Goal: Task Accomplishment & Management: Manage account settings

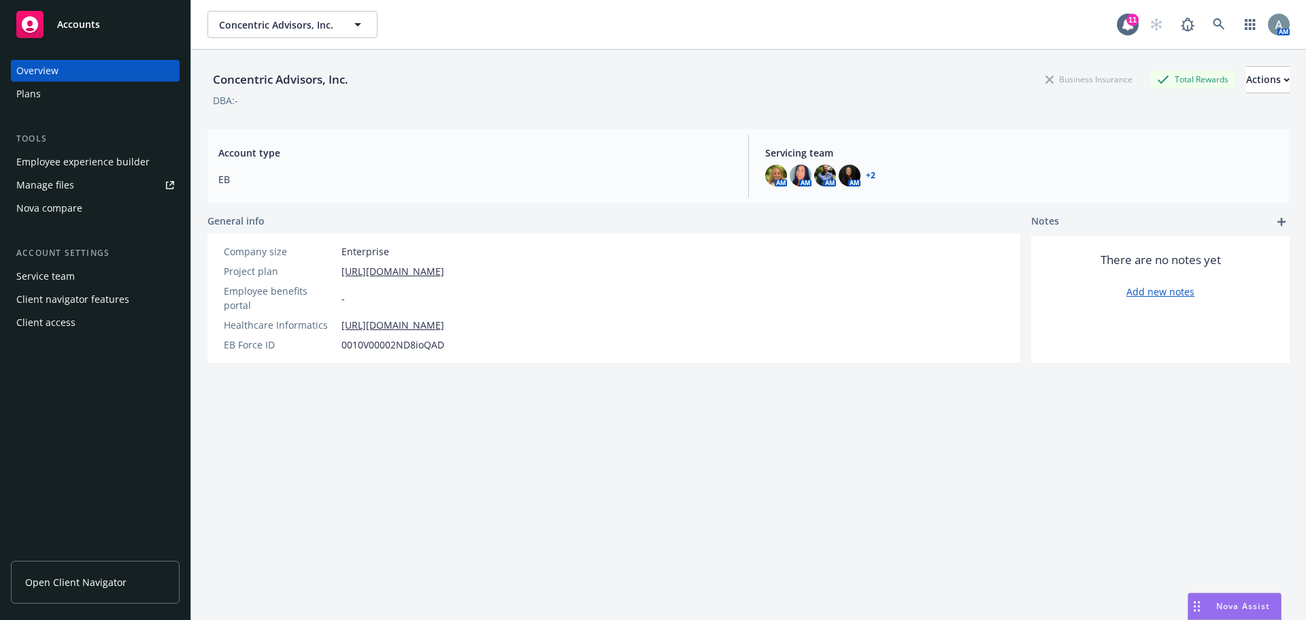
click at [77, 180] on link "Manage files" at bounding box center [95, 185] width 169 height 22
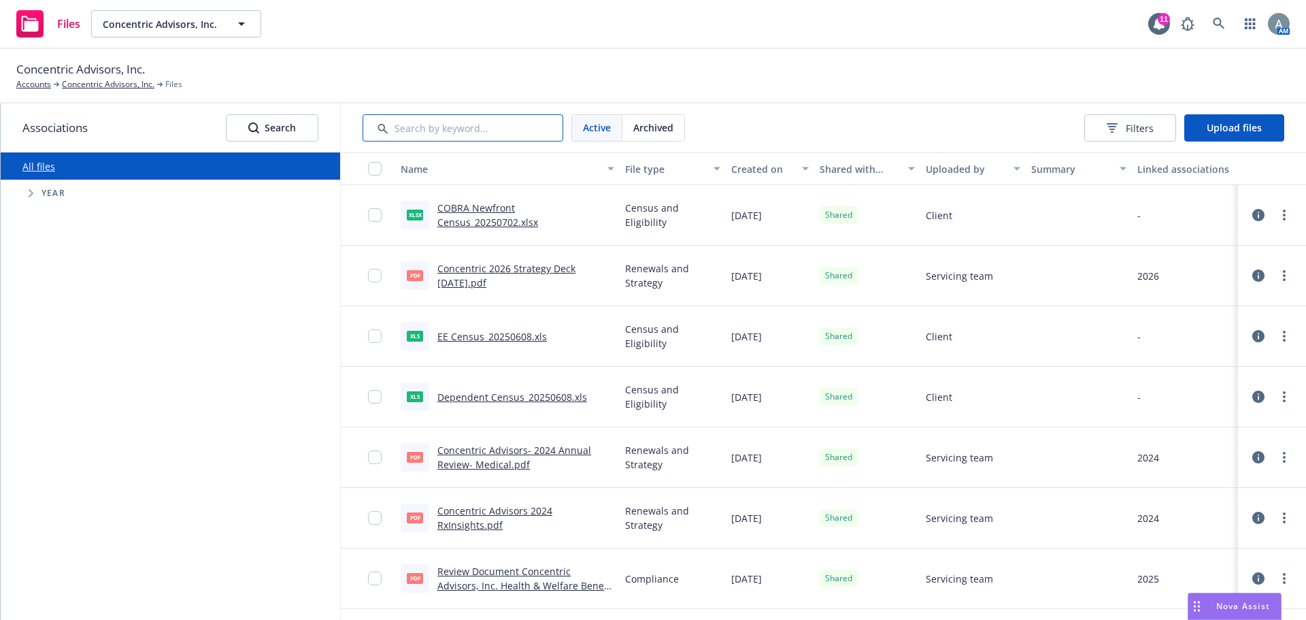
click at [478, 135] on input "Search by keyword..." at bounding box center [462, 127] width 201 height 27
click at [1238, 127] on span "Upload files" at bounding box center [1233, 127] width 55 height 13
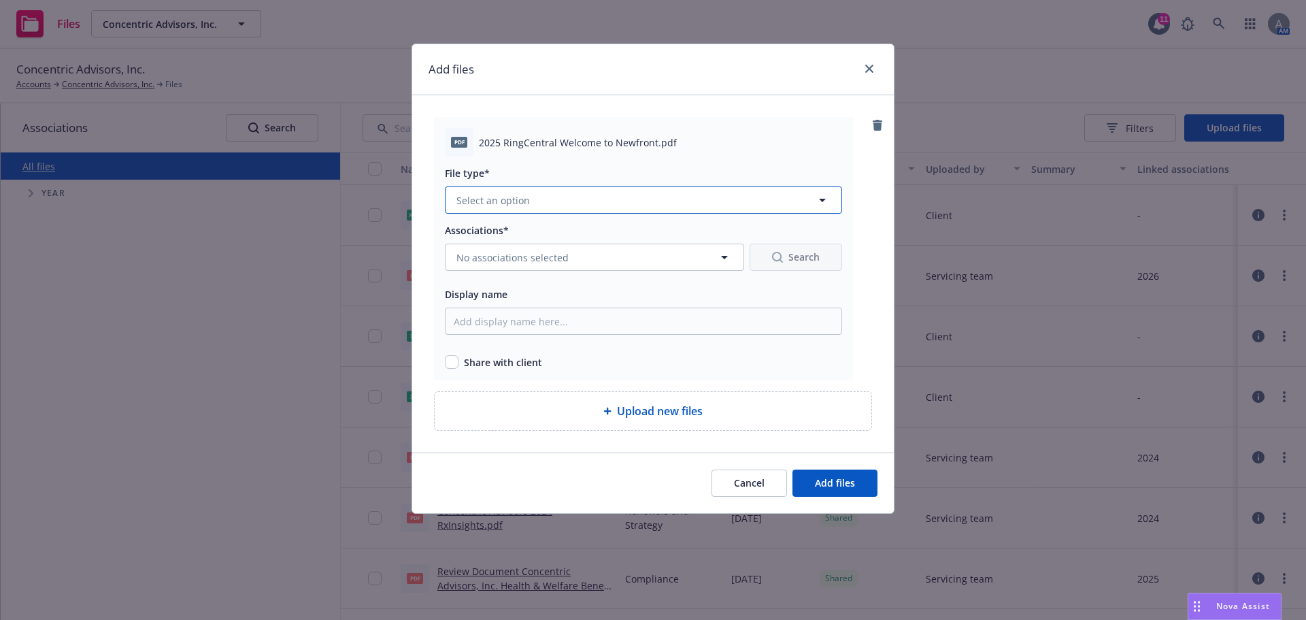
click at [542, 203] on button "Select an option" at bounding box center [643, 199] width 397 height 27
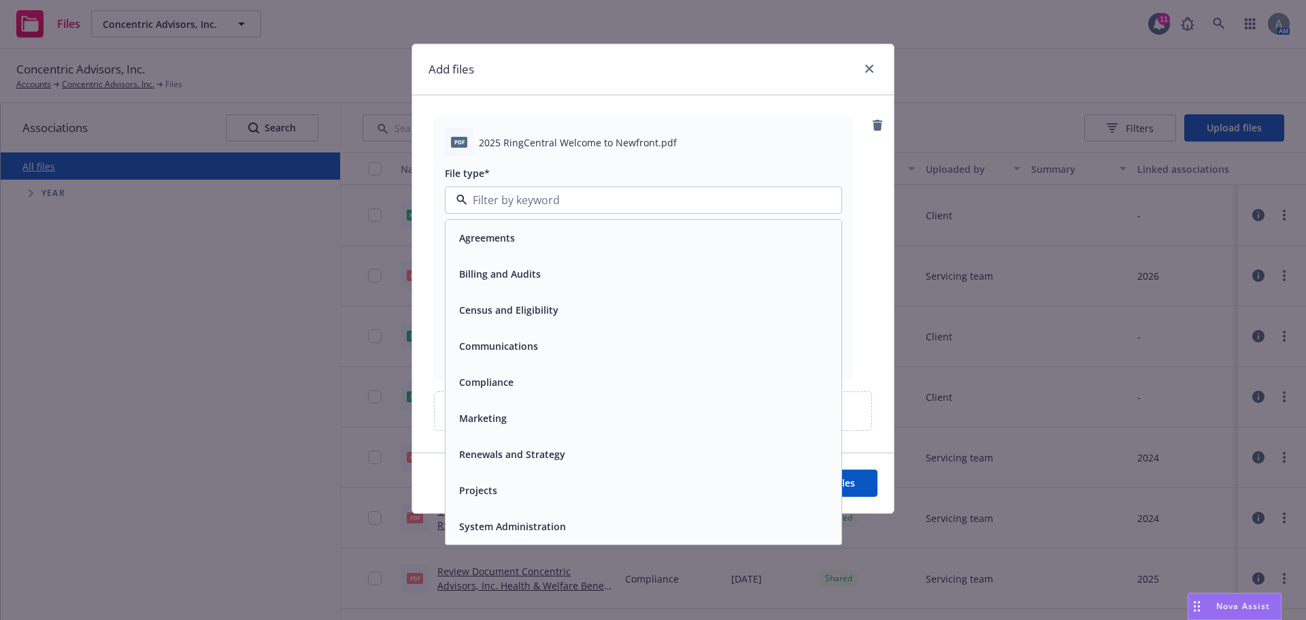
click at [496, 454] on span "Renewals and Strategy" at bounding box center [512, 454] width 106 height 14
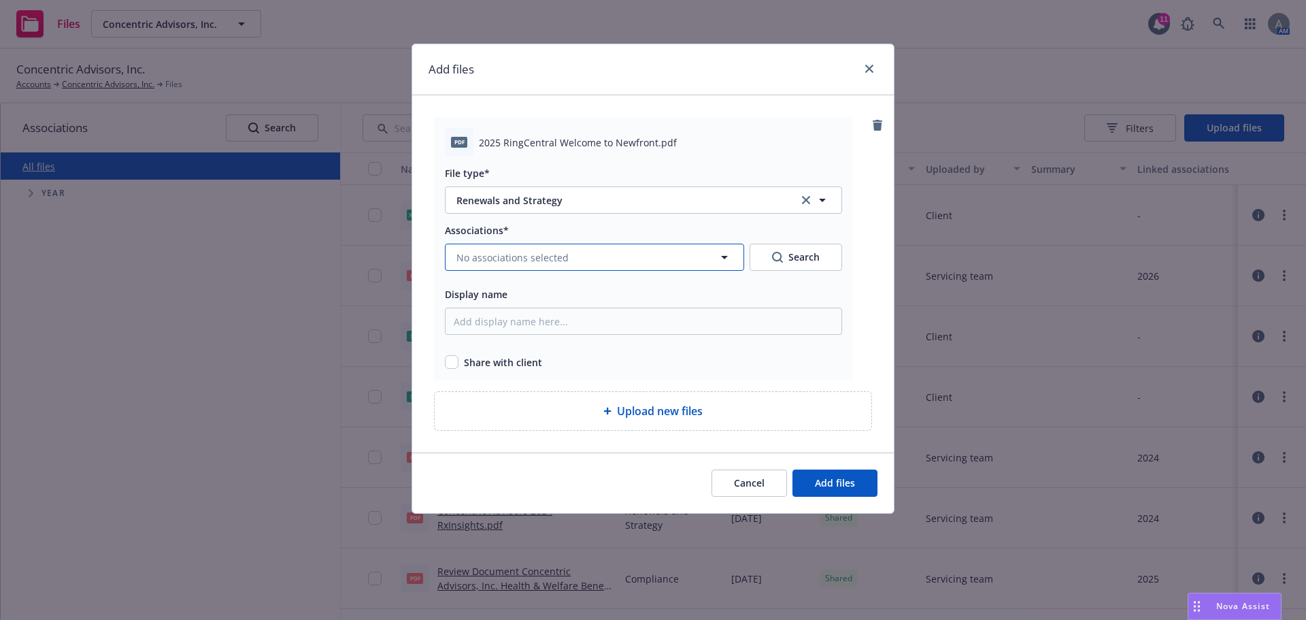
click at [541, 260] on span "No associations selected" at bounding box center [512, 257] width 112 height 14
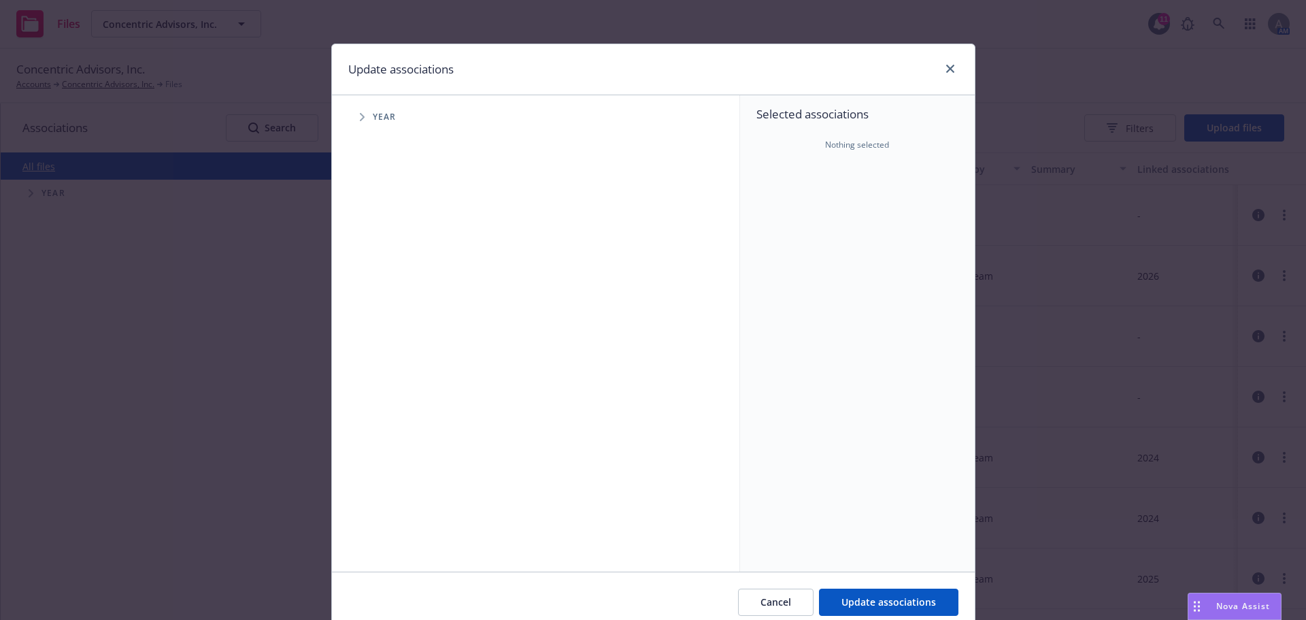
click at [363, 118] on span "Tree Example" at bounding box center [362, 117] width 22 height 22
click at [390, 335] on input "Tree Example" at bounding box center [397, 335] width 14 height 14
checkbox input "false"
click at [390, 306] on input "Tree Example" at bounding box center [397, 304] width 14 height 14
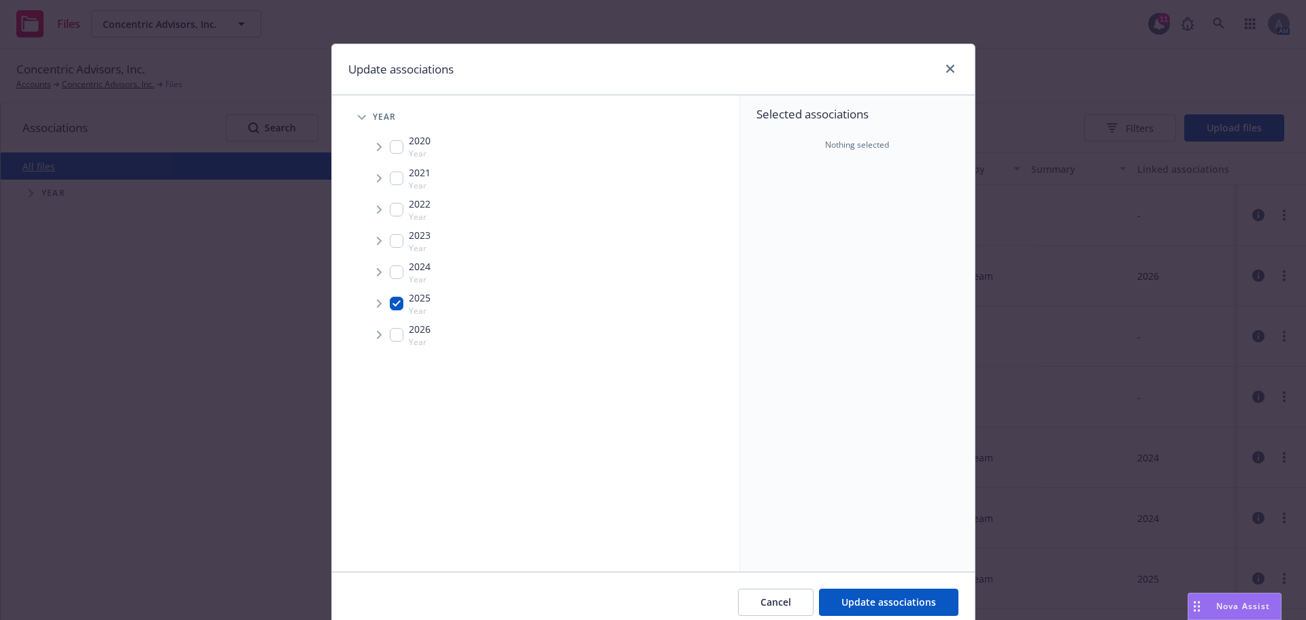
checkbox input "true"
click at [897, 597] on span "Update associations" at bounding box center [888, 601] width 95 height 13
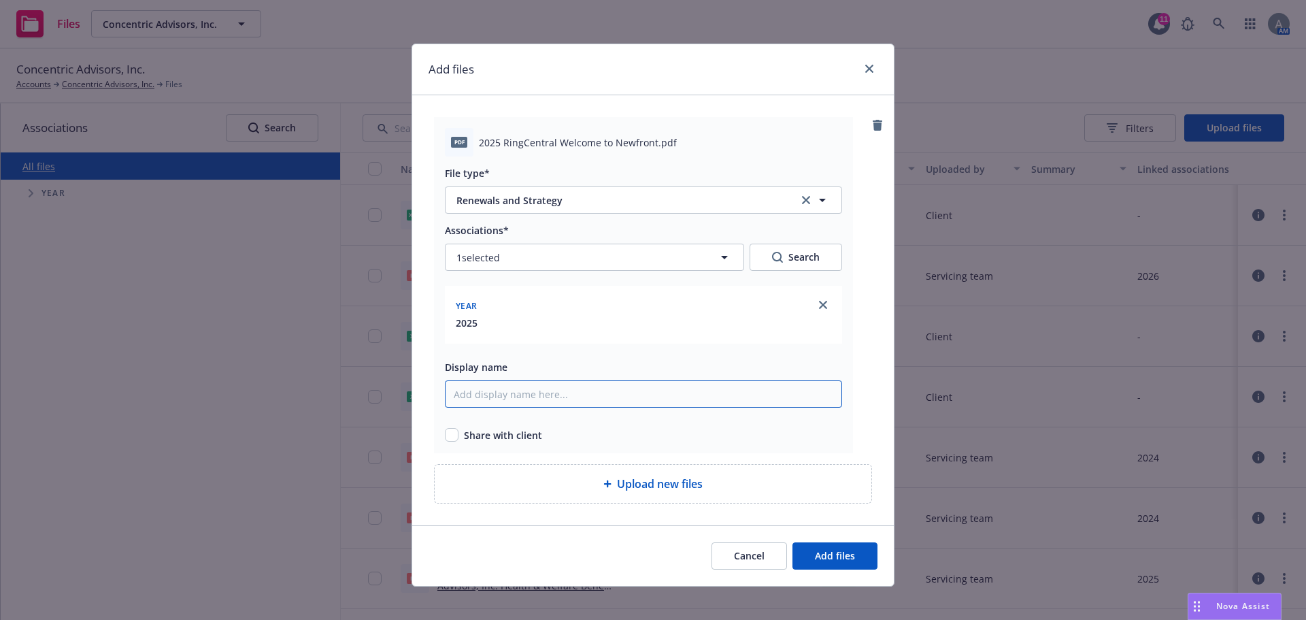
click at [526, 397] on input "Display name" at bounding box center [643, 393] width 397 height 27
click at [446, 401] on input "RingCentral Welcome and Strategy" at bounding box center [643, 393] width 397 height 27
click at [590, 396] on input "2025 RingCentral Welcome and Strategy" at bounding box center [643, 393] width 397 height 27
type input "2025 RingCentral Welcome and 2026 Strategy"
click at [470, 438] on span "Share with client" at bounding box center [503, 435] width 78 height 14
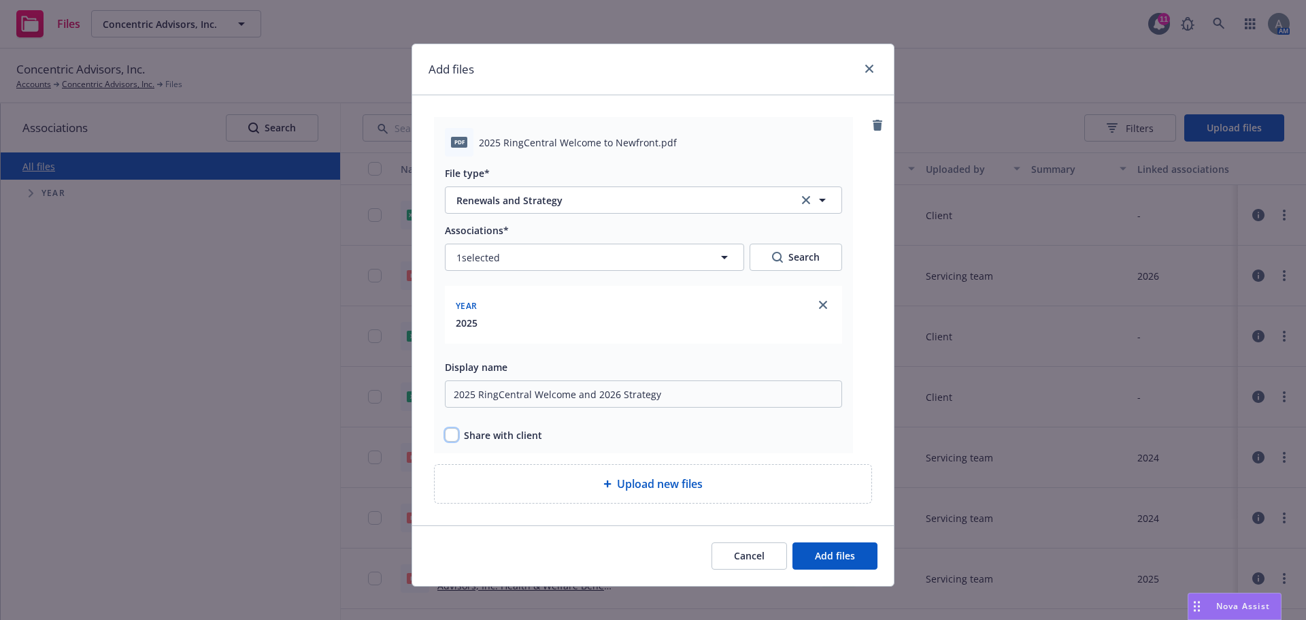
click at [449, 441] on input "checkbox" at bounding box center [452, 435] width 14 height 14
checkbox input "true"
drag, startPoint x: 702, startPoint y: 401, endPoint x: 567, endPoint y: 398, distance: 134.7
click at [567, 398] on input "2025 RingCentral Welcome and 2026 Strategy" at bounding box center [643, 393] width 397 height 27
click at [637, 401] on input "2025 RingCentral Welcome to Newfront" at bounding box center [643, 393] width 397 height 27
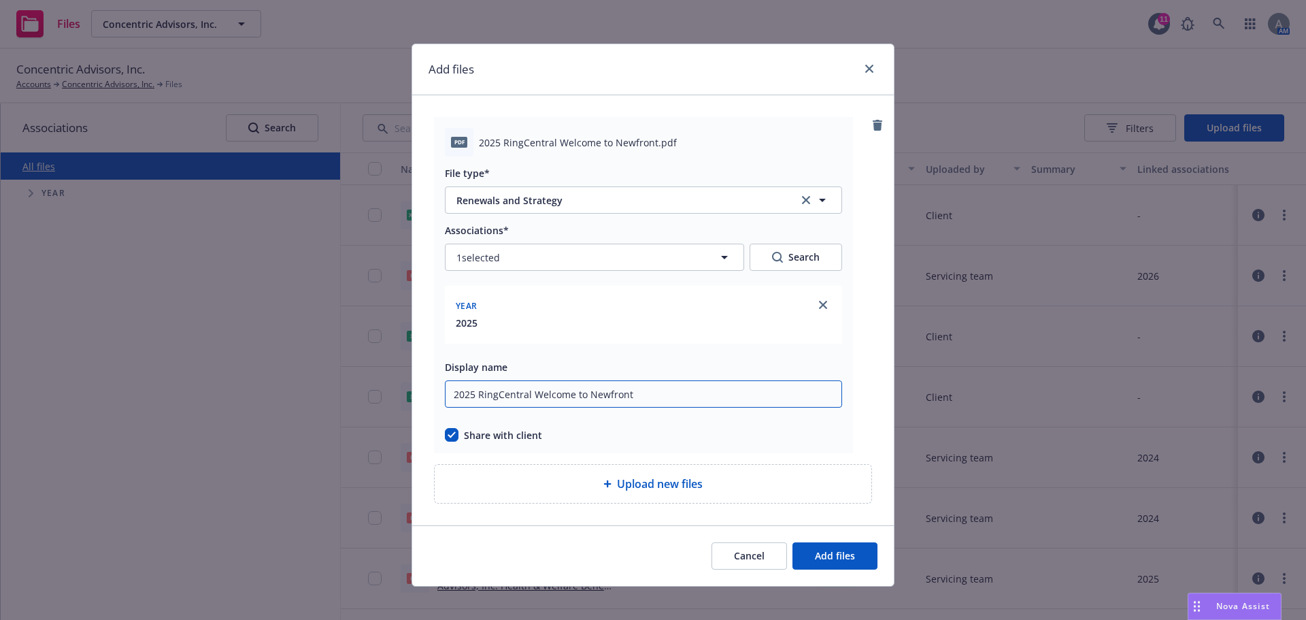
click at [468, 396] on input "2025 RingCentral Welcome to Newfront" at bounding box center [643, 393] width 397 height 27
click at [445, 395] on input "2025 RingCentral Welcome to Newfront" at bounding box center [643, 393] width 397 height 27
click at [651, 399] on input "RingCentral Welcome to Newfront" at bounding box center [643, 393] width 397 height 27
type input "RingCentral Welcome to Newfront & Strategy"
click at [816, 554] on span "Add files" at bounding box center [835, 555] width 40 height 13
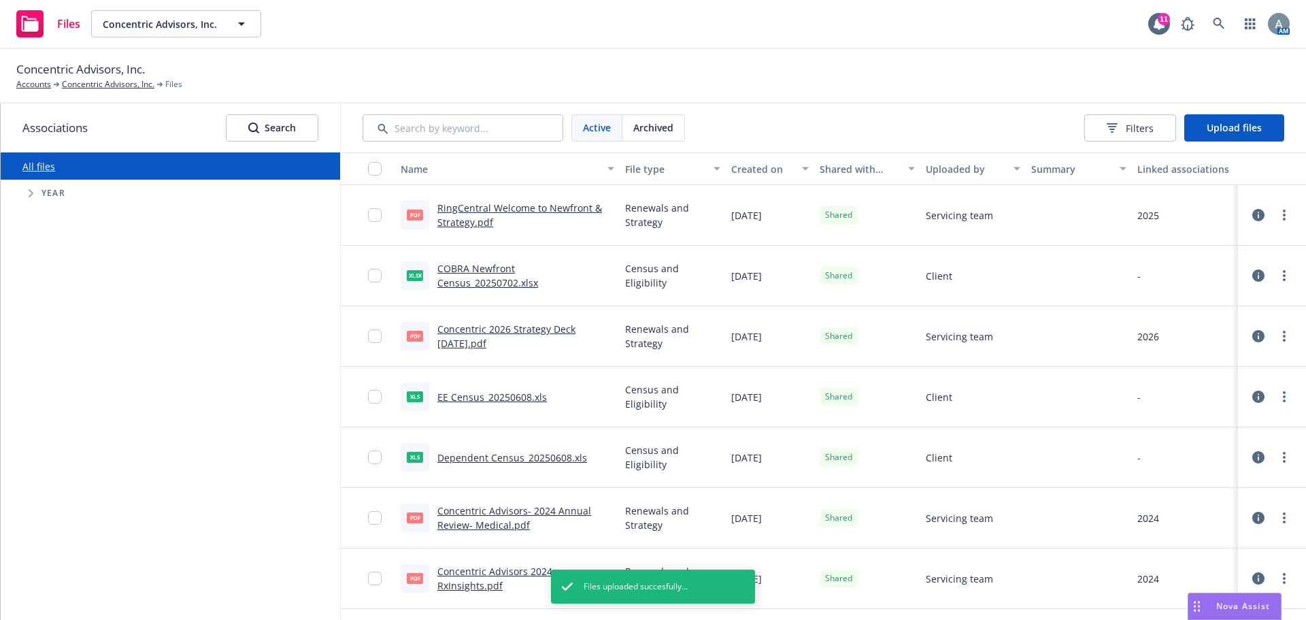
click at [1286, 211] on div at bounding box center [1271, 215] width 57 height 44
click at [1281, 212] on link "more" at bounding box center [1284, 215] width 16 height 16
drag, startPoint x: 1028, startPoint y: 210, endPoint x: 975, endPoint y: 206, distance: 53.2
click at [1026, 210] on div at bounding box center [1079, 215] width 106 height 61
click at [959, 211] on span "Servicing team" at bounding box center [959, 215] width 67 height 14
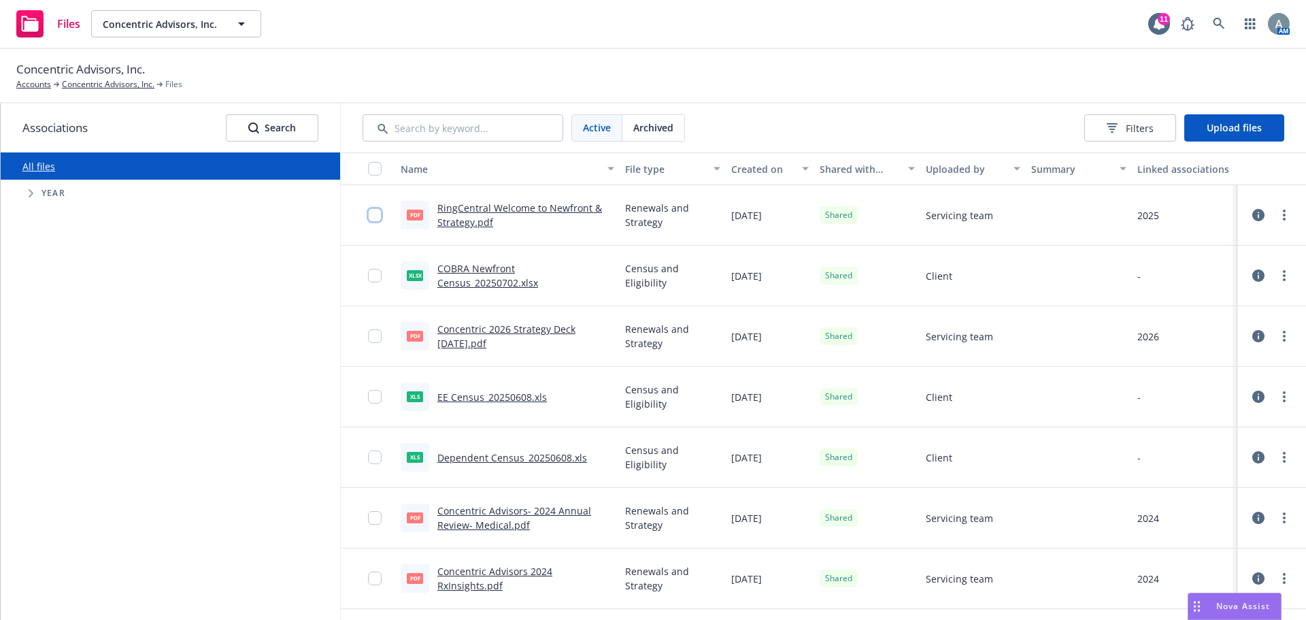
click at [376, 214] on input "checkbox" at bounding box center [375, 215] width 14 height 14
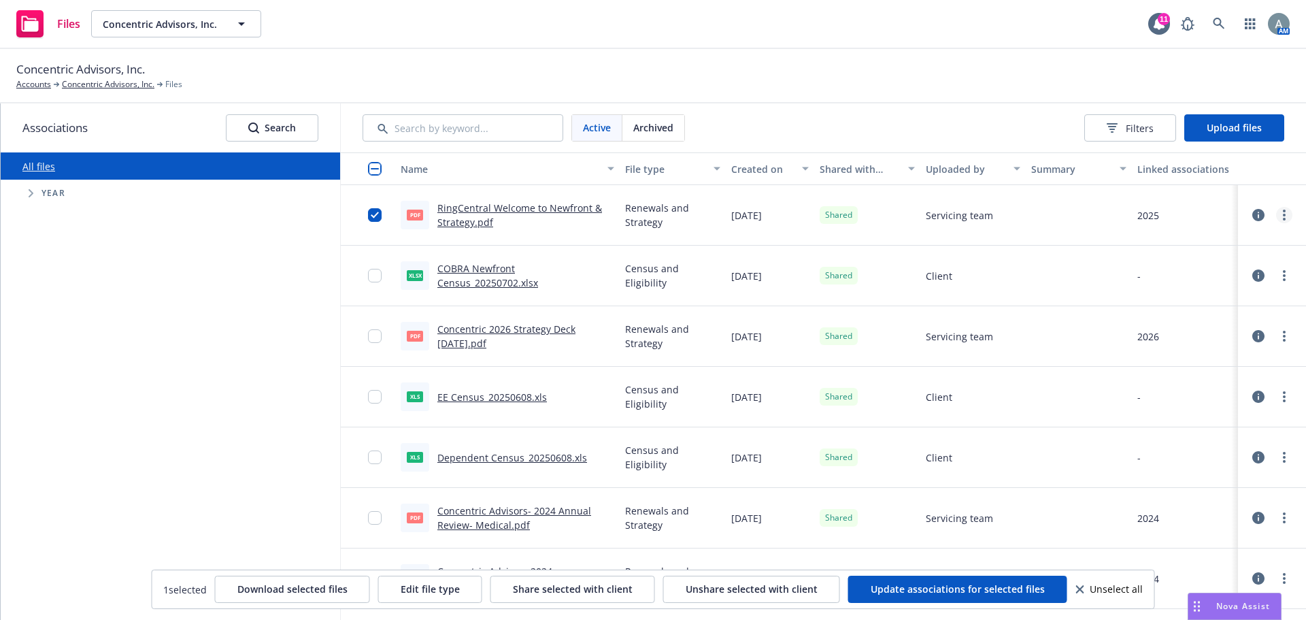
click at [1276, 217] on link "more" at bounding box center [1284, 215] width 16 height 16
click at [585, 590] on span "Share selected with client" at bounding box center [573, 588] width 120 height 13
click at [603, 598] on button "Share selected with client" at bounding box center [572, 588] width 165 height 27
click at [958, 596] on button "Update associations for selected files" at bounding box center [957, 588] width 219 height 27
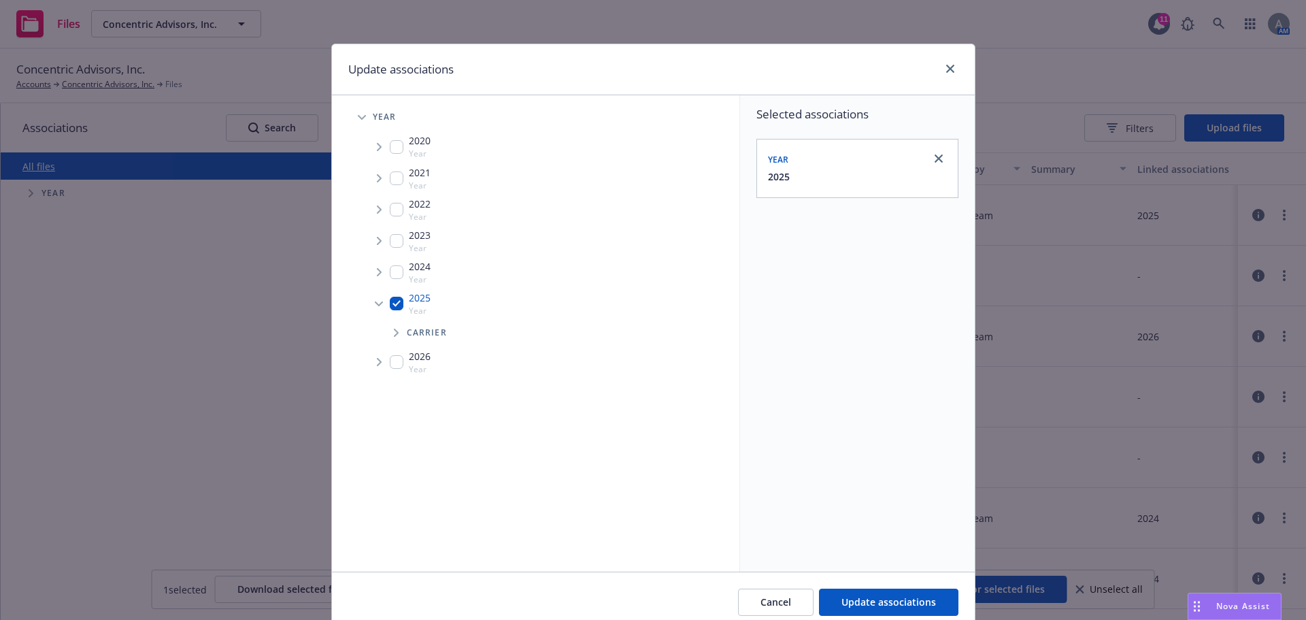
click at [947, 60] on div "Update associations" at bounding box center [653, 69] width 643 height 51
click at [845, 604] on span "Update associations" at bounding box center [888, 601] width 95 height 13
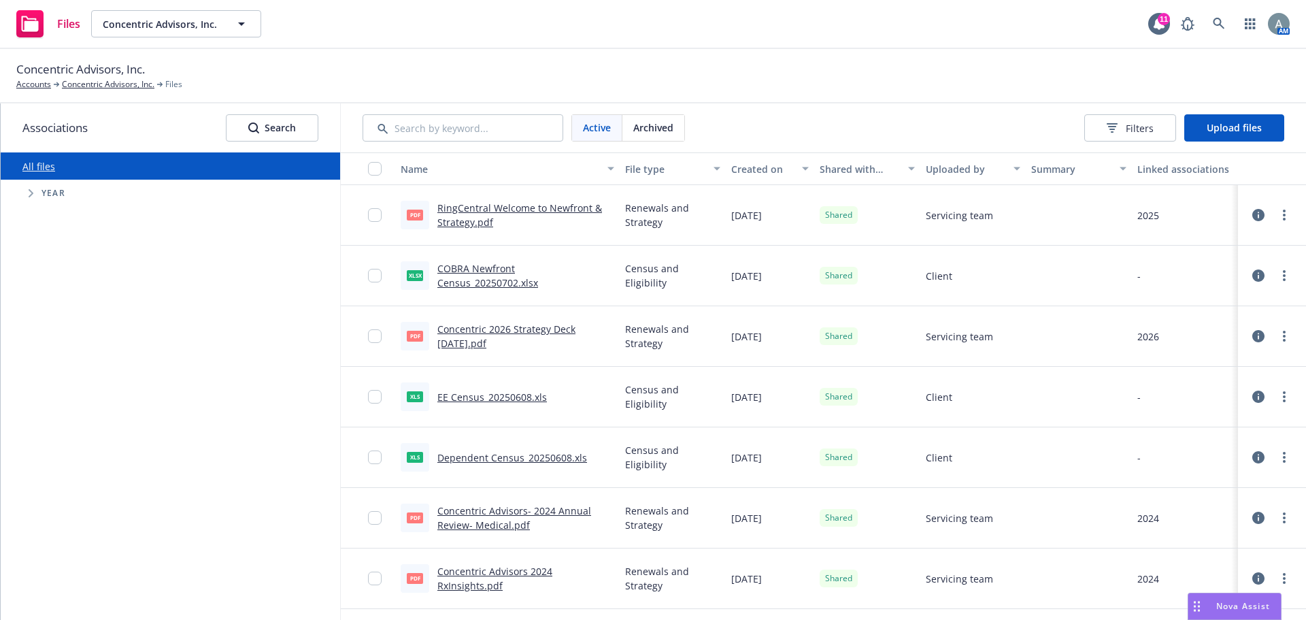
click at [1282, 218] on div at bounding box center [1271, 215] width 57 height 44
click at [1276, 216] on link "more" at bounding box center [1284, 215] width 16 height 16
click at [1042, 211] on div at bounding box center [1079, 215] width 106 height 61
drag, startPoint x: 930, startPoint y: 219, endPoint x: 938, endPoint y: 219, distance: 8.2
click at [938, 219] on div "pdf RingCentral Welcome to Newfront & Strategy.pdf Renewals and Strategy [DATE]…" at bounding box center [823, 215] width 965 height 61
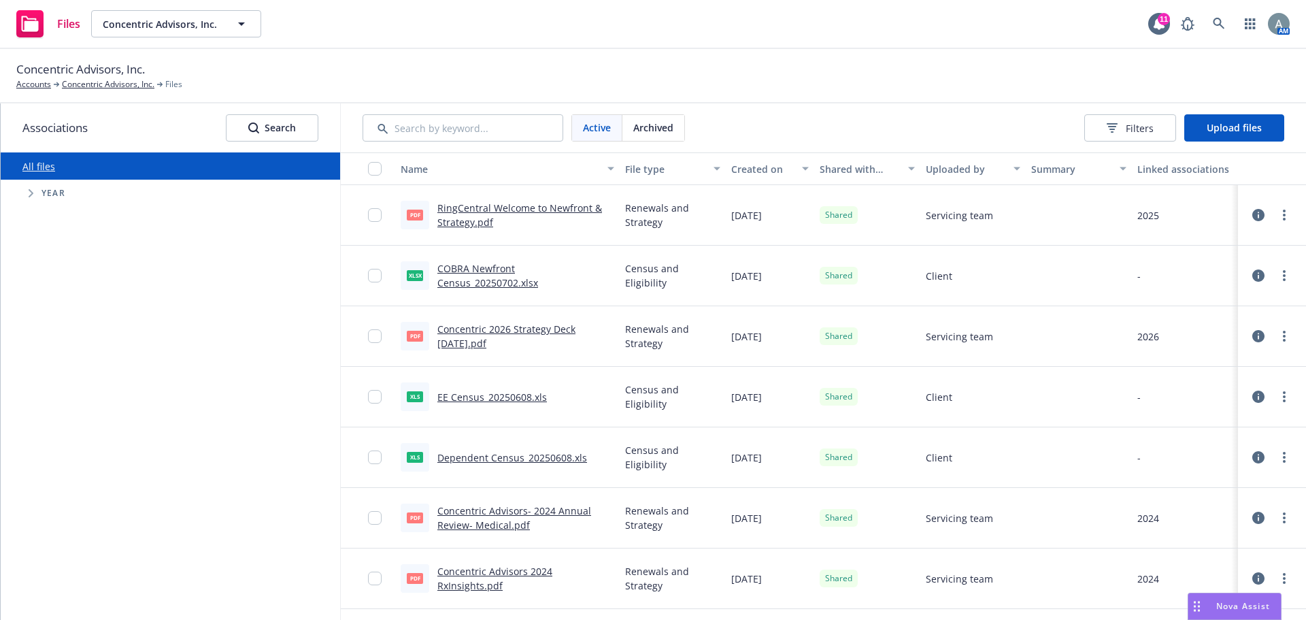
click at [950, 223] on div "Servicing team" at bounding box center [973, 215] width 106 height 61
click at [1278, 211] on link "more" at bounding box center [1284, 215] width 16 height 16
click at [1187, 323] on link "Edit" at bounding box center [1213, 324] width 135 height 27
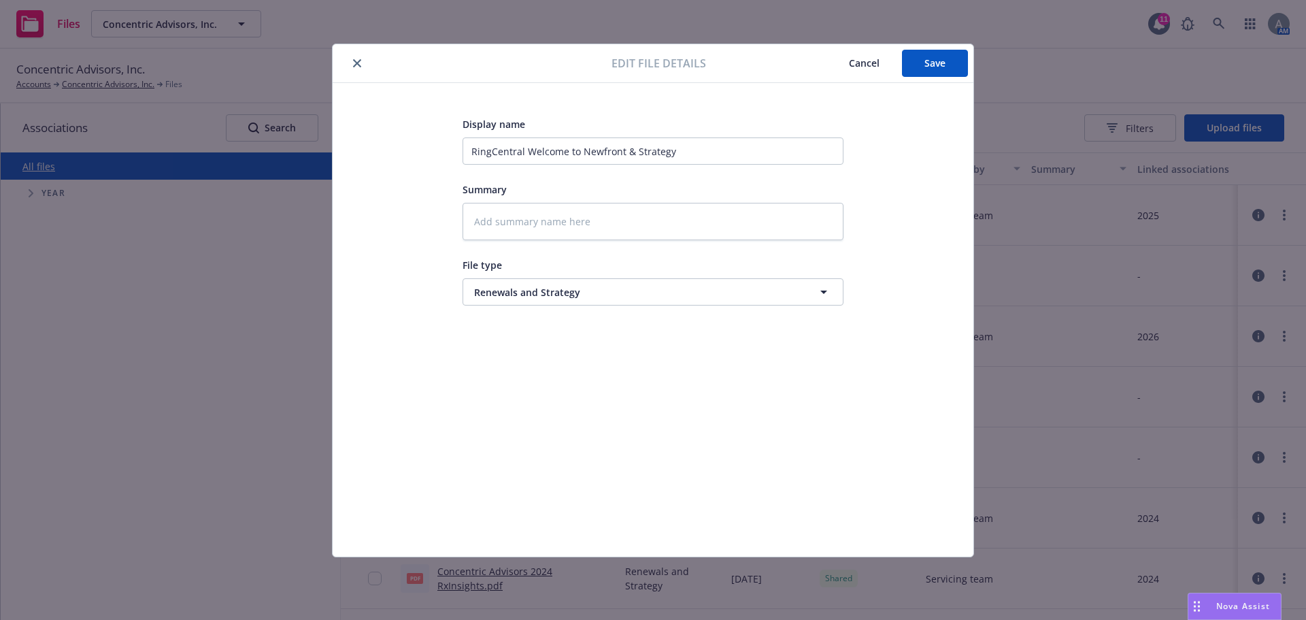
click at [883, 61] on button "Cancel" at bounding box center [863, 63] width 75 height 27
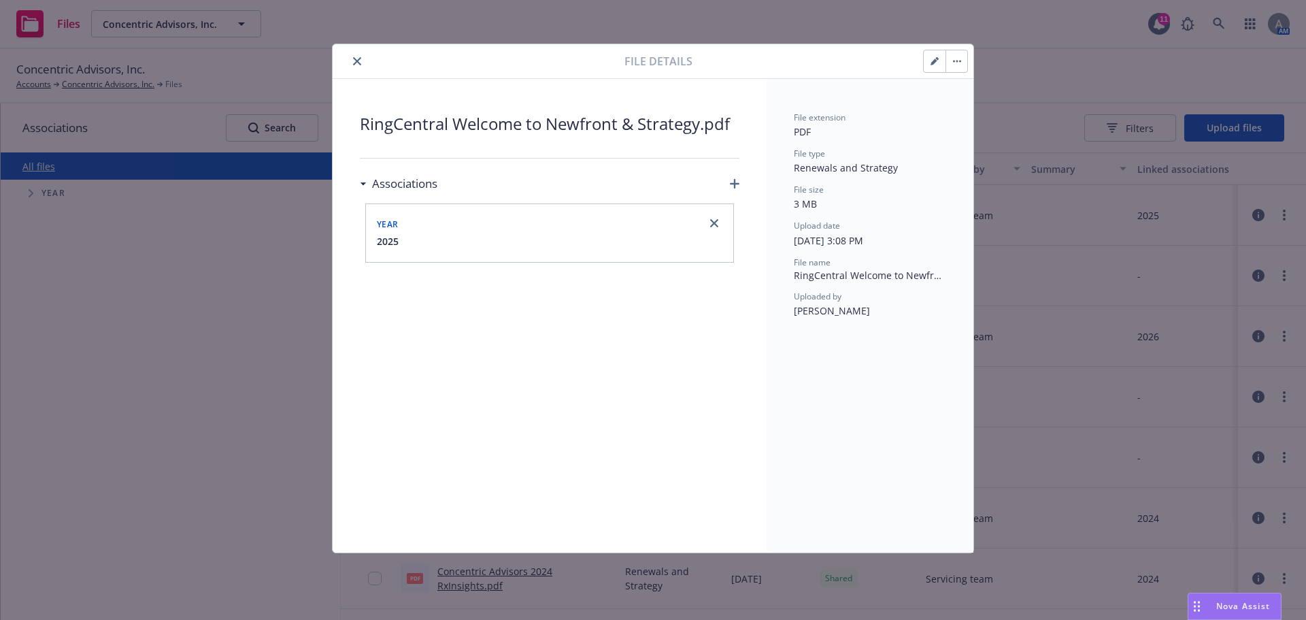
drag, startPoint x: 350, startPoint y: 65, endPoint x: 369, endPoint y: 63, distance: 19.2
click at [356, 63] on button "close" at bounding box center [357, 61] width 16 height 16
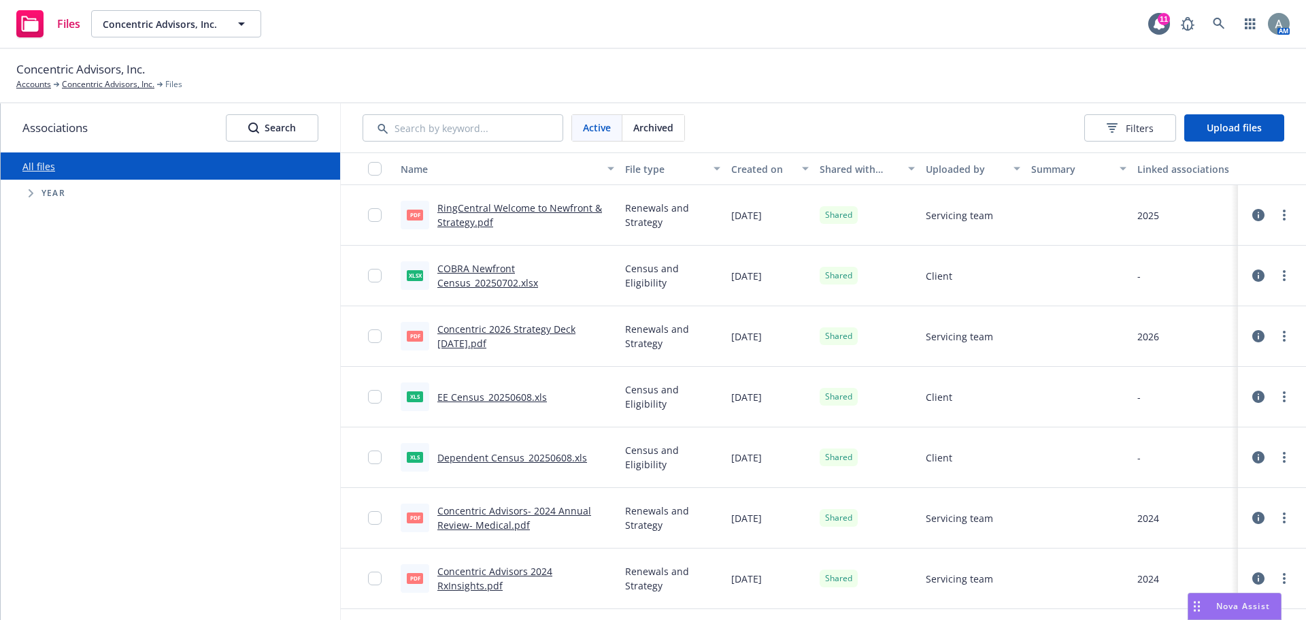
click at [371, 63] on div "Concentric Advisors, Inc. Accounts Concentric Advisors, Inc. Files" at bounding box center [652, 76] width 1273 height 30
click at [384, 218] on div at bounding box center [379, 215] width 22 height 44
click at [380, 216] on input "checkbox" at bounding box center [375, 215] width 14 height 14
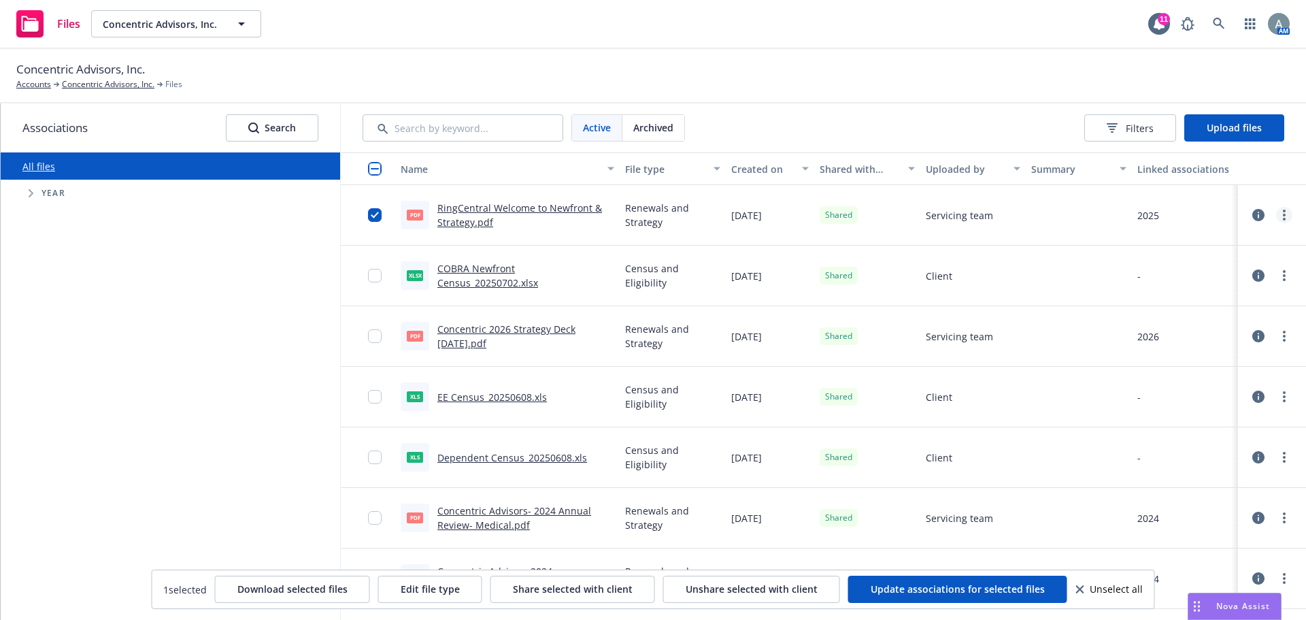
click at [1276, 215] on link "more" at bounding box center [1284, 215] width 16 height 16
click at [1229, 243] on link "Unshare with client" at bounding box center [1213, 242] width 135 height 27
click at [1279, 216] on link "more" at bounding box center [1284, 215] width 16 height 16
click at [1199, 275] on link "Archive" at bounding box center [1213, 269] width 135 height 27
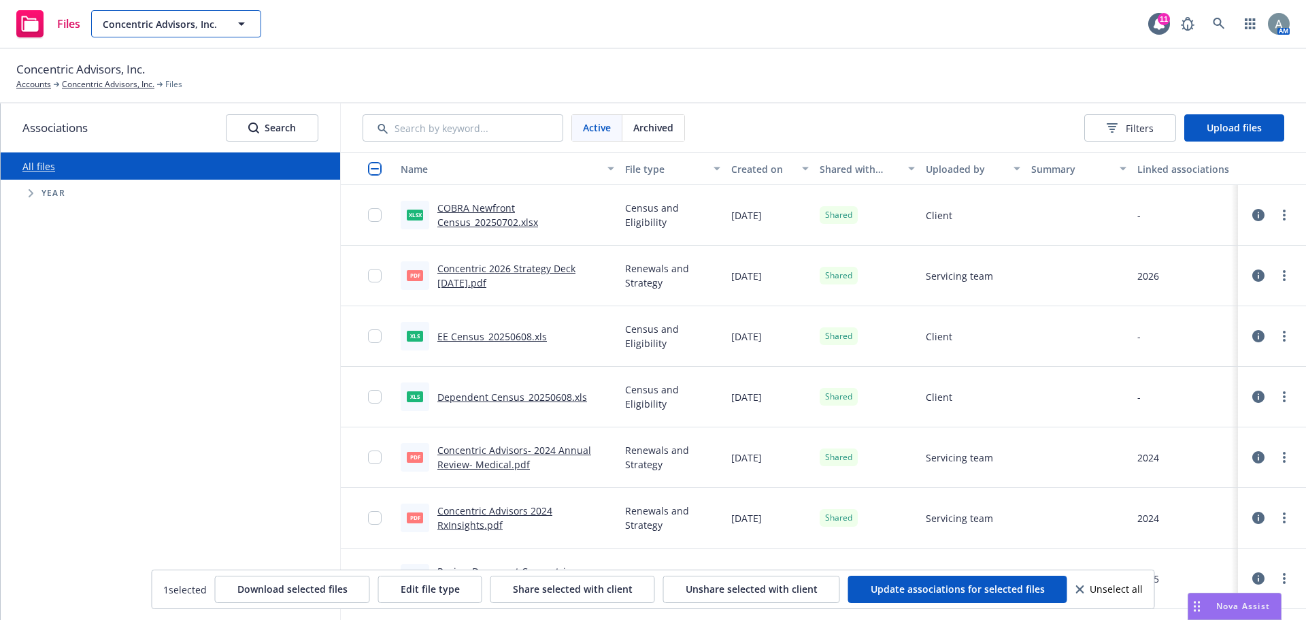
click at [192, 24] on span "Concentric Advisors, Inc." at bounding box center [162, 24] width 118 height 14
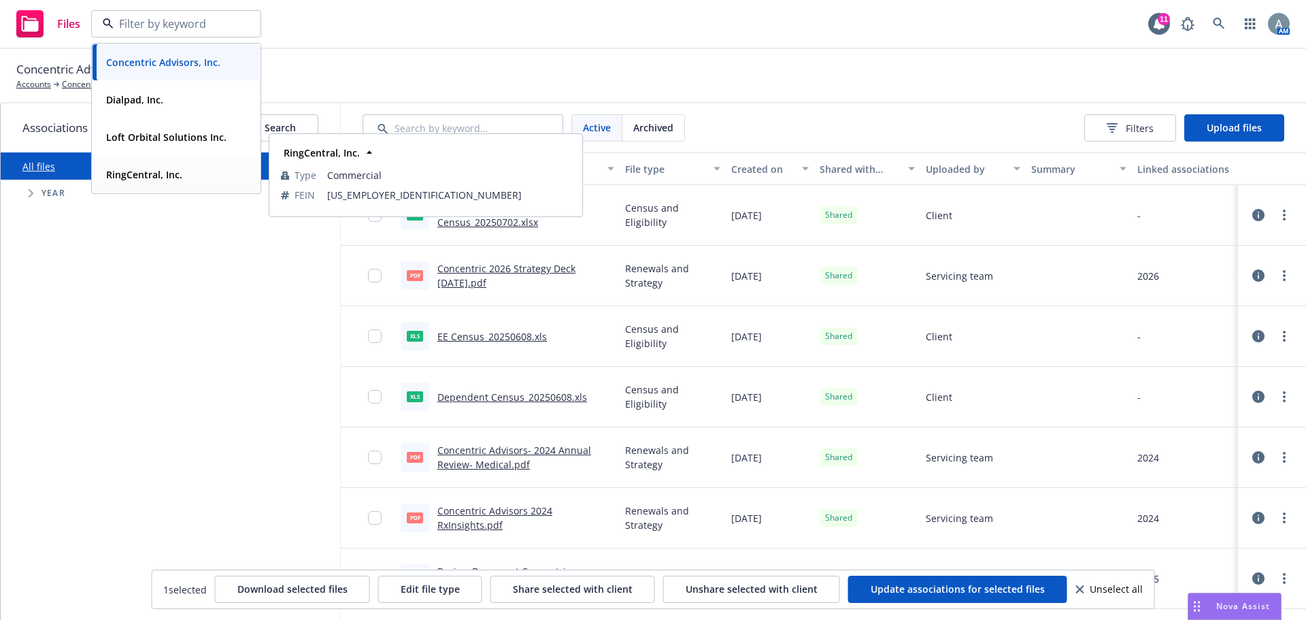
click at [154, 177] on strong "RingCentral, Inc." at bounding box center [144, 174] width 76 height 13
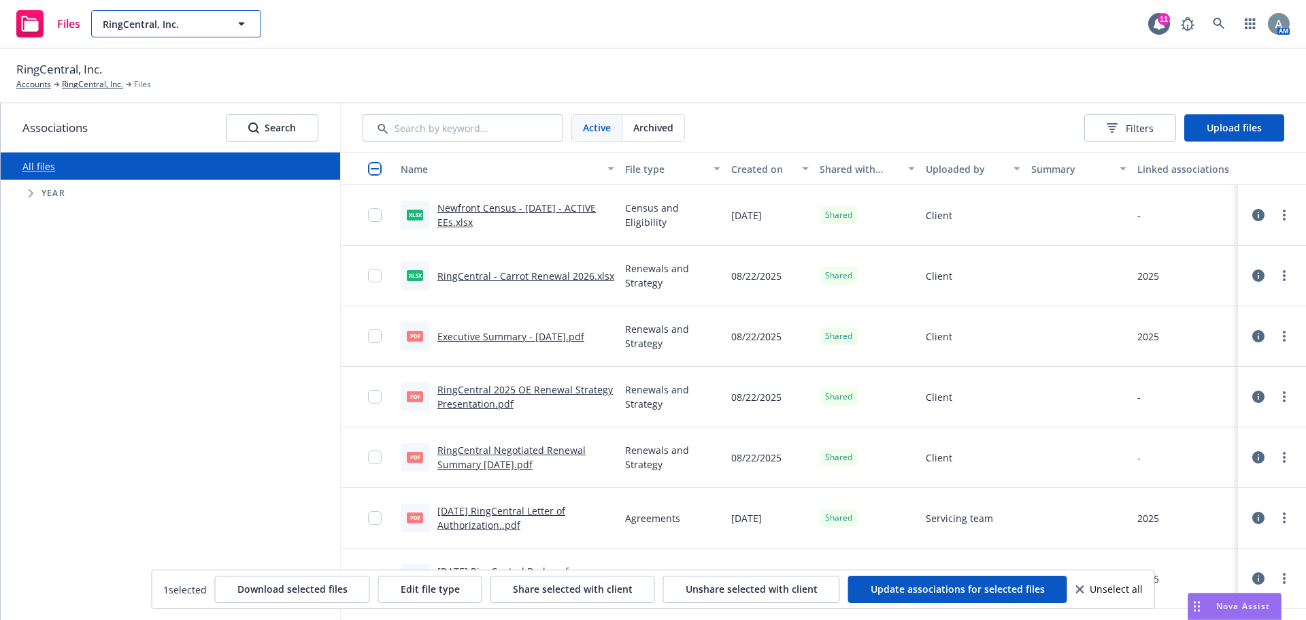
click at [207, 29] on span "RingCentral, Inc." at bounding box center [162, 24] width 118 height 14
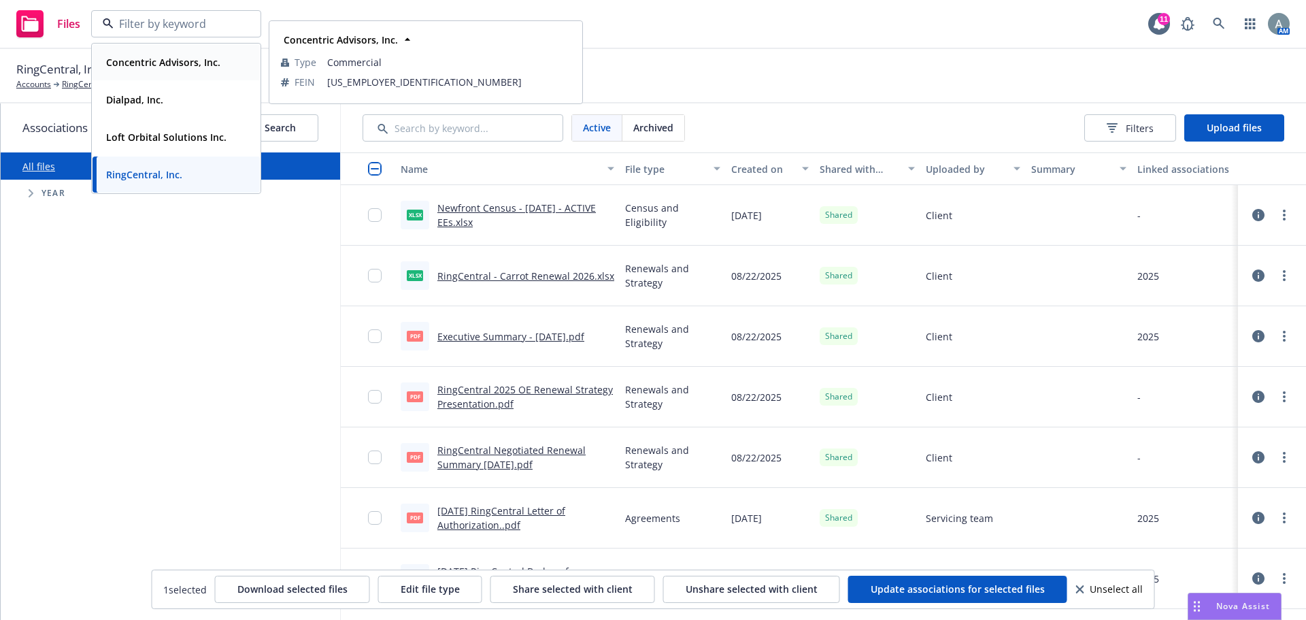
click at [163, 70] on div "Concentric Advisors, Inc." at bounding box center [162, 62] width 122 height 20
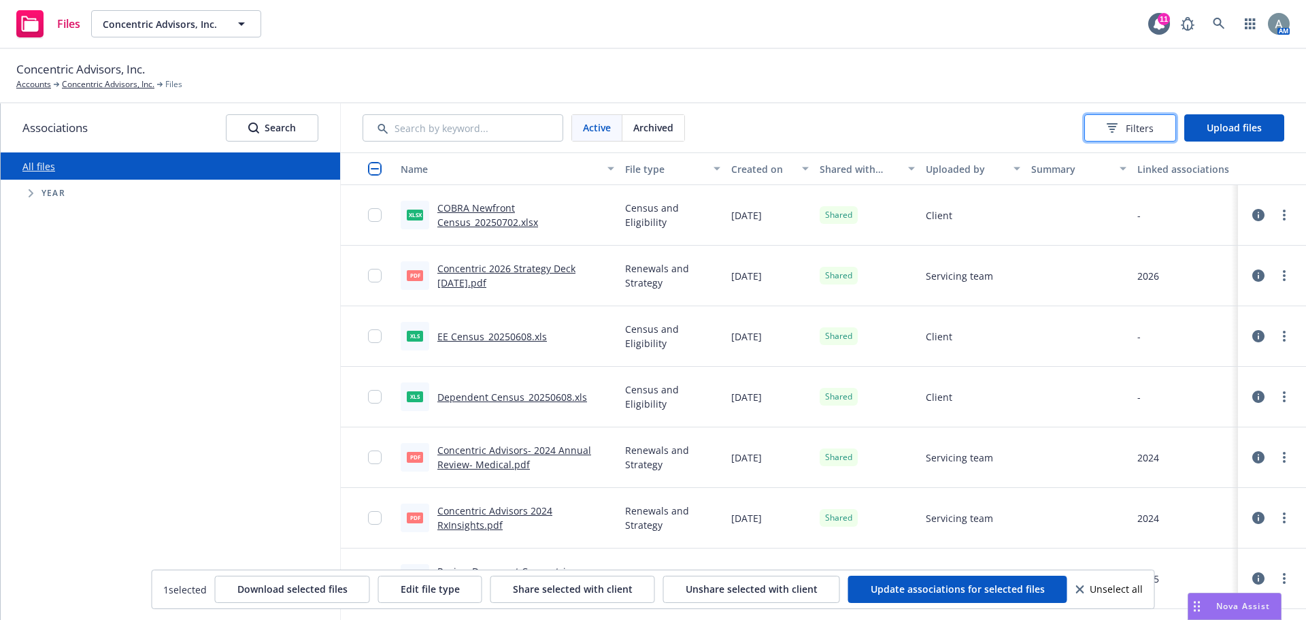
click at [1170, 127] on button "Filters" at bounding box center [1130, 127] width 92 height 27
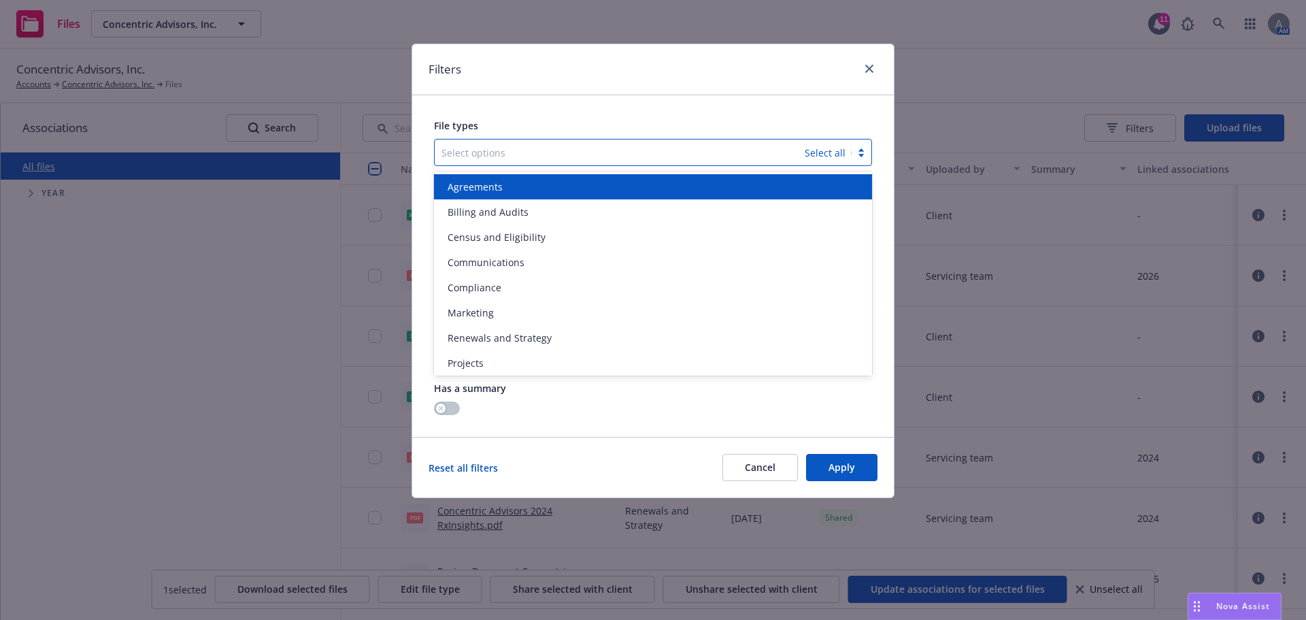
click at [834, 153] on div "Select options Select all" at bounding box center [653, 152] width 438 height 27
click at [868, 67] on icon "close" at bounding box center [869, 69] width 8 height 8
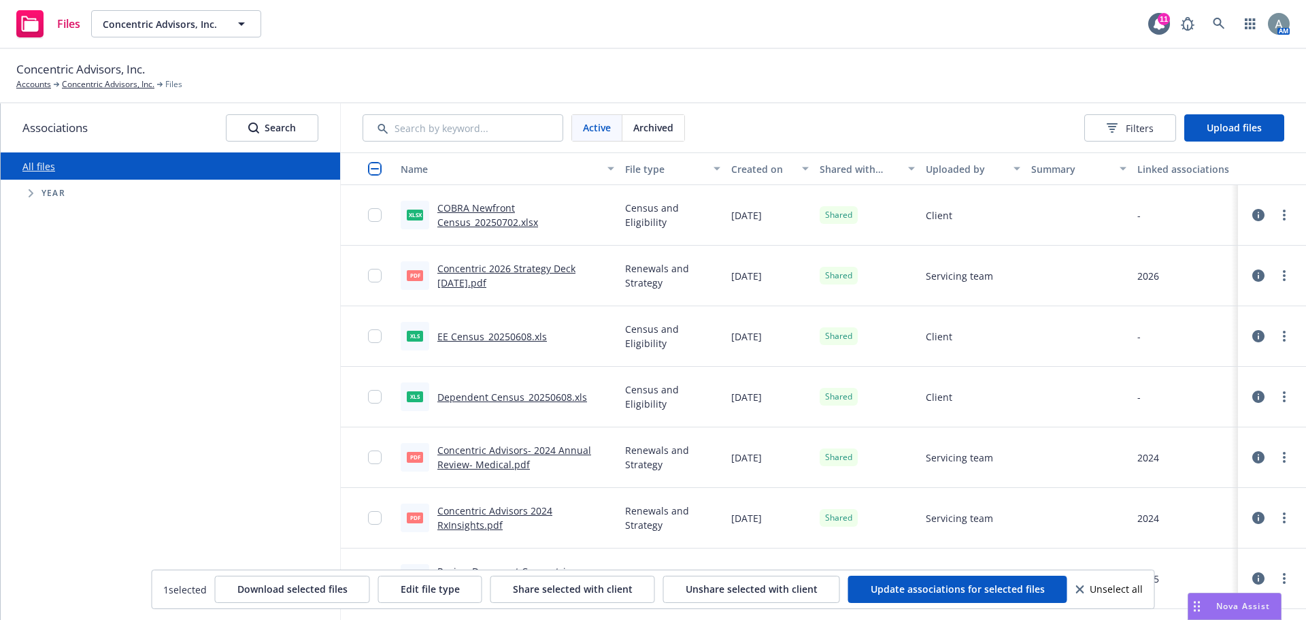
click at [667, 131] on span "Archived" at bounding box center [653, 127] width 40 height 14
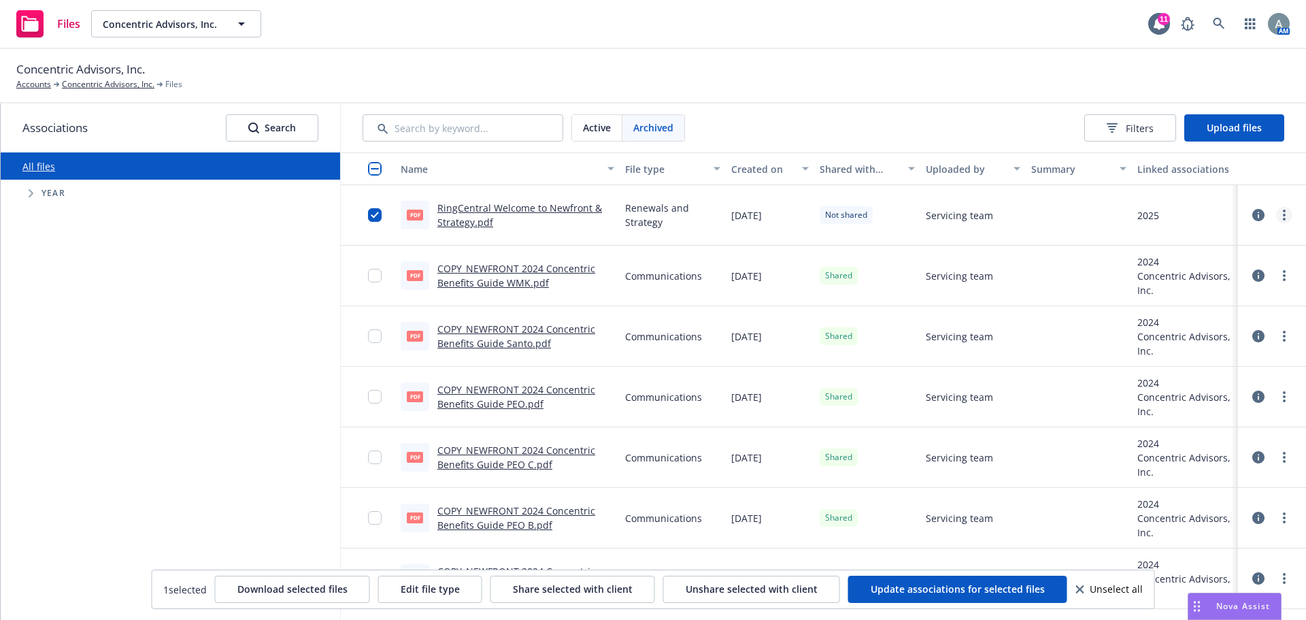
click at [1276, 215] on link "more" at bounding box center [1284, 215] width 16 height 16
click at [1179, 319] on link "Edit" at bounding box center [1213, 324] width 135 height 27
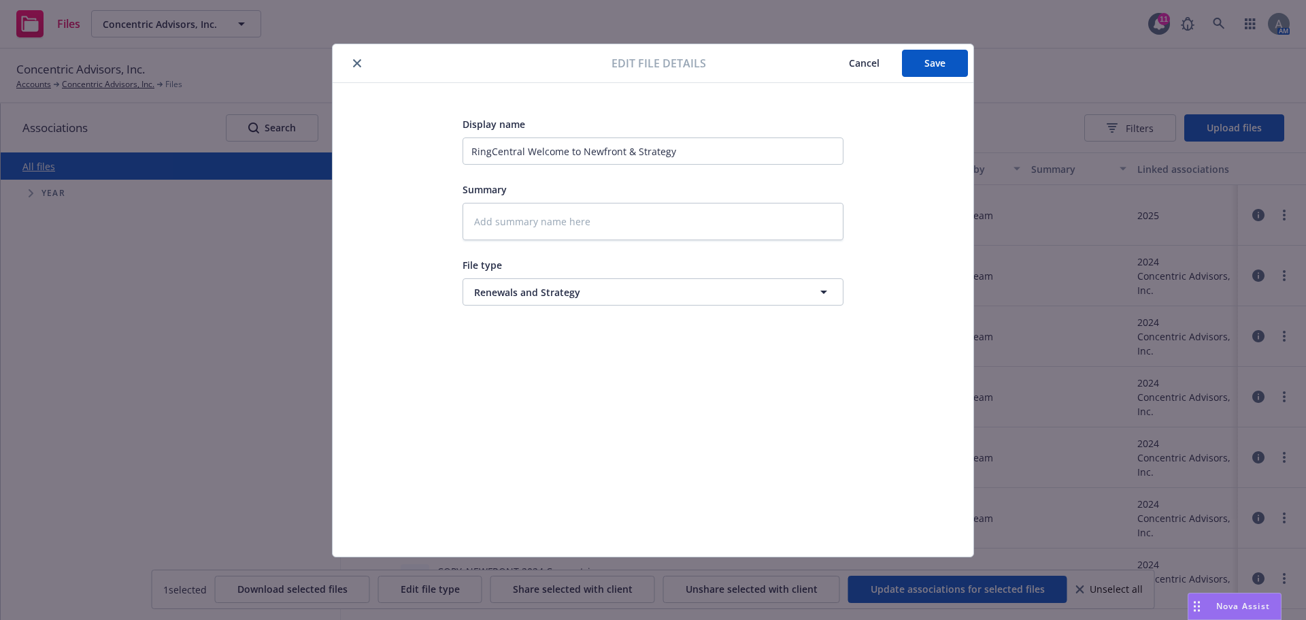
click at [869, 65] on span "Cancel" at bounding box center [864, 62] width 31 height 13
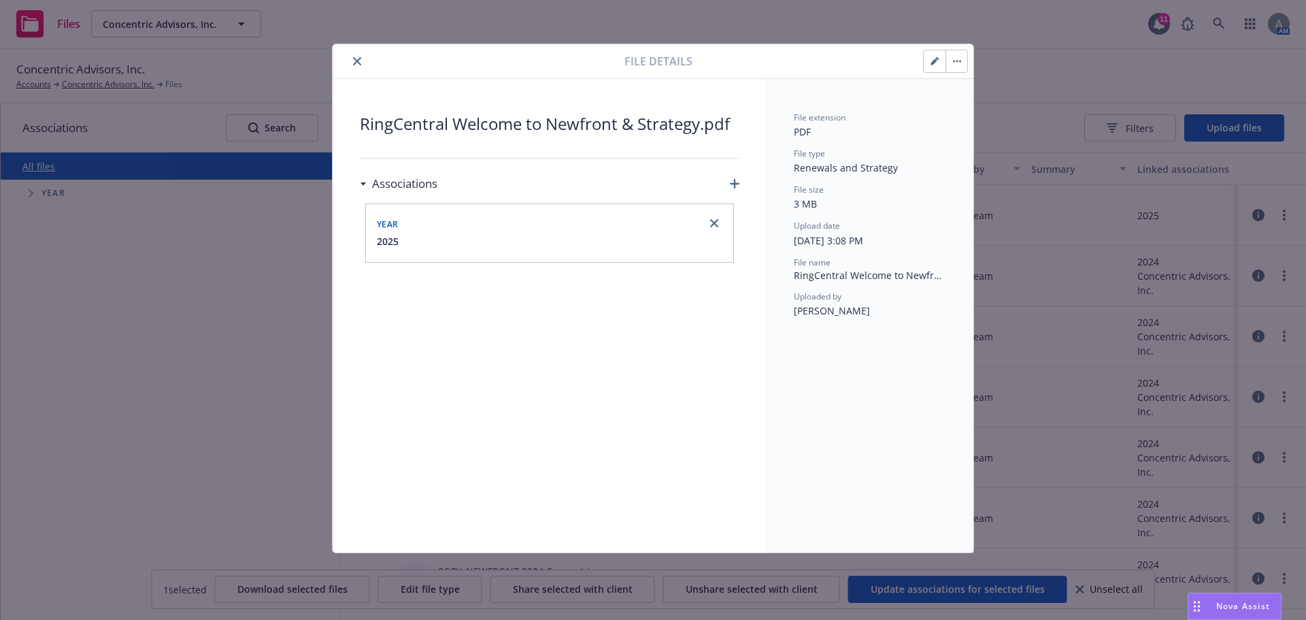
click at [935, 63] on icon "button" at bounding box center [934, 61] width 8 height 8
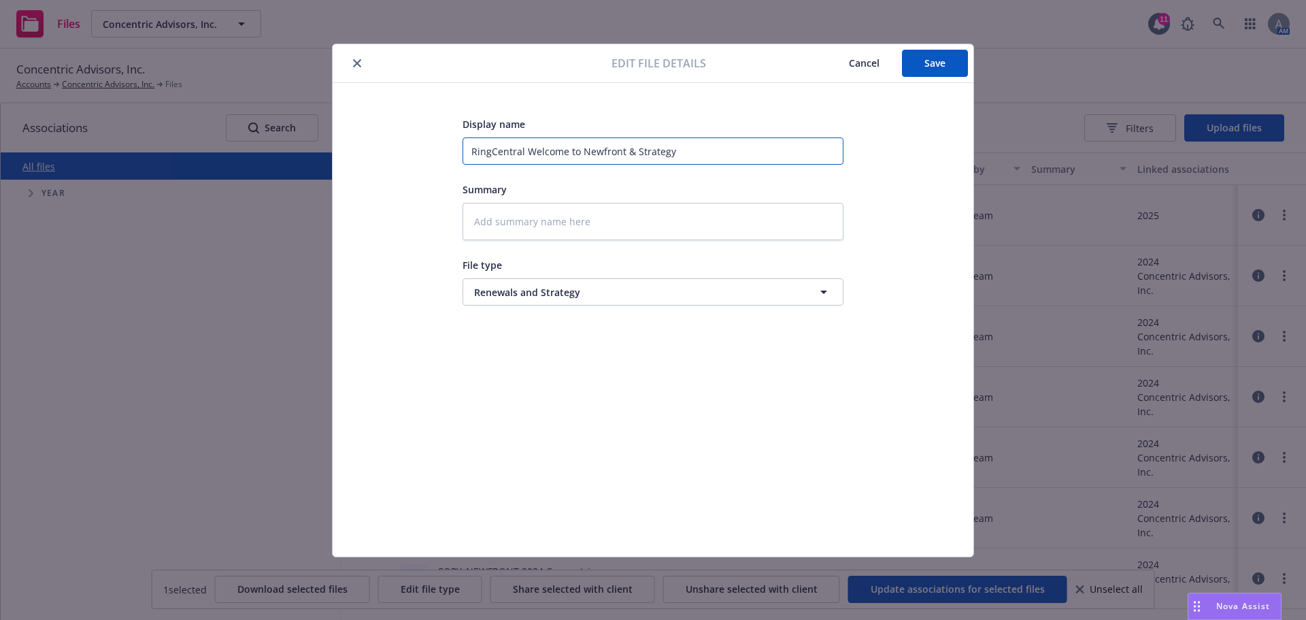
click at [668, 143] on input "RingCentral Welcome to Newfront & Strategy" at bounding box center [652, 150] width 381 height 27
drag, startPoint x: 526, startPoint y: 152, endPoint x: 424, endPoint y: 154, distance: 102.0
click at [424, 154] on div "Display name RingCentral Welcome to Newfront & Strategy Summary File type Renew…" at bounding box center [653, 320] width 586 height 408
type textarea "x"
type input "Welcome to Newfront & Strategy"
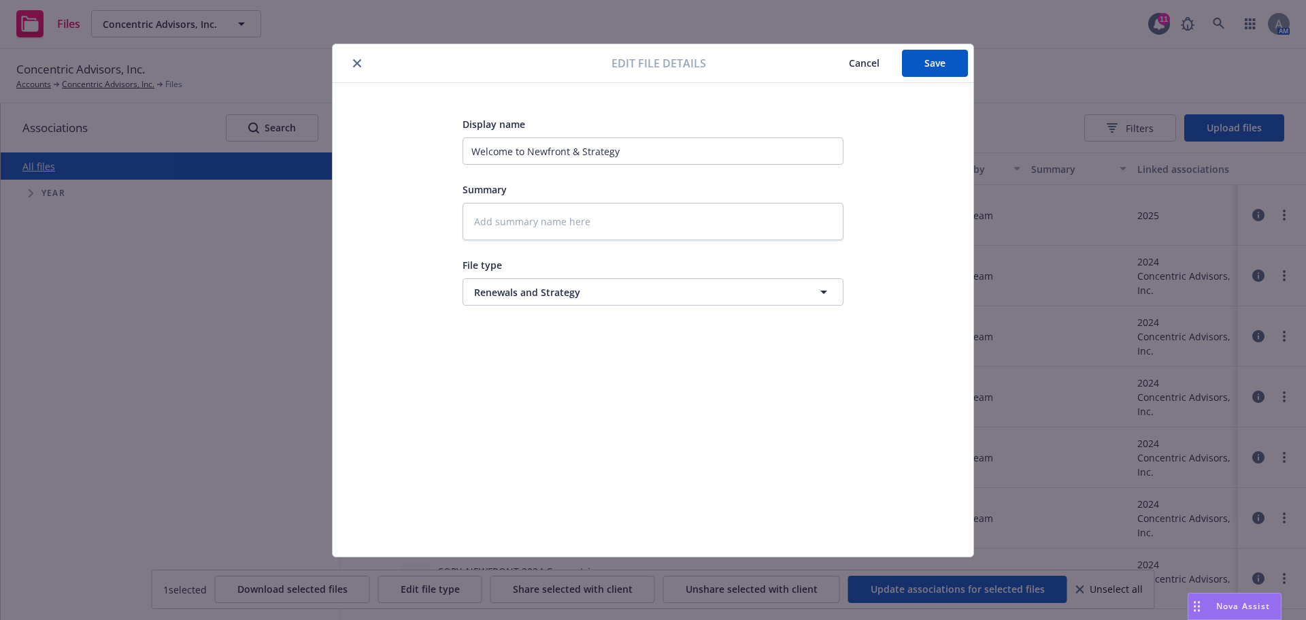
click at [358, 62] on icon "close" at bounding box center [357, 63] width 8 height 8
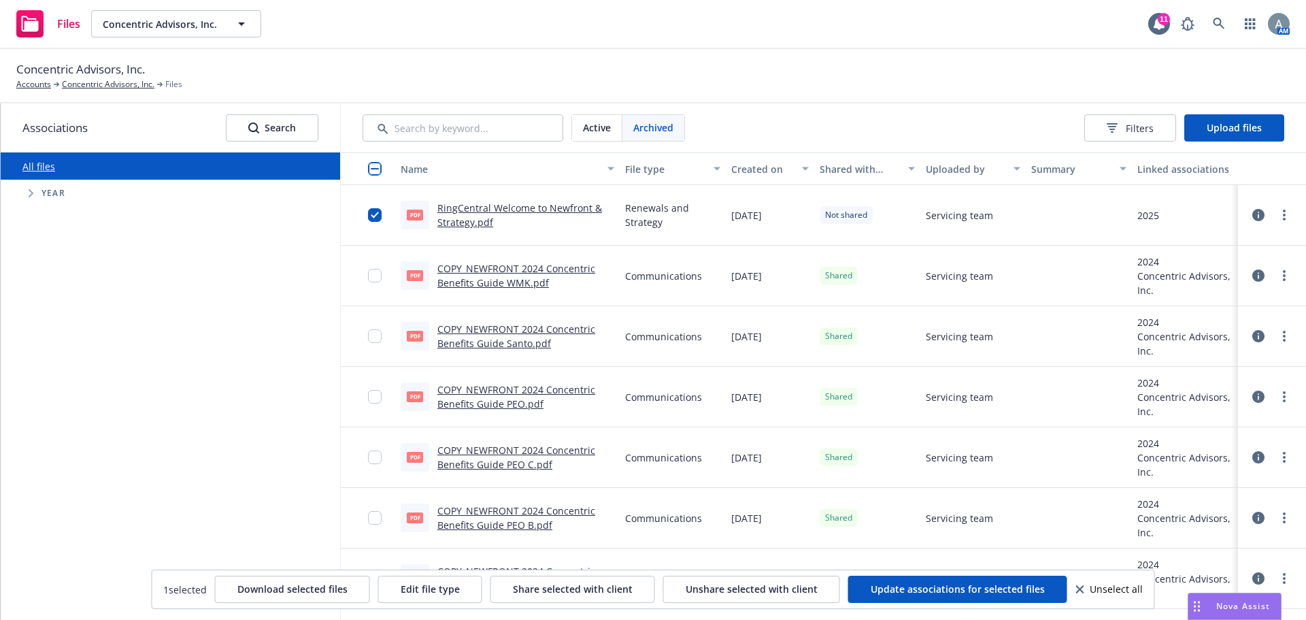
drag, startPoint x: 520, startPoint y: 209, endPoint x: 194, endPoint y: 372, distance: 364.4
click at [192, 373] on div "All files Accessibility guide for tree Tree Example. Navigate the tree with the…" at bounding box center [170, 385] width 339 height 467
click at [1276, 214] on link "more" at bounding box center [1284, 215] width 16 height 16
click at [943, 208] on span "Servicing team" at bounding box center [959, 215] width 67 height 14
click at [1283, 215] on circle "more" at bounding box center [1284, 215] width 3 height 3
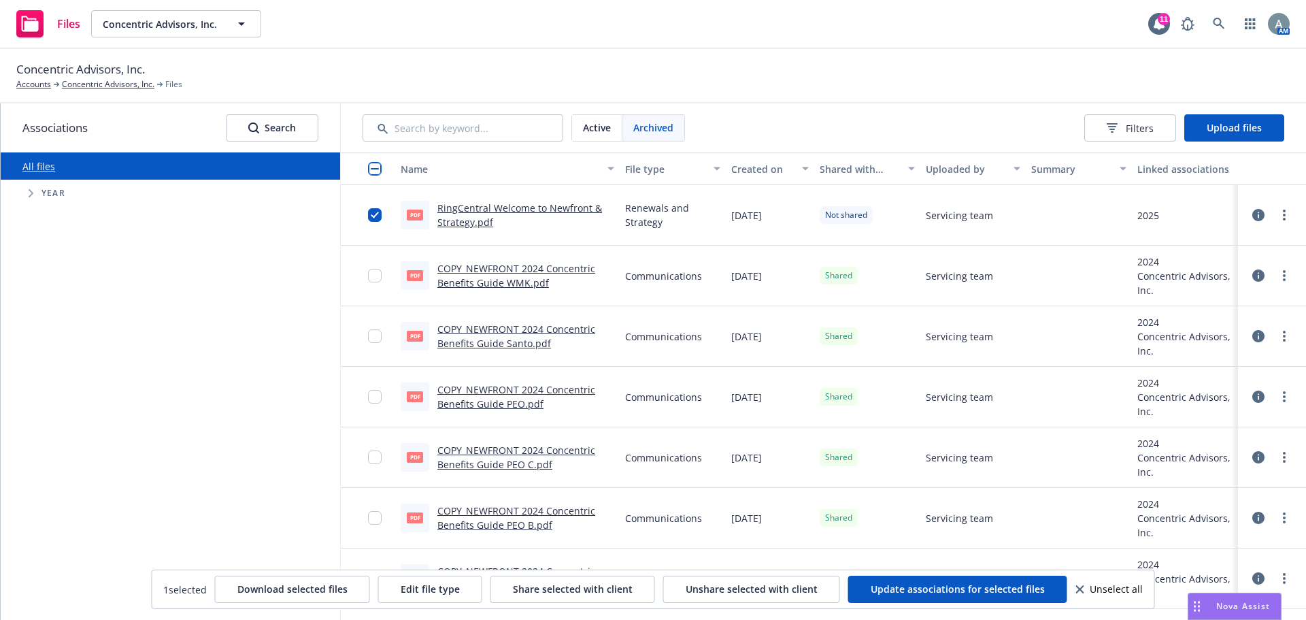
click at [186, 246] on div "All files Accessibility guide for tree Tree Example. Navigate the tree with the…" at bounding box center [170, 385] width 339 height 467
drag, startPoint x: 516, startPoint y: 206, endPoint x: 1084, endPoint y: 220, distance: 568.0
click at [1061, 218] on div at bounding box center [1079, 215] width 106 height 61
click at [1276, 221] on link "more" at bounding box center [1284, 215] width 16 height 16
click at [1183, 321] on link "Edit" at bounding box center [1213, 324] width 135 height 27
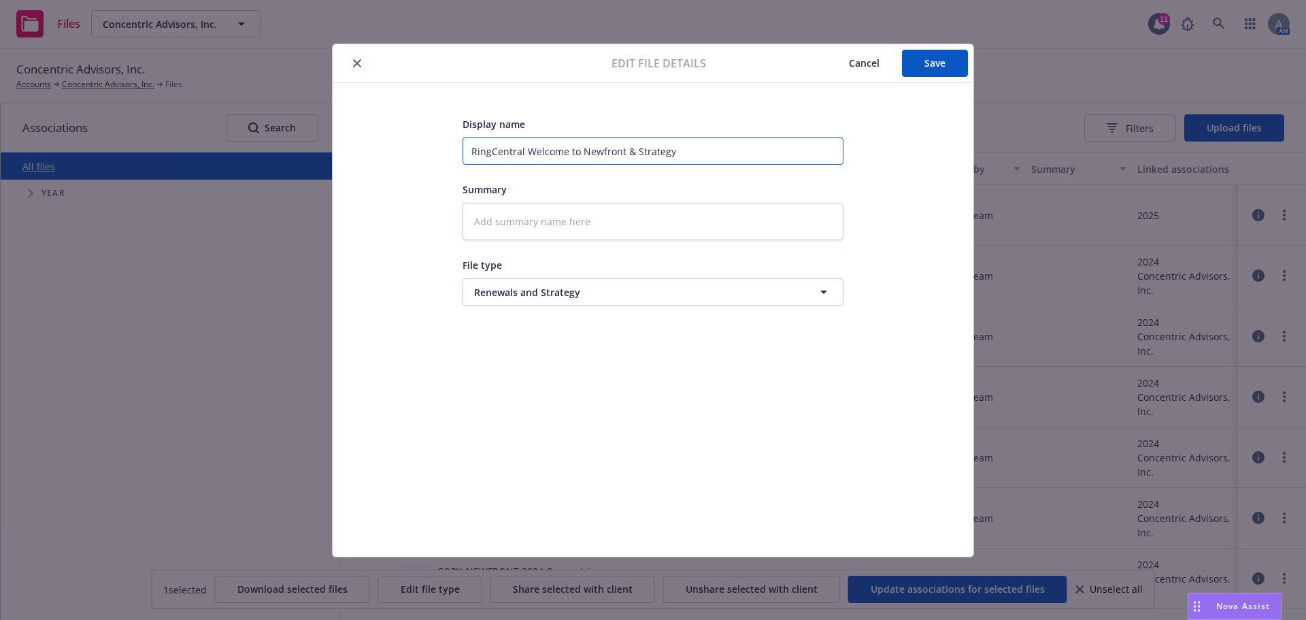
click at [658, 154] on input "RingCentral Welcome to Newfront & Strategy" at bounding box center [652, 150] width 381 height 27
drag, startPoint x: 705, startPoint y: 152, endPoint x: 409, endPoint y: 152, distance: 295.8
click at [409, 152] on div "Display name RingCentral Welcome to Newfront & Strategy Summary File type Renew…" at bounding box center [653, 320] width 586 height 408
type textarea "x"
type input "D"
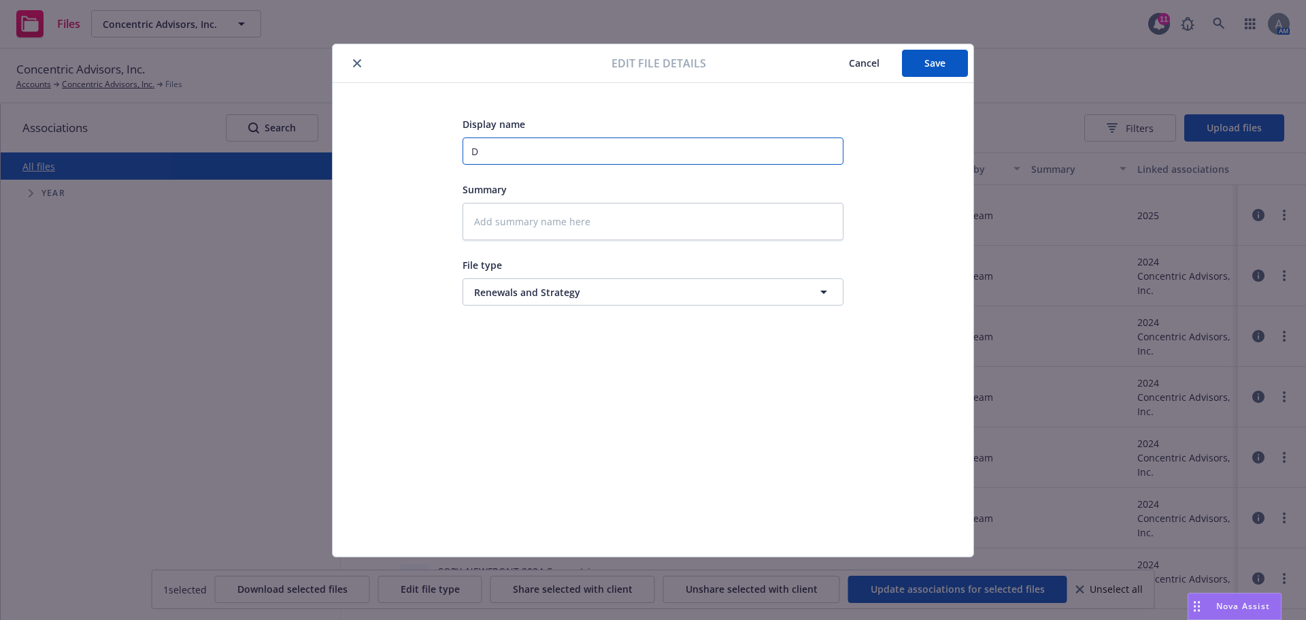
type textarea "x"
type input "DO"
type textarea "x"
type input "DO"
type textarea "x"
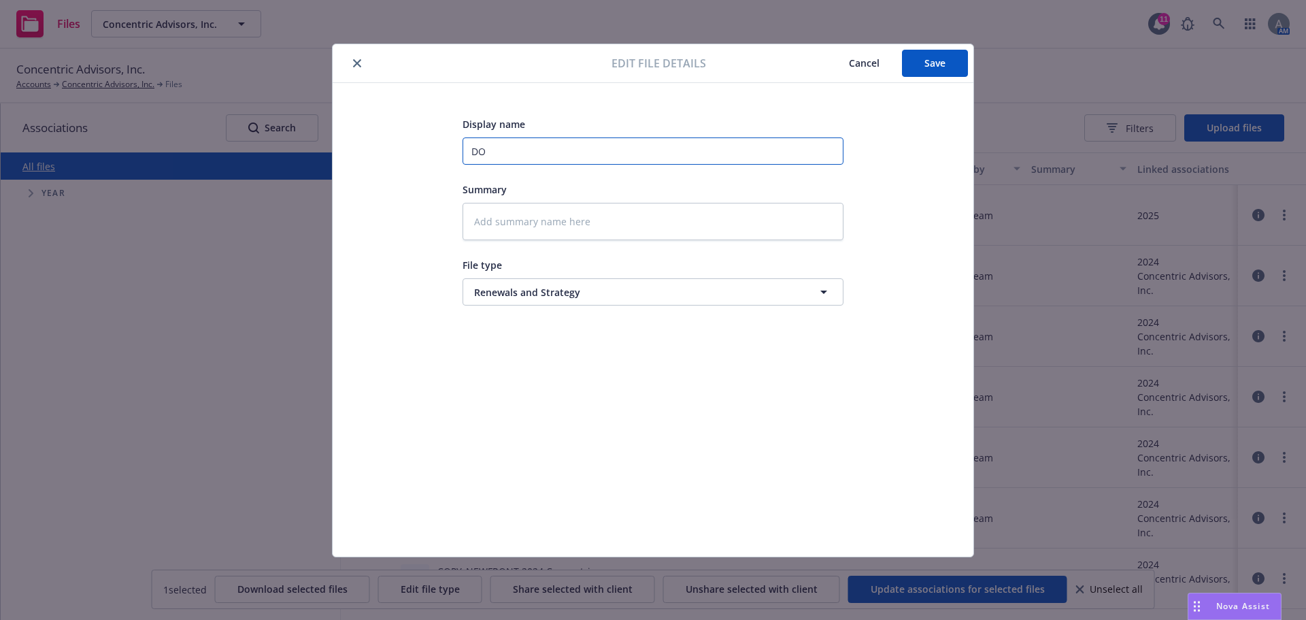
type input "DO N"
type textarea "x"
type input "DO NO"
type textarea "x"
type input "DO NOT"
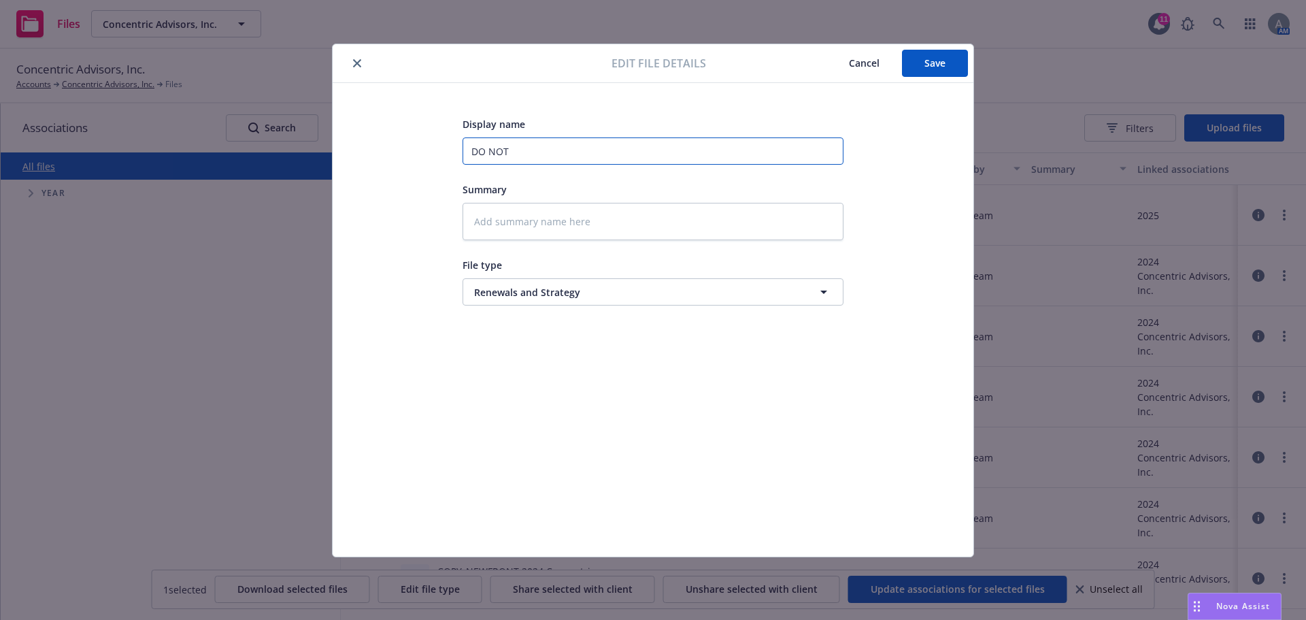
type textarea "x"
type input "DO NOT"
type textarea "x"
type input "DO NOT U"
type textarea "x"
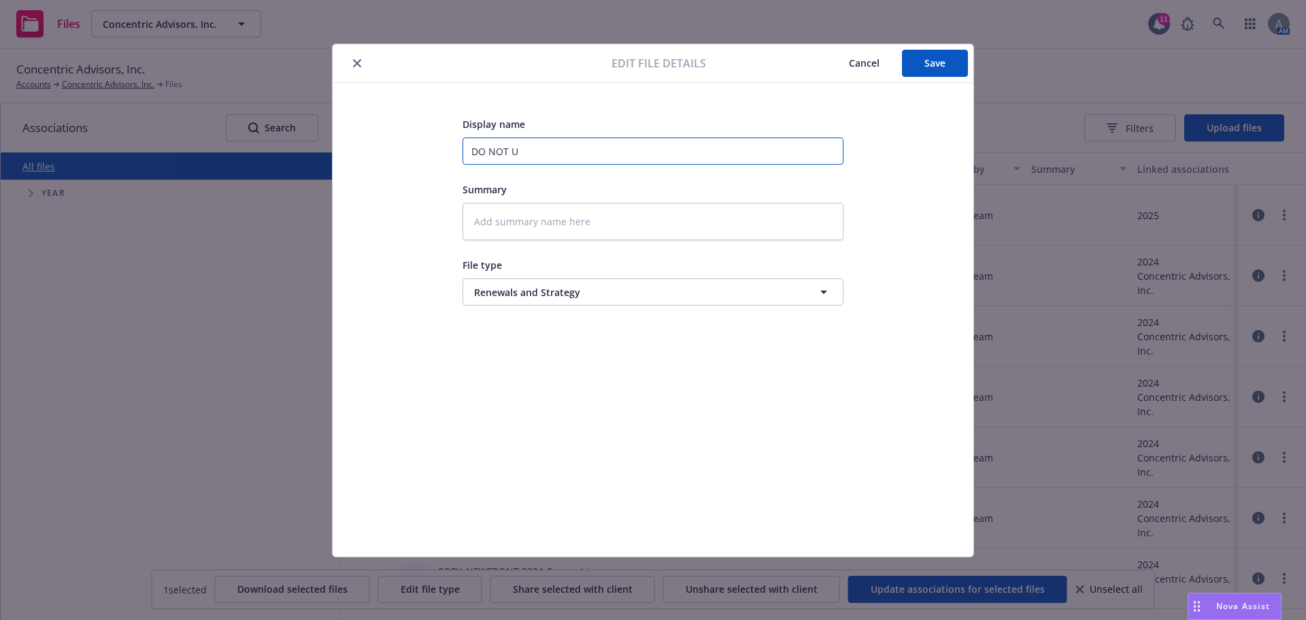
type input "DO NOT US"
type textarea "x"
type input "DO NOT USE"
type textarea "x"
type input "DO NOT USE"
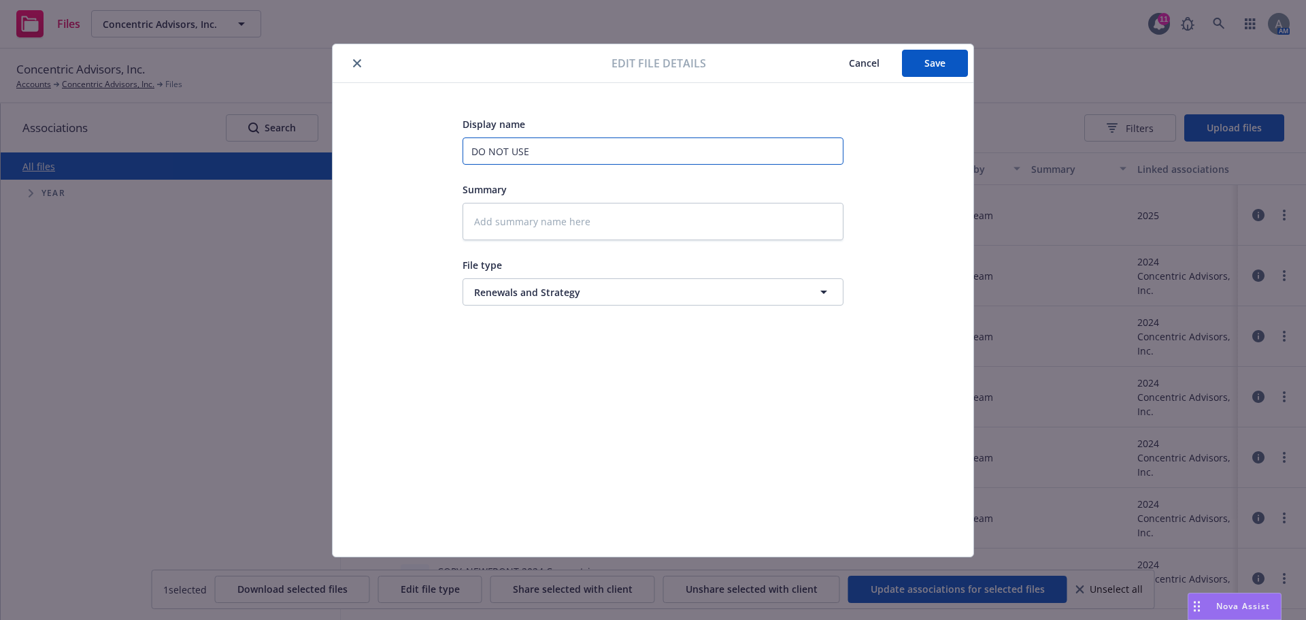
type textarea "x"
type input "DO NOT USE -"
type textarea "x"
type input "DO NOT USE -"
type textarea "x"
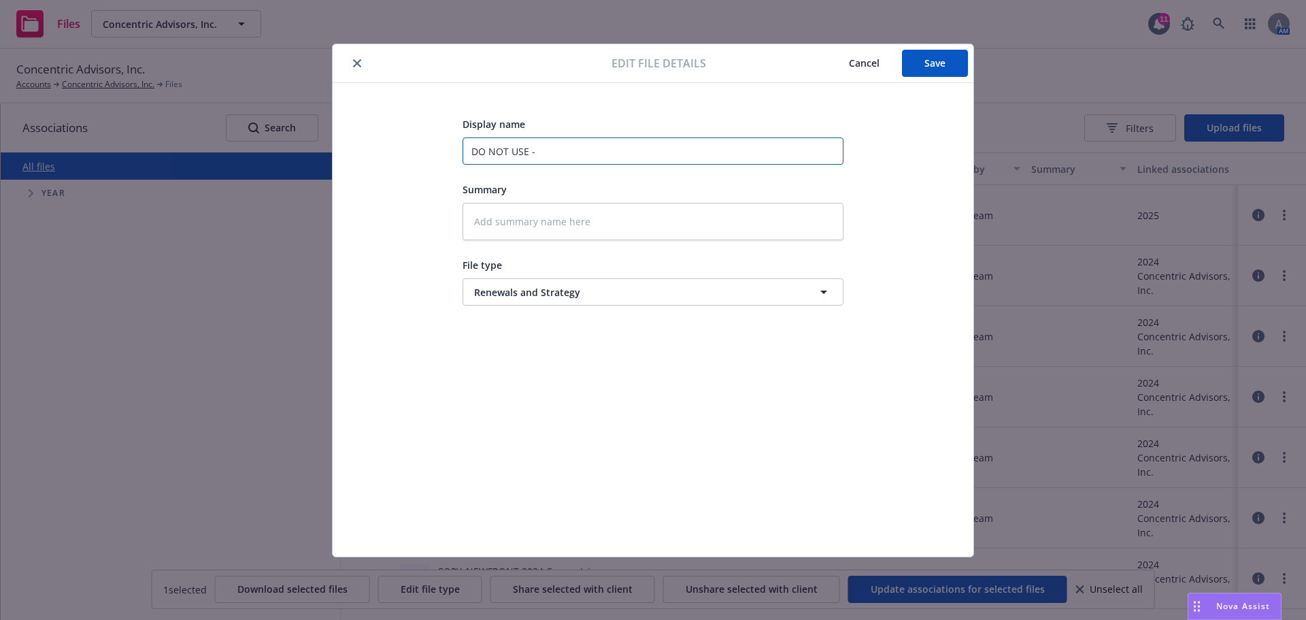
type input "DO NOT USE - l"
type textarea "x"
type input "DO NOT USE - lo"
type textarea "x"
type input "DO NOT USE - loa"
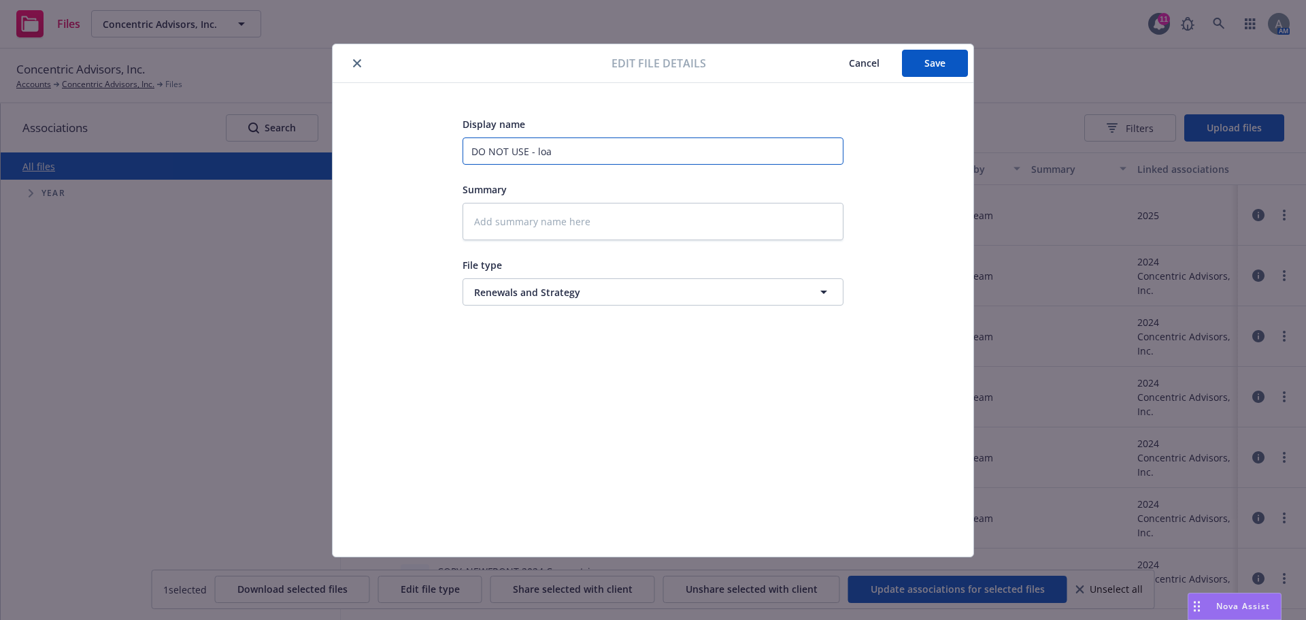
type textarea "x"
type input "DO NOT USE - load"
type textarea "x"
type input "DO NOT USE - loade"
type textarea "x"
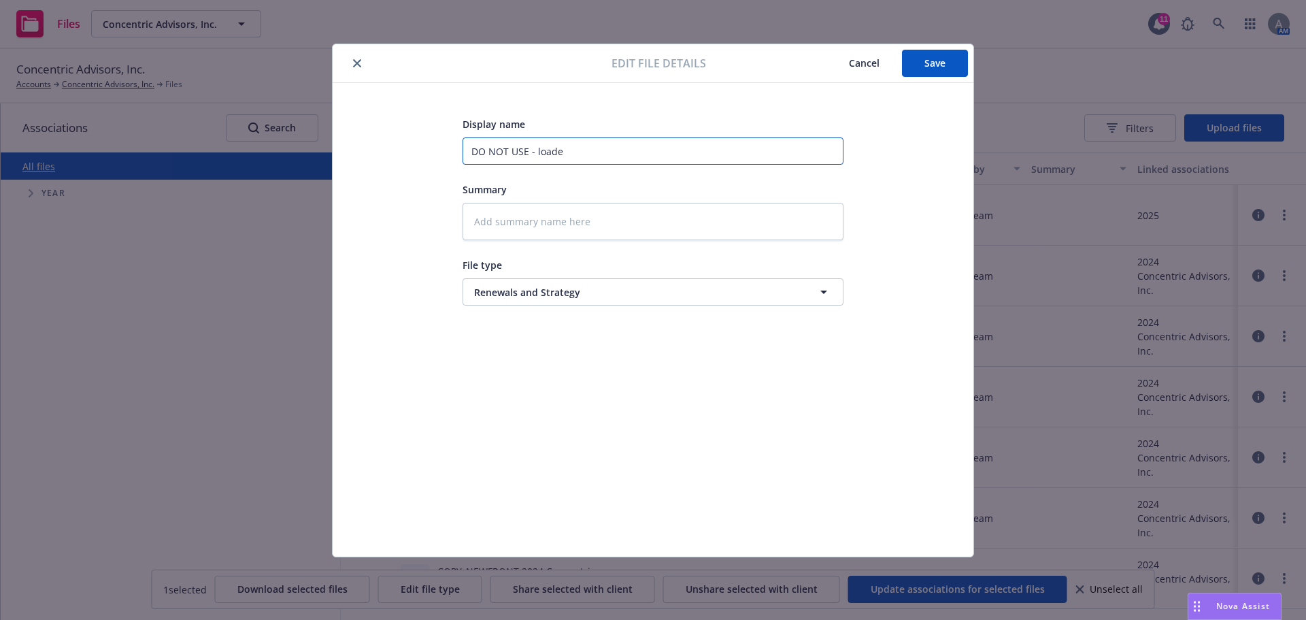
type input "DO NOT USE - loaded"
type textarea "x"
type input "DO NOT USE - loaded"
type textarea "x"
type input "DO NOT USE - loaded t"
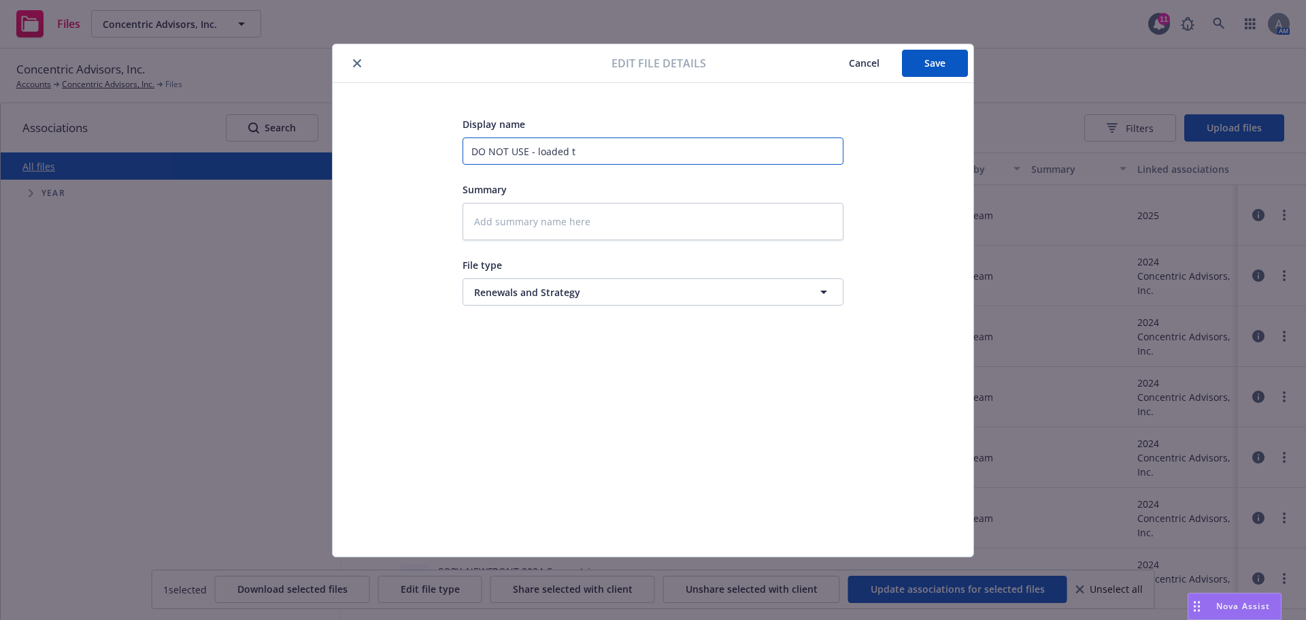
type textarea "x"
type input "DO NOT USE - loaded to"
type textarea "x"
type input "DO NOT USE - loaded to"
type textarea "x"
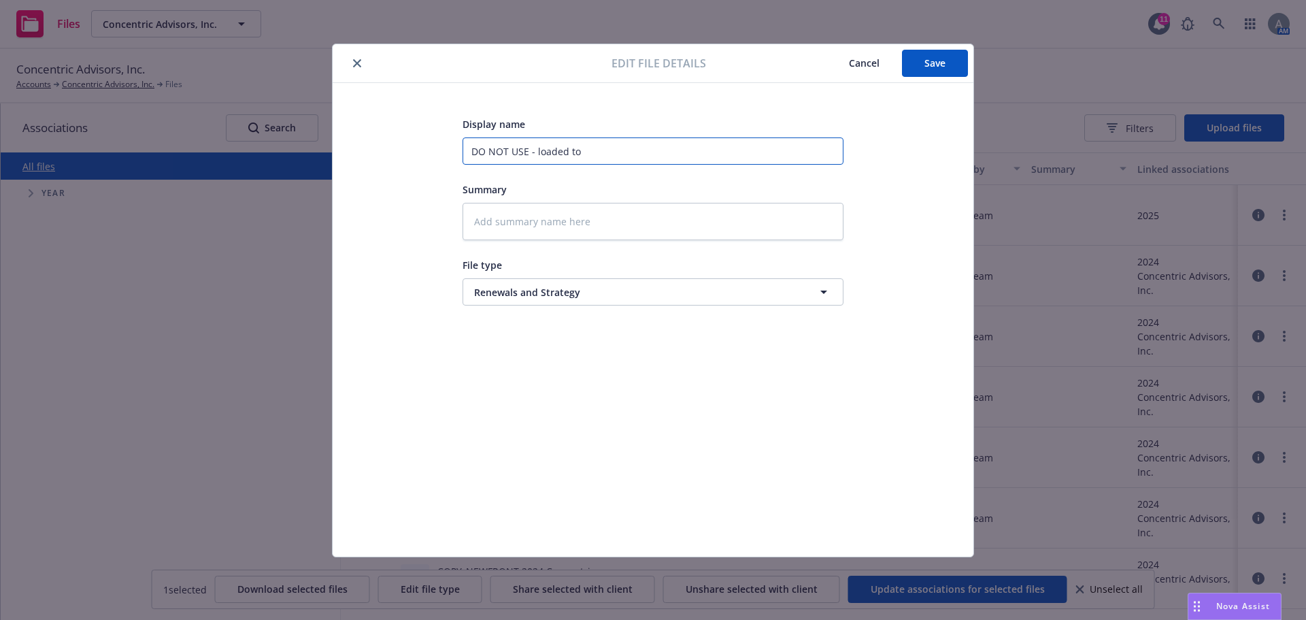
type input "DO NOT USE - loaded to w"
type textarea "x"
type input "DO NOT USE - loaded to wr"
type textarea "x"
type input "DO NOT USE - loaded to wro"
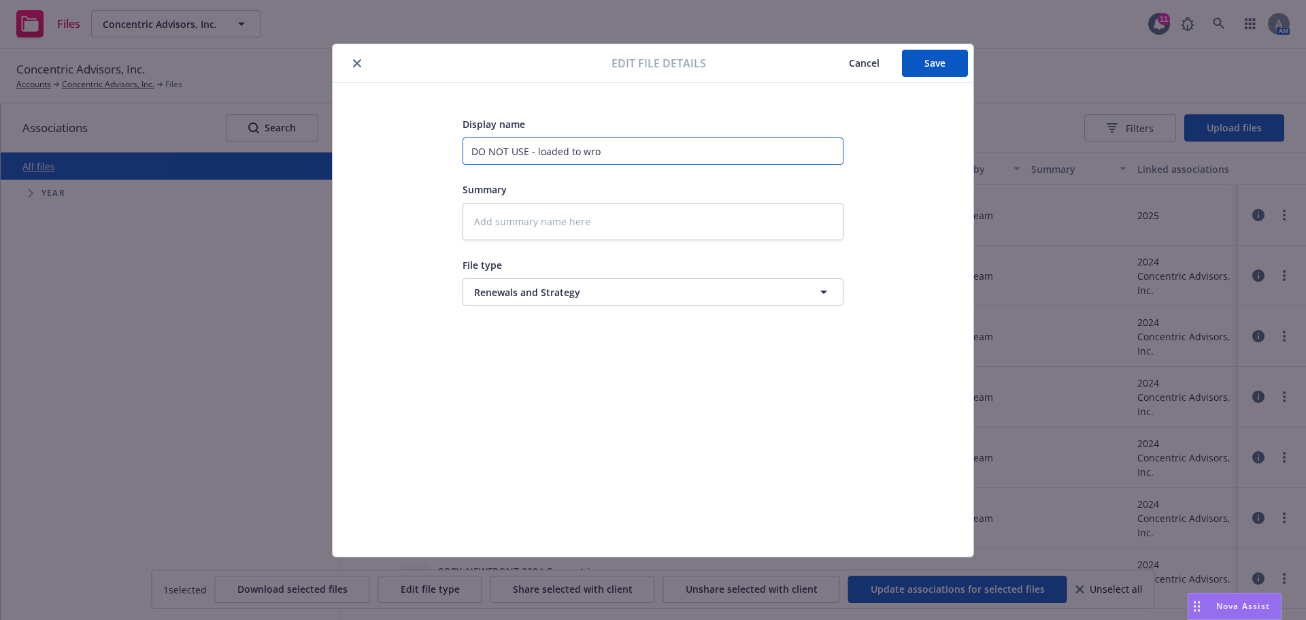
type textarea "x"
type input "DO NOT USE - loaded to wron"
type textarea "x"
type input "DO NOT USE - loaded to wrong"
type textarea "x"
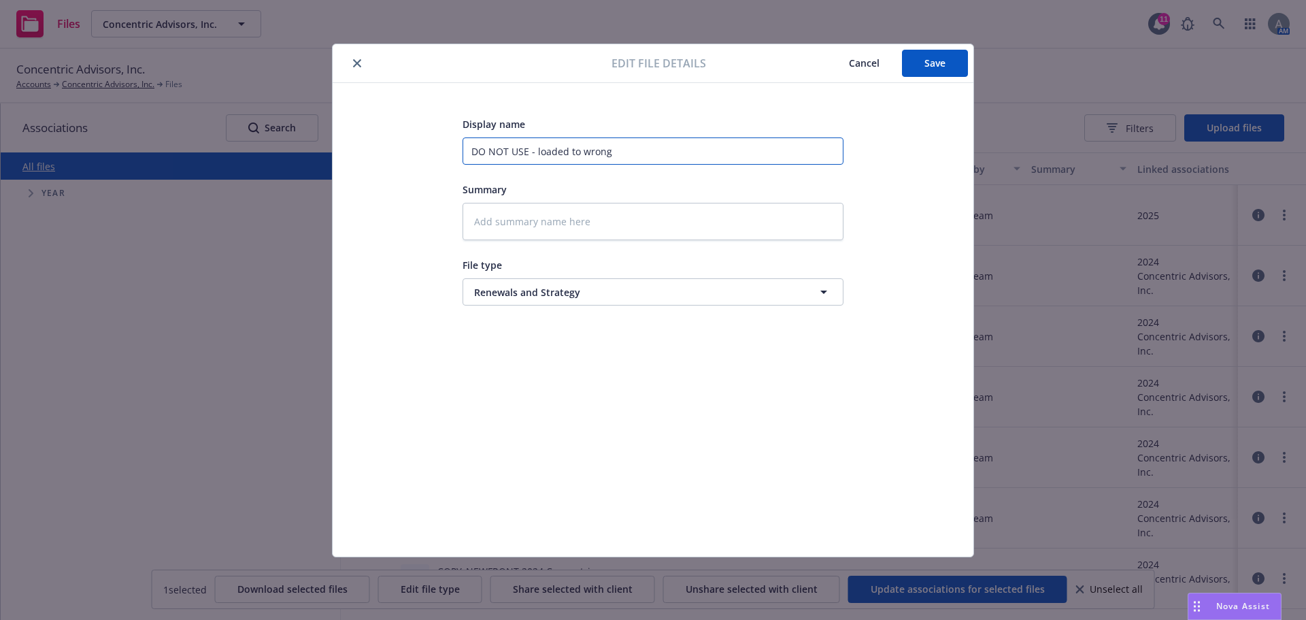
type input "DO NOT USE - loaded to wrong"
type textarea "x"
type input "DO NOT USE - loaded to wrong c"
type textarea "x"
type input "DO NOT USE - loaded to wrong cl"
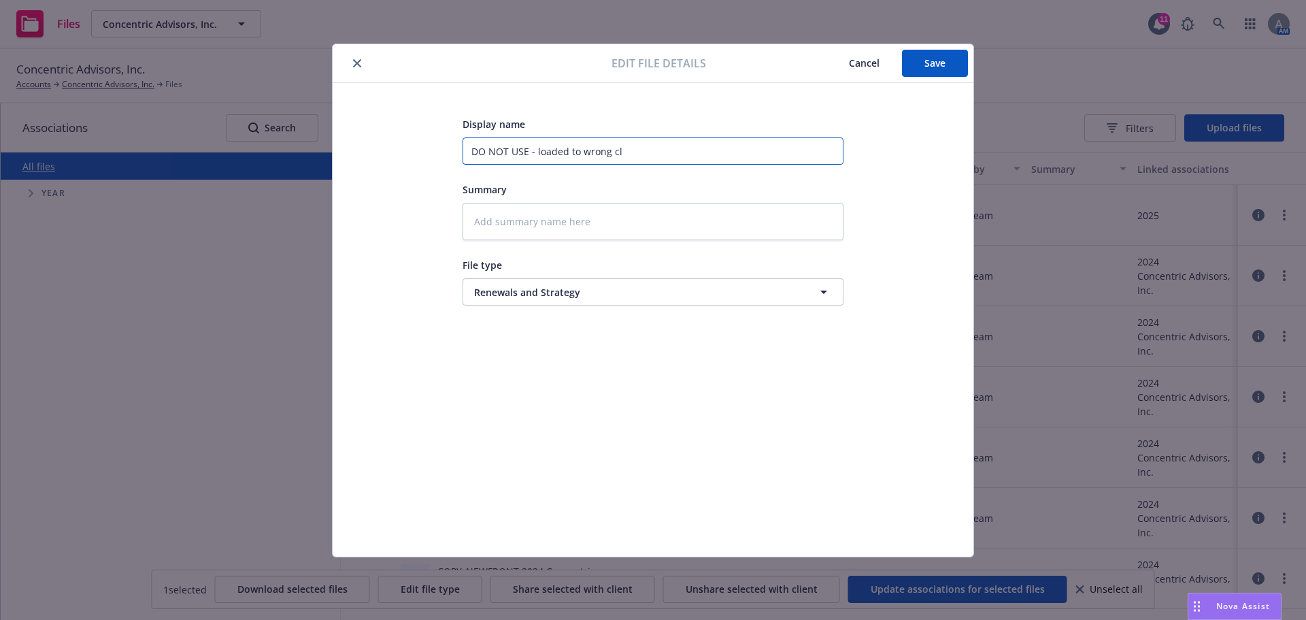
type textarea "x"
type input "DO NOT USE - loaded to wrong cli"
type textarea "x"
type input "DO NOT USE - loaded to wrong clie"
type textarea "x"
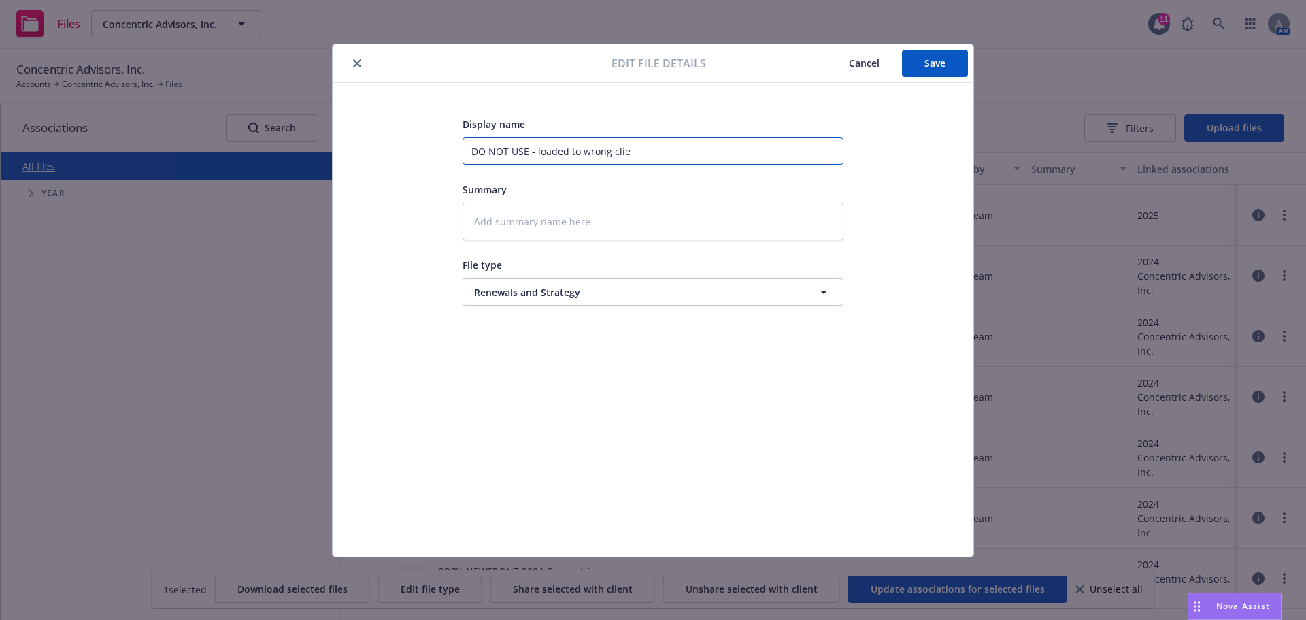
type input "DO NOT USE - loaded to wrong clien"
type textarea "x"
type input "DO NOT USE - loaded to wrong client"
type textarea "x"
type input "DO NOT USE - loaded to wrong client,"
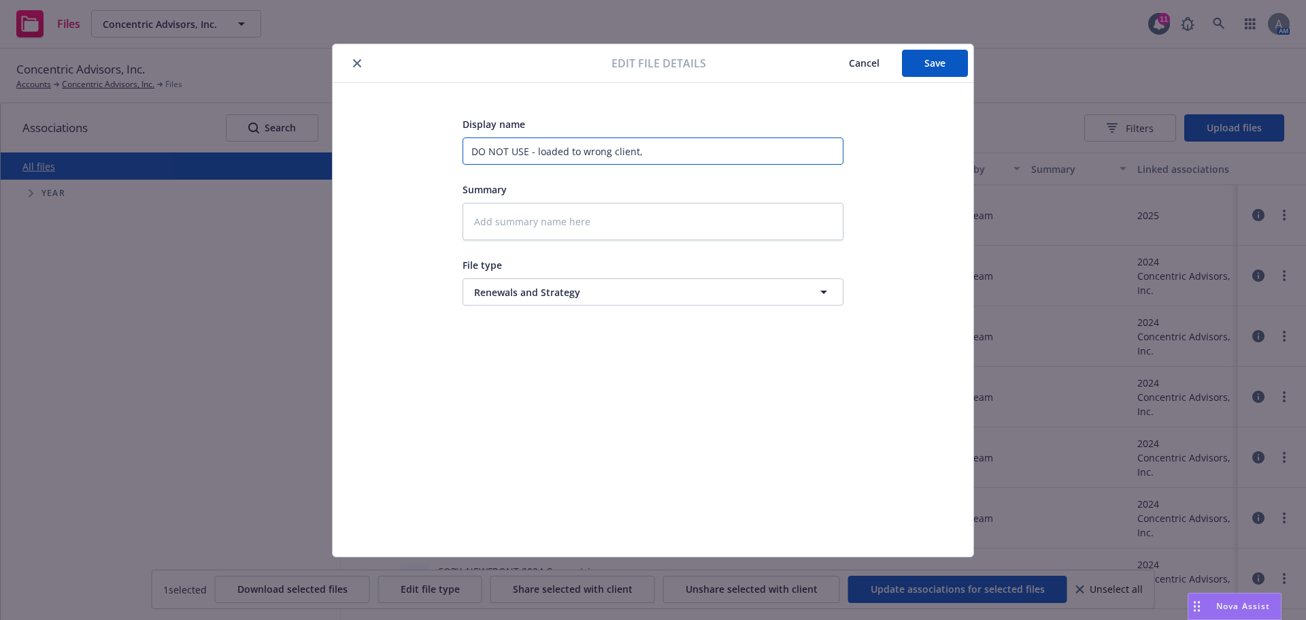
type textarea "x"
type input "DO NOT USE - loaded to wrong client"
click at [617, 292] on span "Renewals and Strategy" at bounding box center [627, 292] width 307 height 14
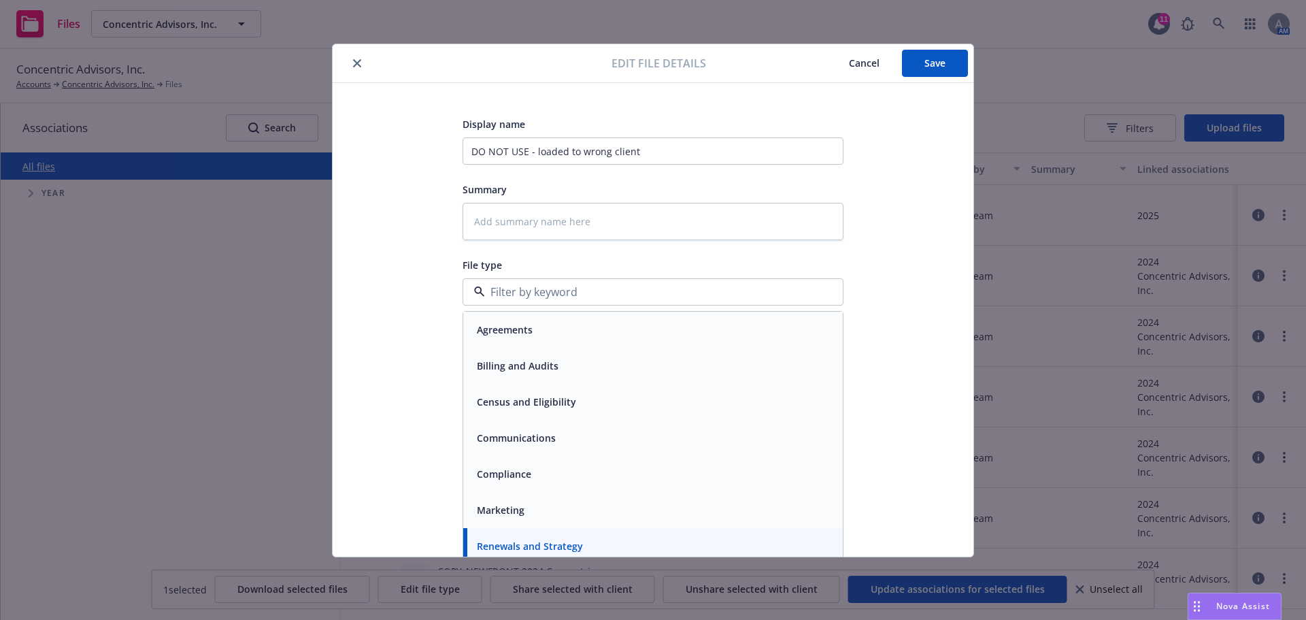
click at [602, 292] on input at bounding box center [650, 292] width 331 height 16
click at [553, 542] on span "Renewals and Strategy" at bounding box center [530, 546] width 106 height 14
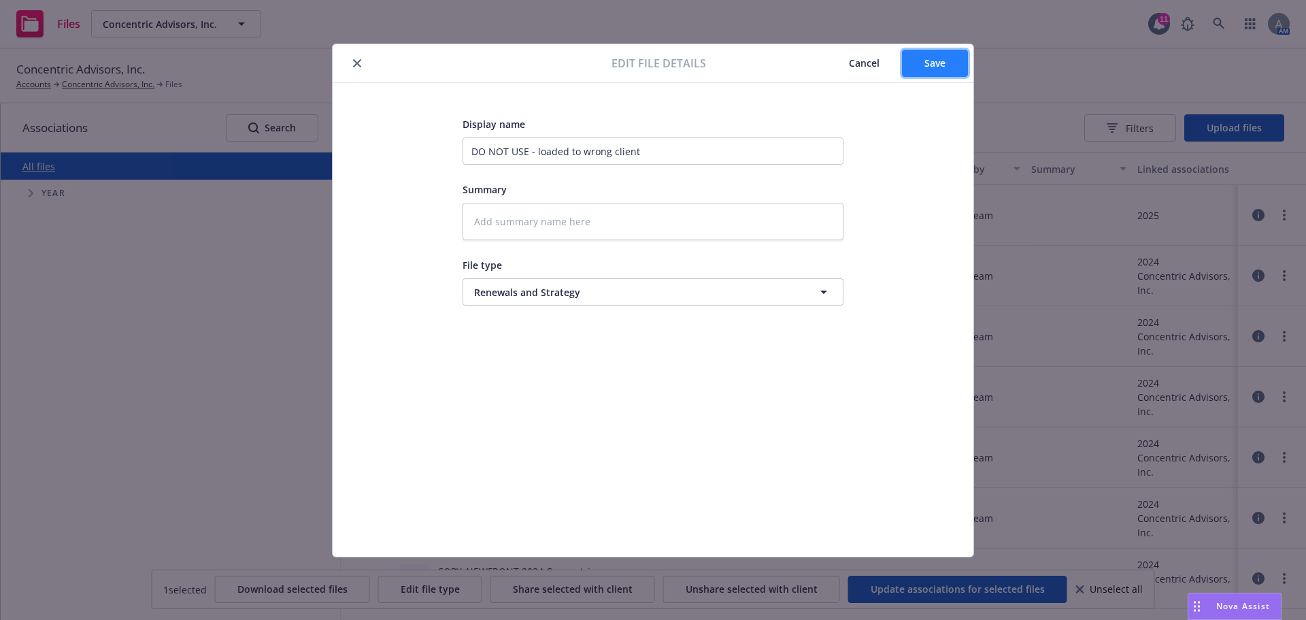
click at [931, 70] on button "Save" at bounding box center [935, 63] width 66 height 27
type textarea "x"
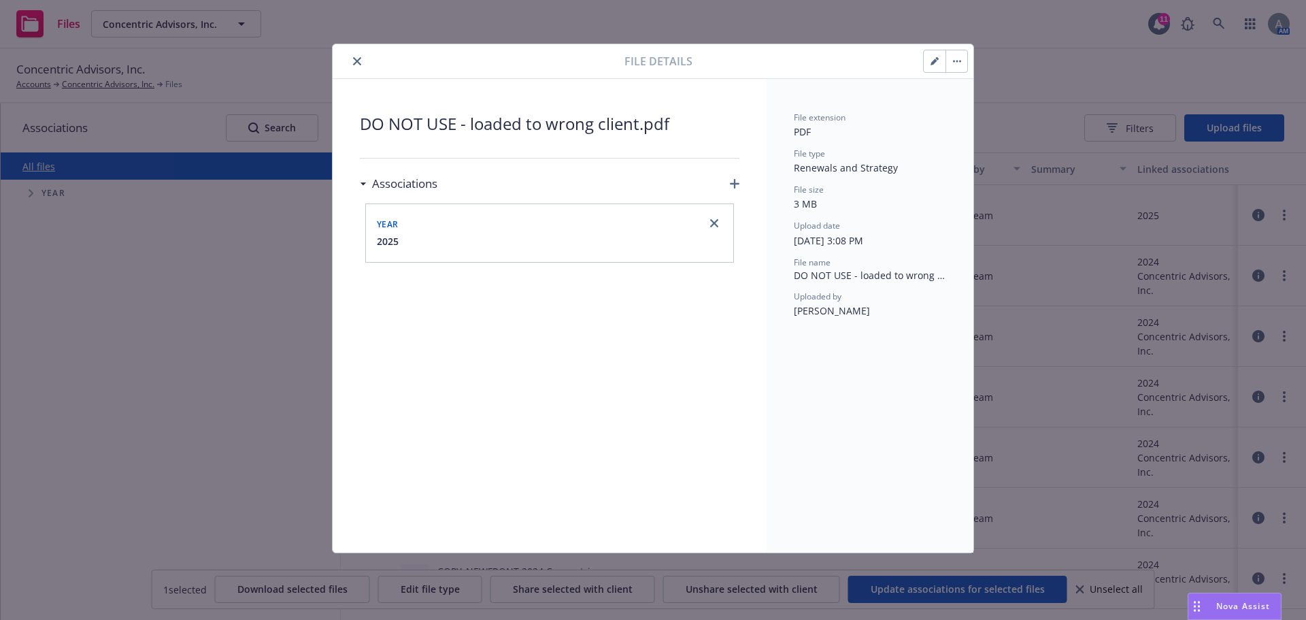
drag, startPoint x: 342, startPoint y: 54, endPoint x: 356, endPoint y: 58, distance: 14.7
click at [342, 55] on div at bounding box center [481, 61] width 286 height 16
click at [358, 58] on icon "close" at bounding box center [357, 61] width 8 height 8
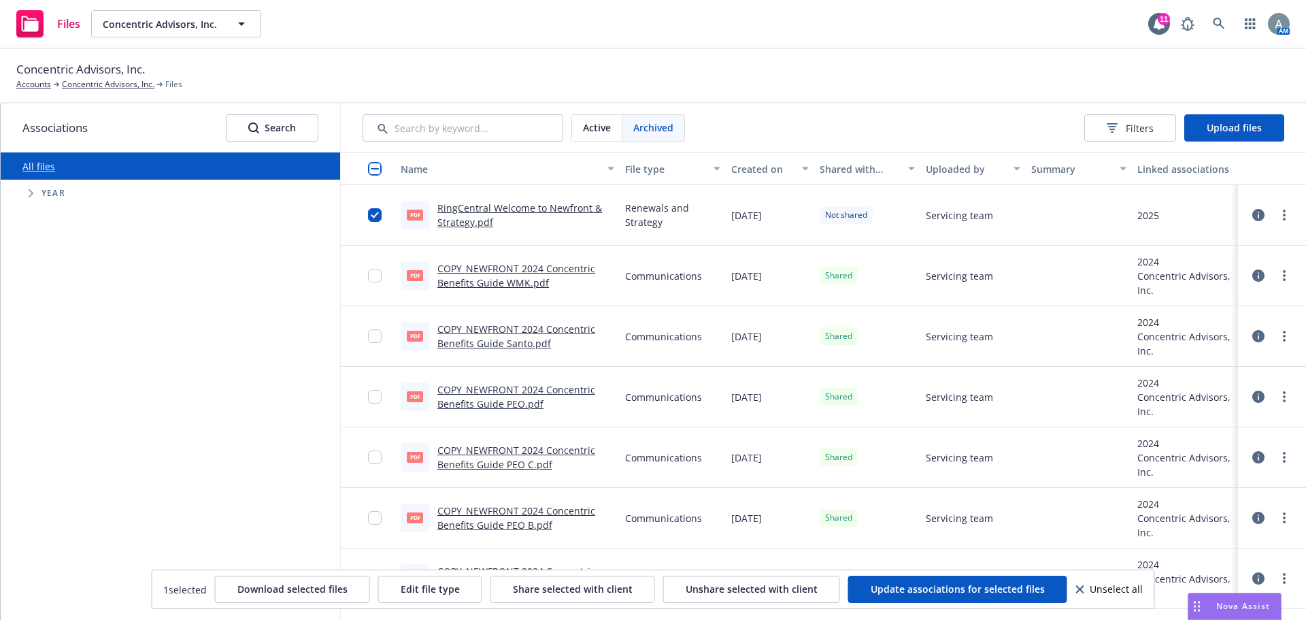
click at [180, 350] on div "All files Accessibility guide for tree Tree Example. Navigate the tree with the…" at bounding box center [170, 385] width 339 height 467
click at [255, 18] on button "Concentric Advisors, Inc." at bounding box center [176, 23] width 170 height 27
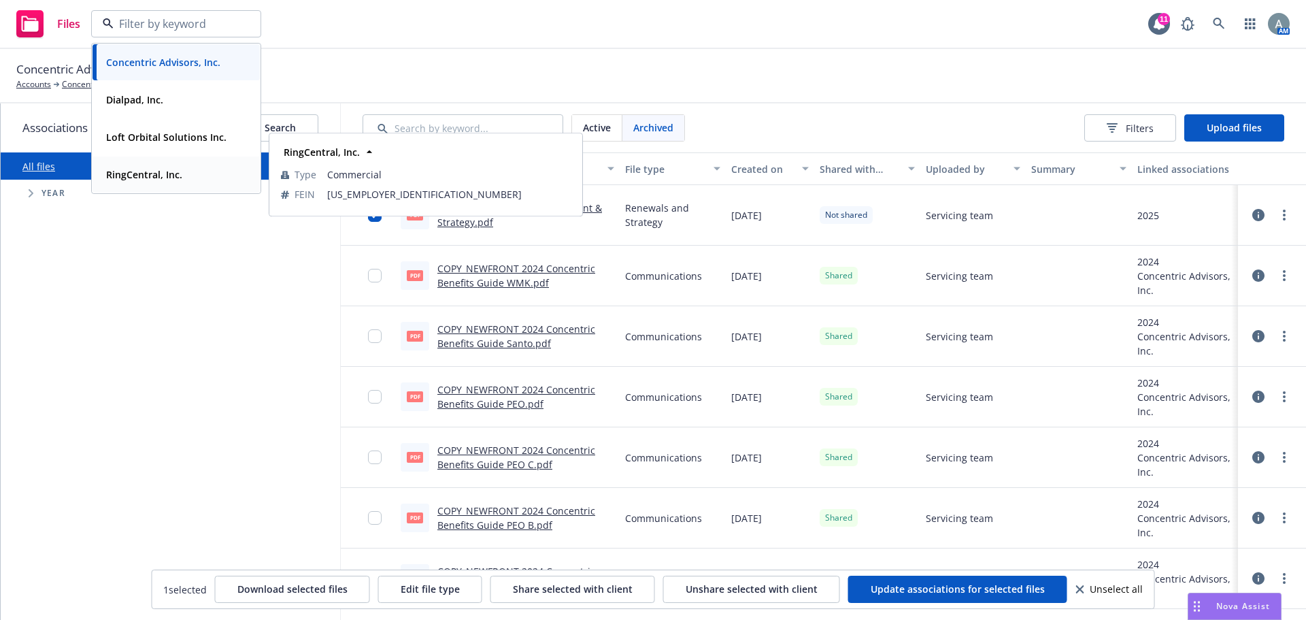
click at [174, 170] on strong "RingCentral, Inc." at bounding box center [144, 174] width 76 height 13
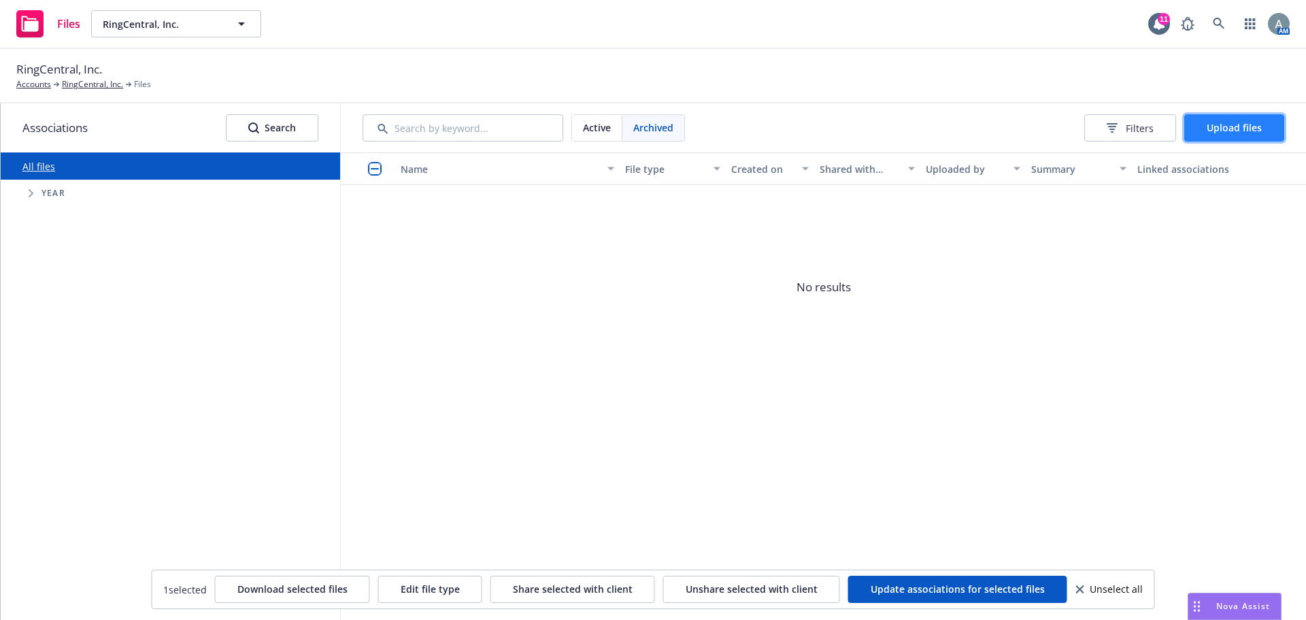
click at [1215, 135] on button "Upload files" at bounding box center [1234, 127] width 100 height 27
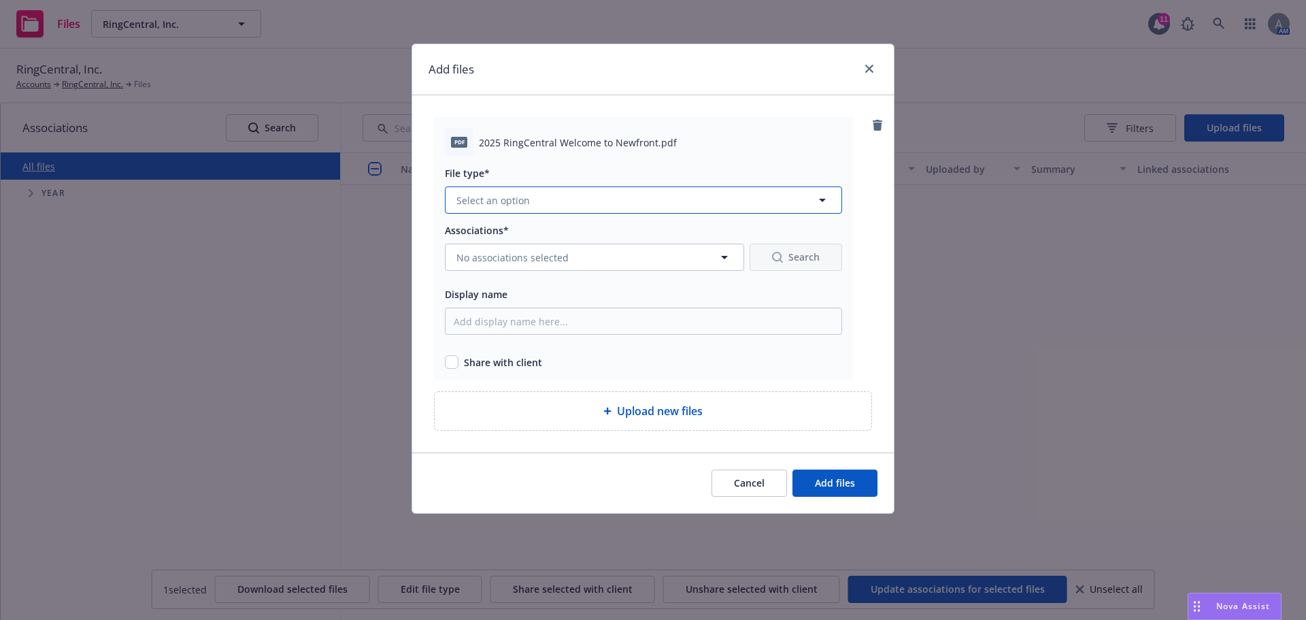
click at [583, 204] on button "Select an option" at bounding box center [643, 199] width 397 height 27
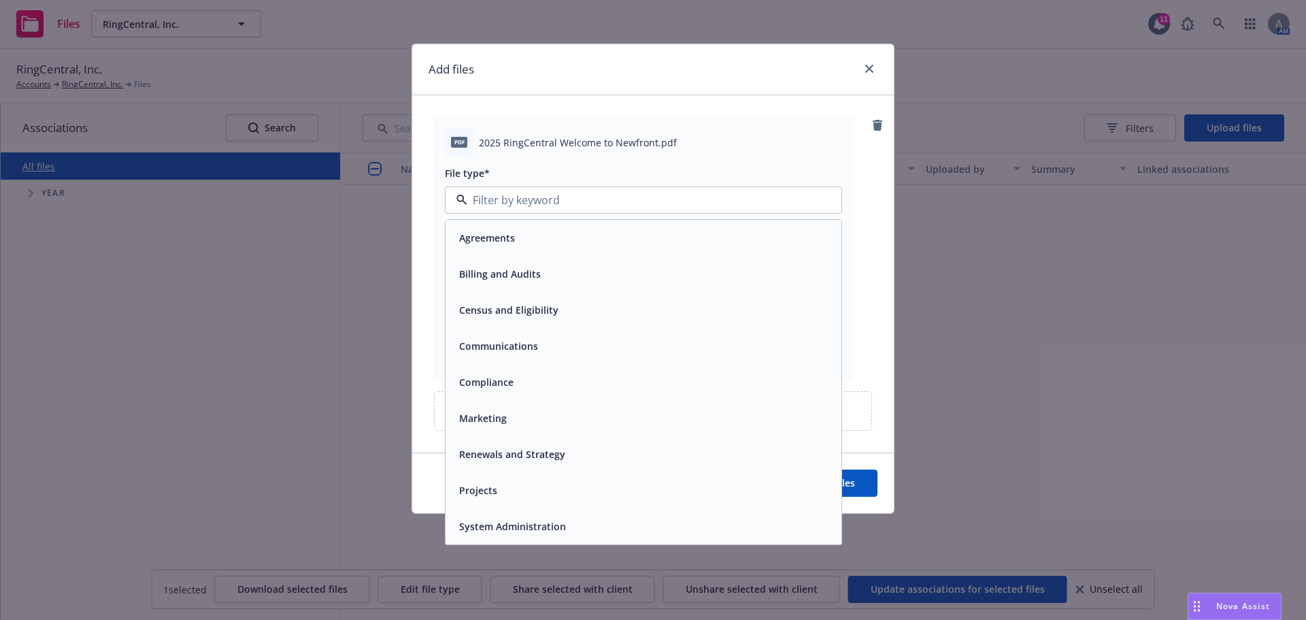
click at [534, 452] on span "Renewals and Strategy" at bounding box center [512, 454] width 106 height 14
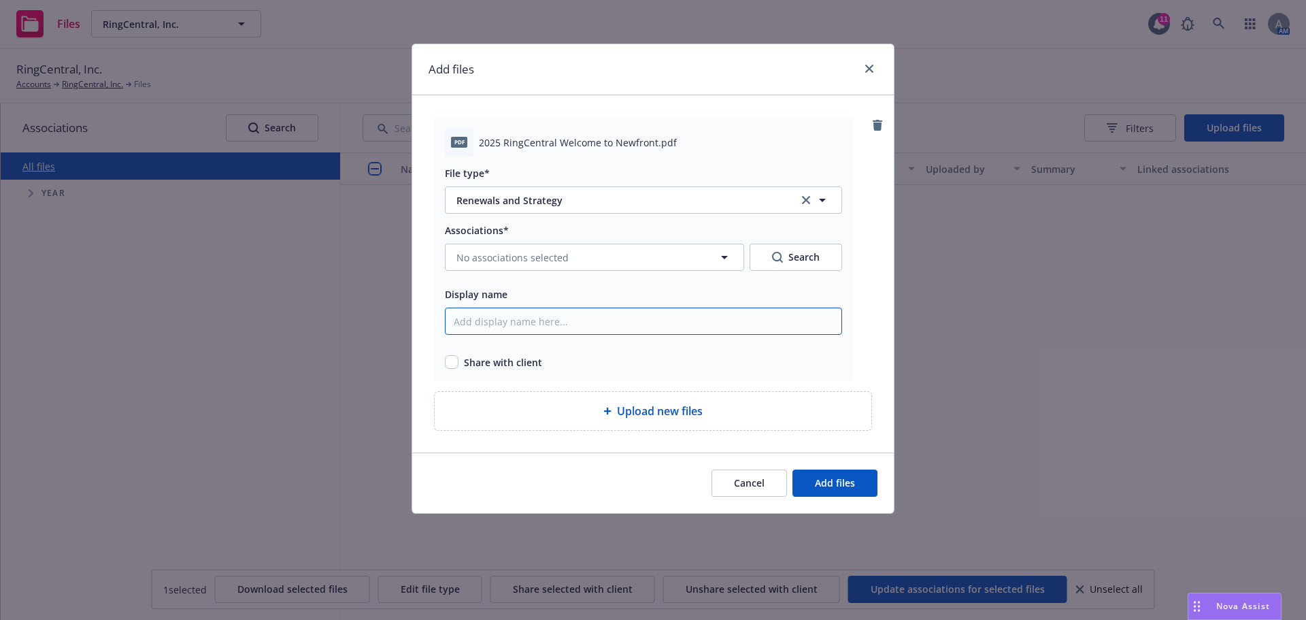
click at [513, 323] on input "Display name" at bounding box center [643, 320] width 397 height 27
click at [565, 331] on input "Display name" at bounding box center [643, 320] width 397 height 27
drag, startPoint x: 611, startPoint y: 61, endPoint x: 319, endPoint y: 94, distance: 294.3
click at [246, 96] on div "Add files pdf 2025 RingCentral Welcome to Newfront.pdf File type* Renewals and …" at bounding box center [653, 310] width 1306 height 620
click at [562, 327] on input "Display name" at bounding box center [643, 320] width 397 height 27
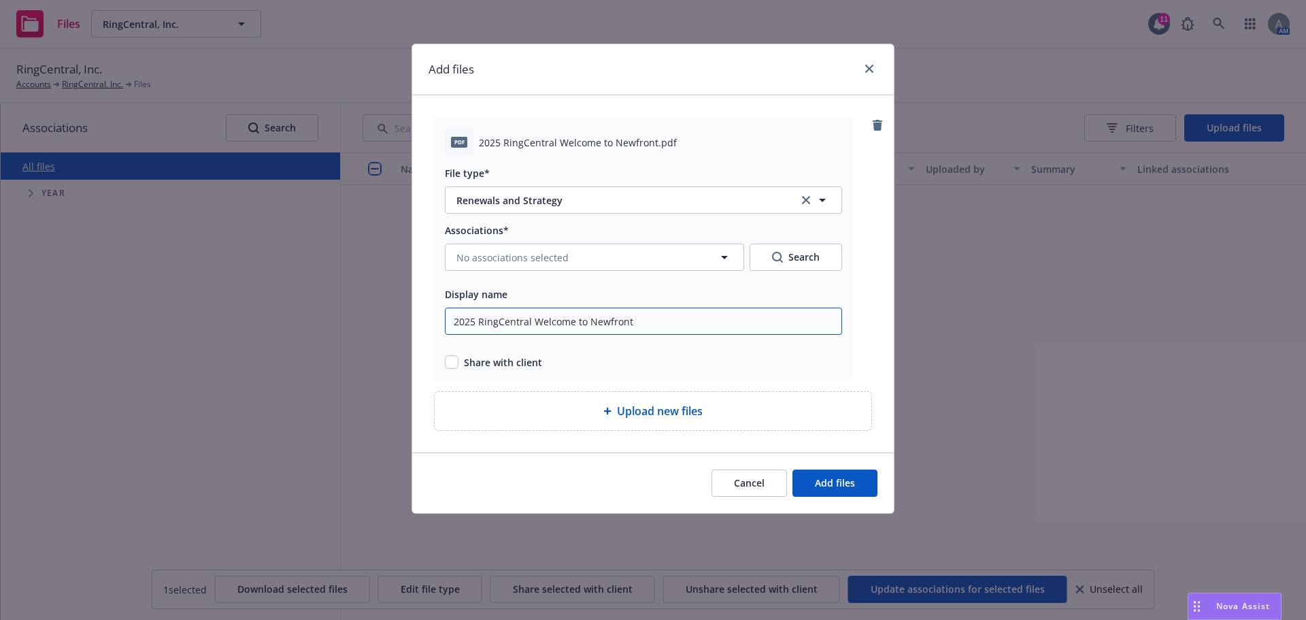
type input "2025 RingCentral Welcome to Newfront"
click at [471, 368] on span "Share with client" at bounding box center [503, 362] width 78 height 14
click at [450, 365] on input "checkbox" at bounding box center [452, 362] width 14 height 14
checkbox input "true"
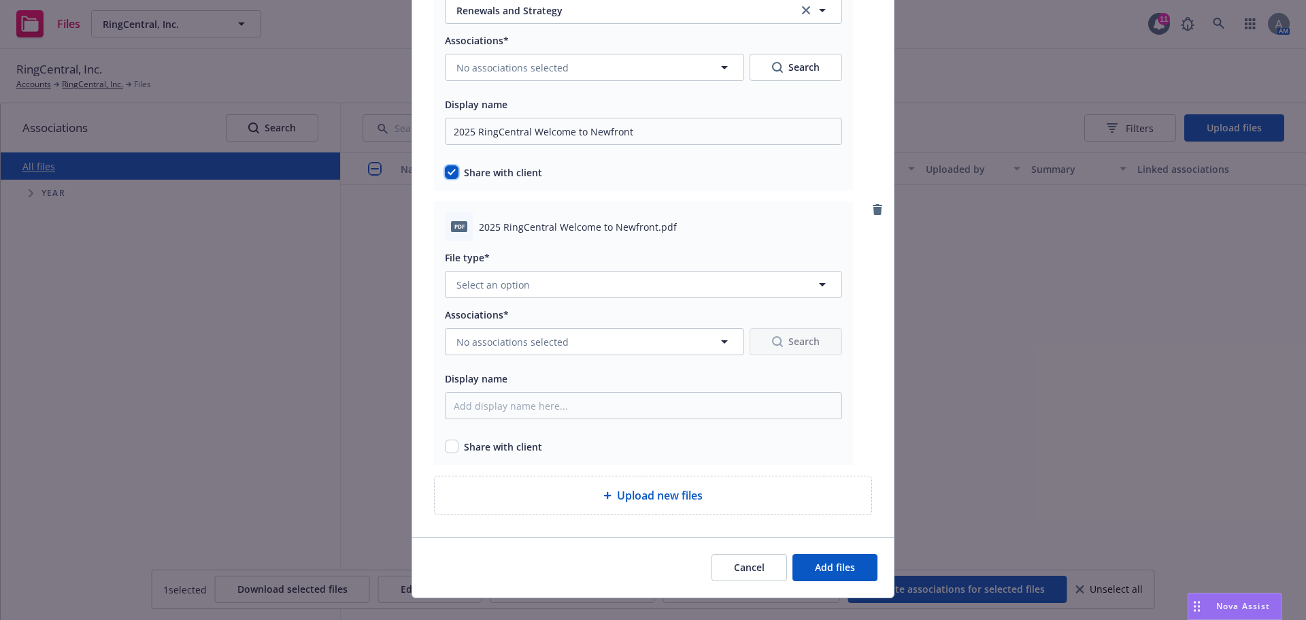
scroll to position [204, 0]
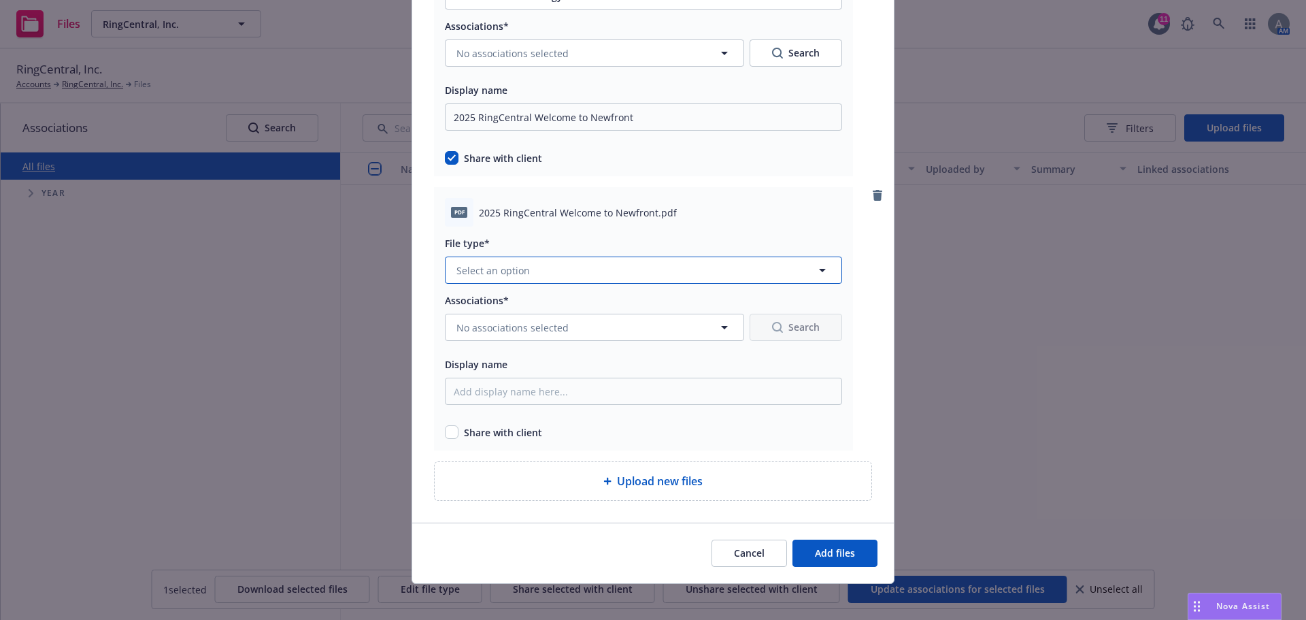
click at [563, 278] on button "Select an option" at bounding box center [643, 269] width 397 height 27
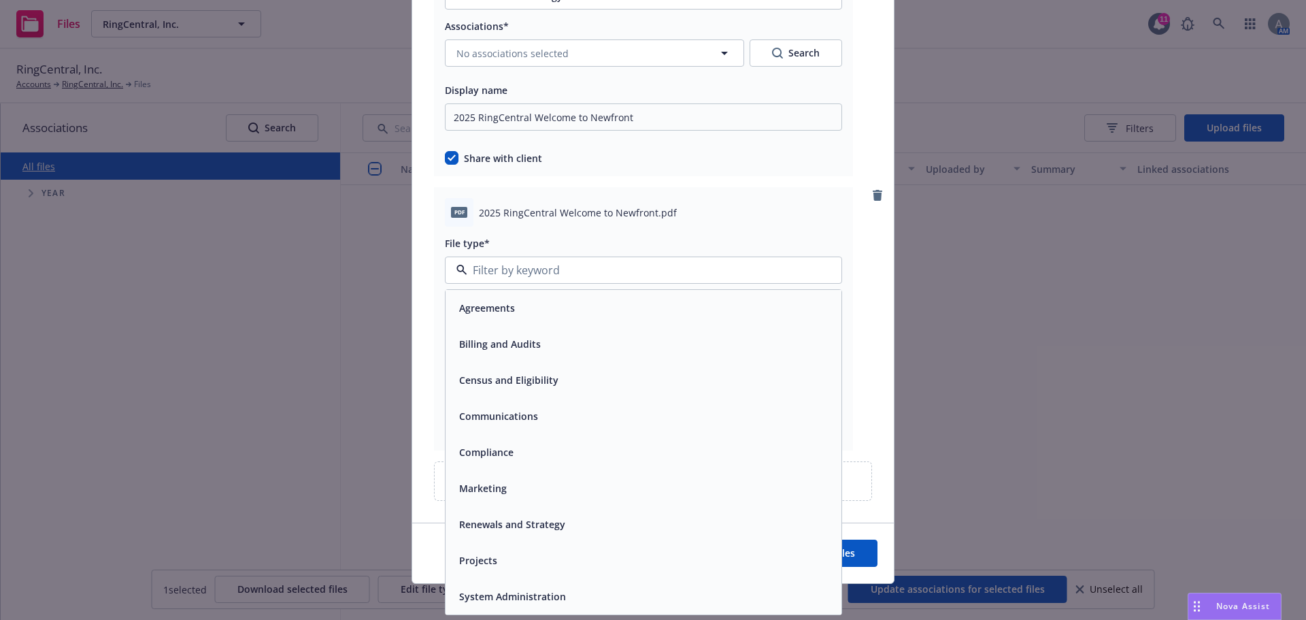
click at [530, 522] on span "Renewals and Strategy" at bounding box center [512, 524] width 106 height 14
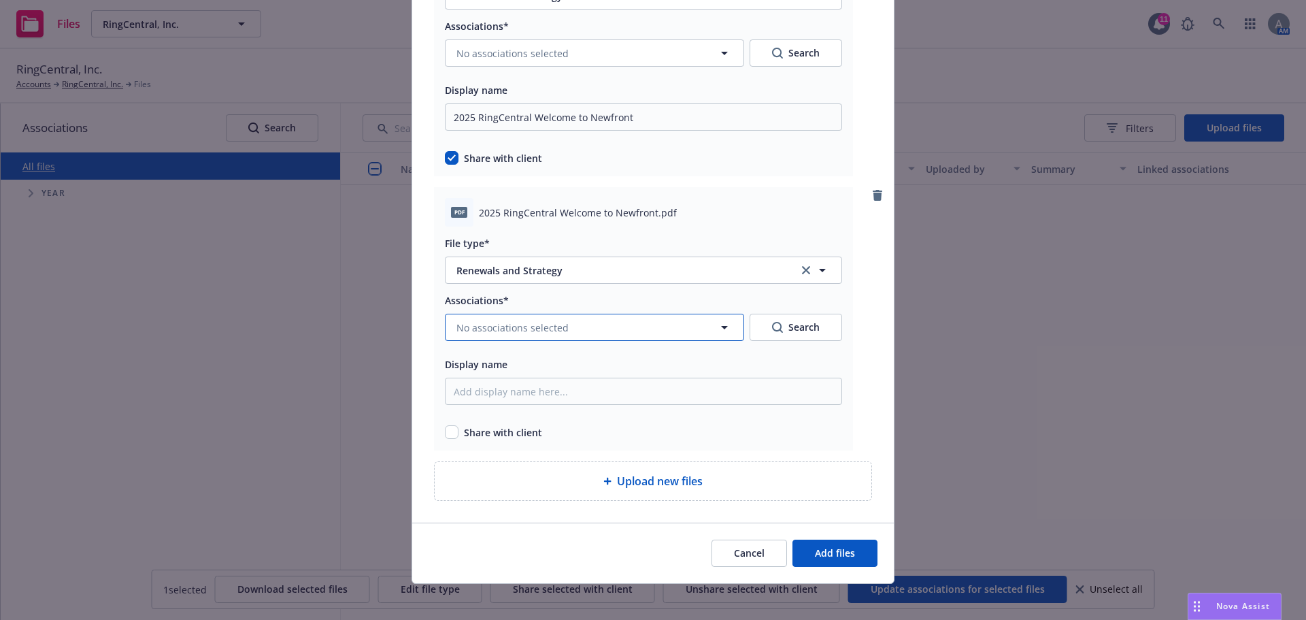
click at [592, 324] on button "No associations selected" at bounding box center [594, 327] width 299 height 27
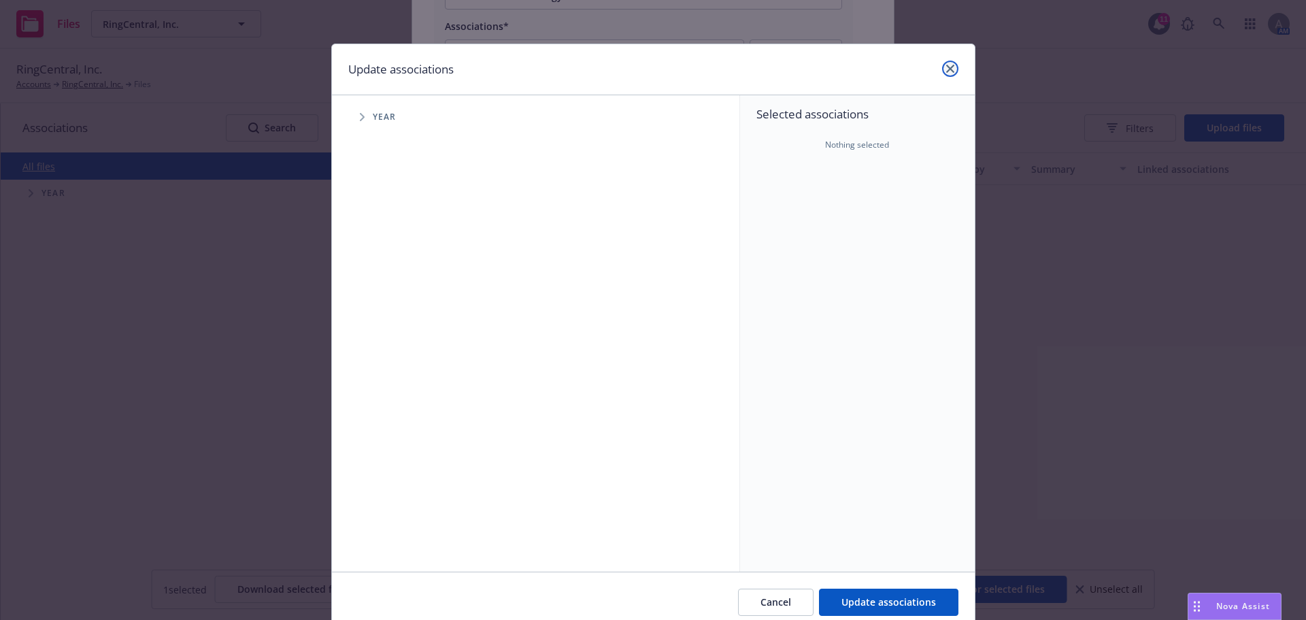
click at [942, 68] on link "close" at bounding box center [950, 69] width 16 height 16
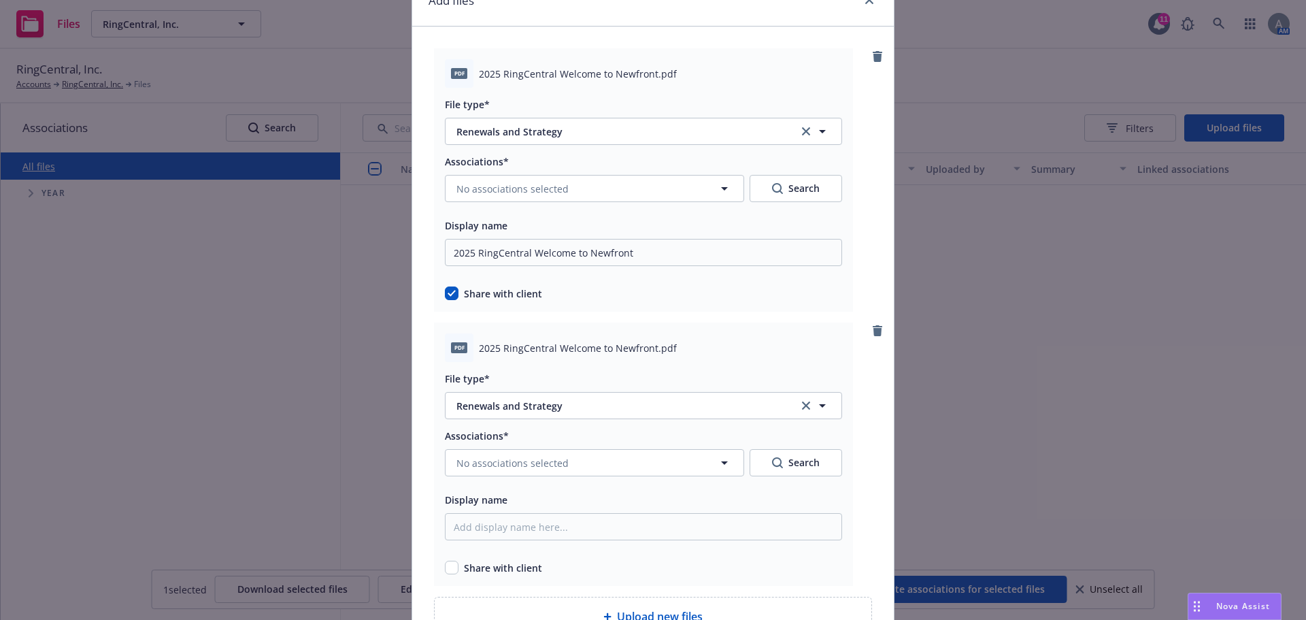
scroll to position [68, 0]
drag, startPoint x: 645, startPoint y: 252, endPoint x: 411, endPoint y: 266, distance: 234.3
click at [412, 266] on div "pdf 2025 RingCentral Welcome to Newfront.pdf File type* Renewals and Strategy R…" at bounding box center [652, 342] width 481 height 631
click at [558, 267] on input "Display name" at bounding box center [643, 252] width 397 height 27
paste input "2025 RingCentral Welcome to Newfront"
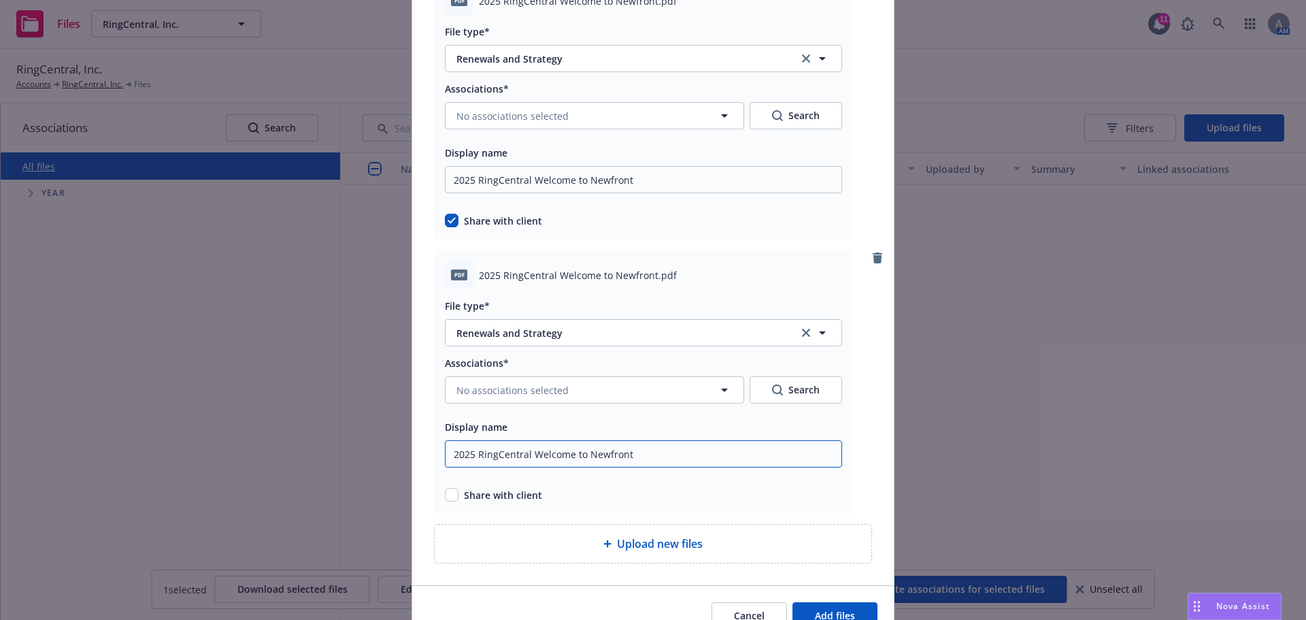
scroll to position [211, 0]
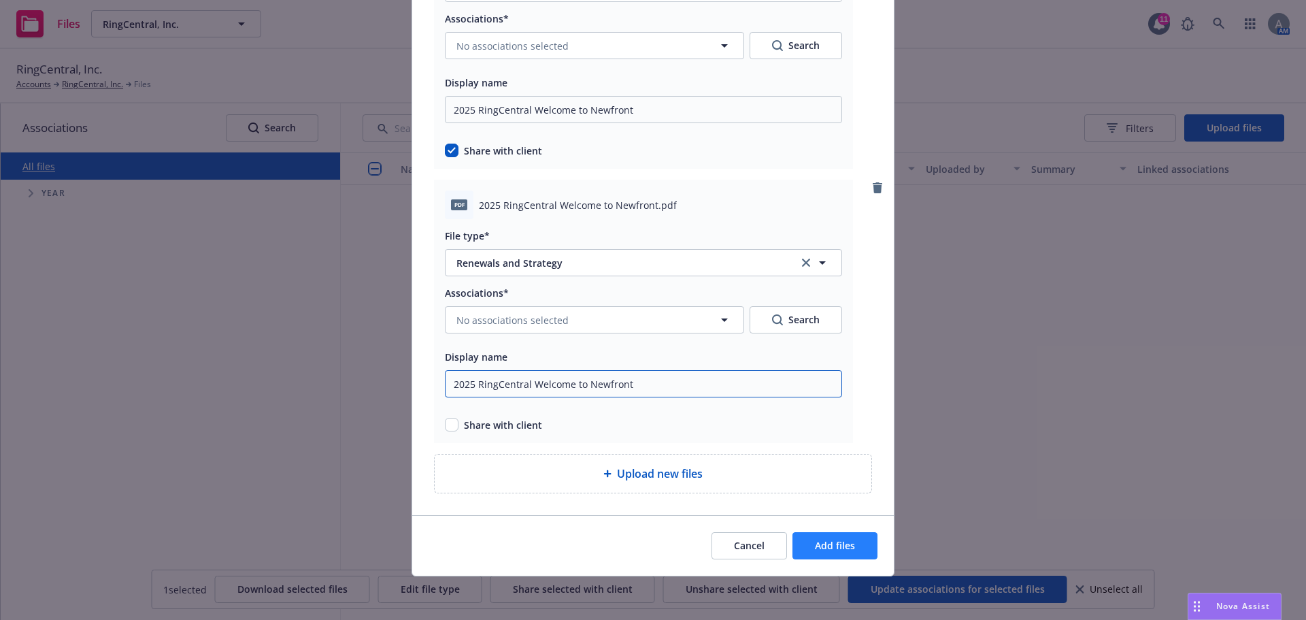
type input "2025 RingCentral Welcome to Newfront"
drag, startPoint x: 832, startPoint y: 549, endPoint x: 715, endPoint y: 371, distance: 213.7
click at [766, 470] on div "Add files pdf 2025 RingCentral Welcome to Newfront.pdf File type* Renewals and …" at bounding box center [652, 204] width 483 height 744
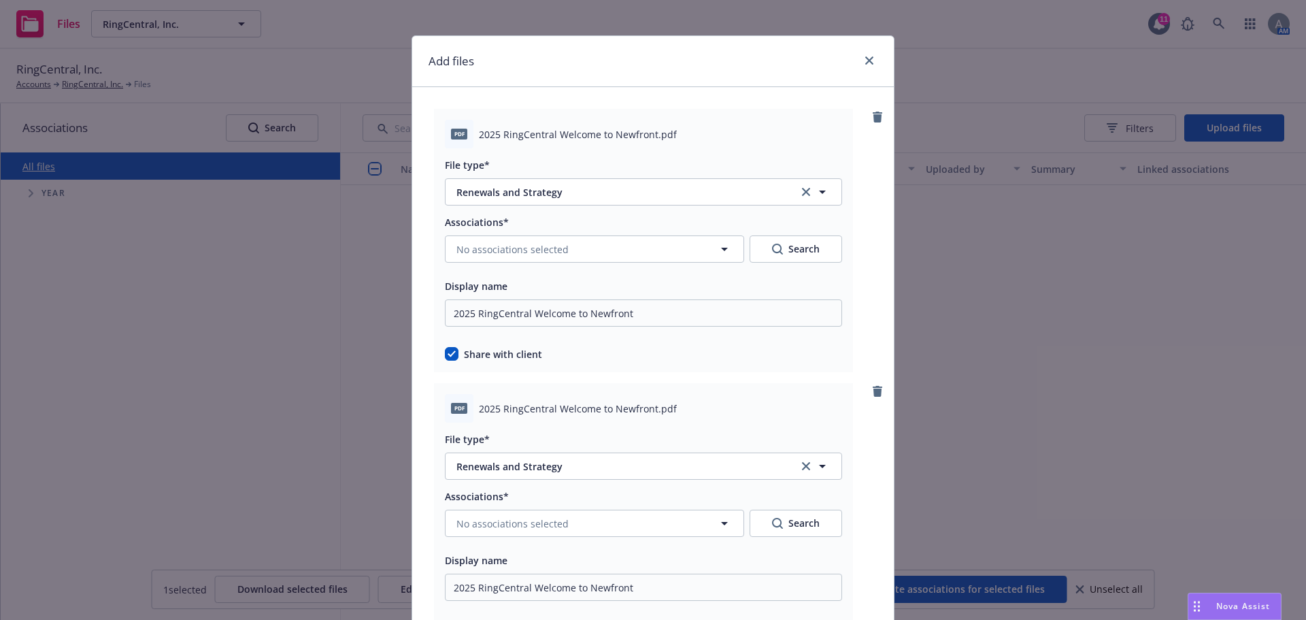
scroll to position [7, 0]
click at [448, 356] on input "checkbox" at bounding box center [452, 355] width 14 height 14
checkbox input "true"
click at [873, 390] on icon "remove" at bounding box center [878, 391] width 10 height 11
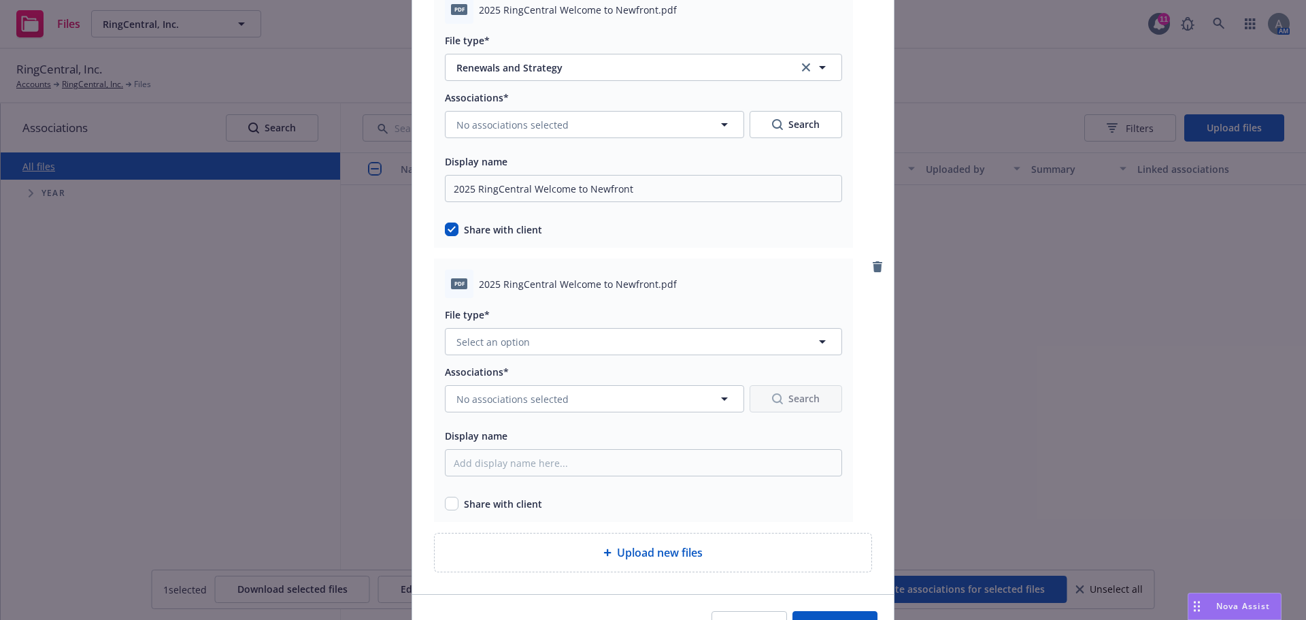
scroll to position [136, 0]
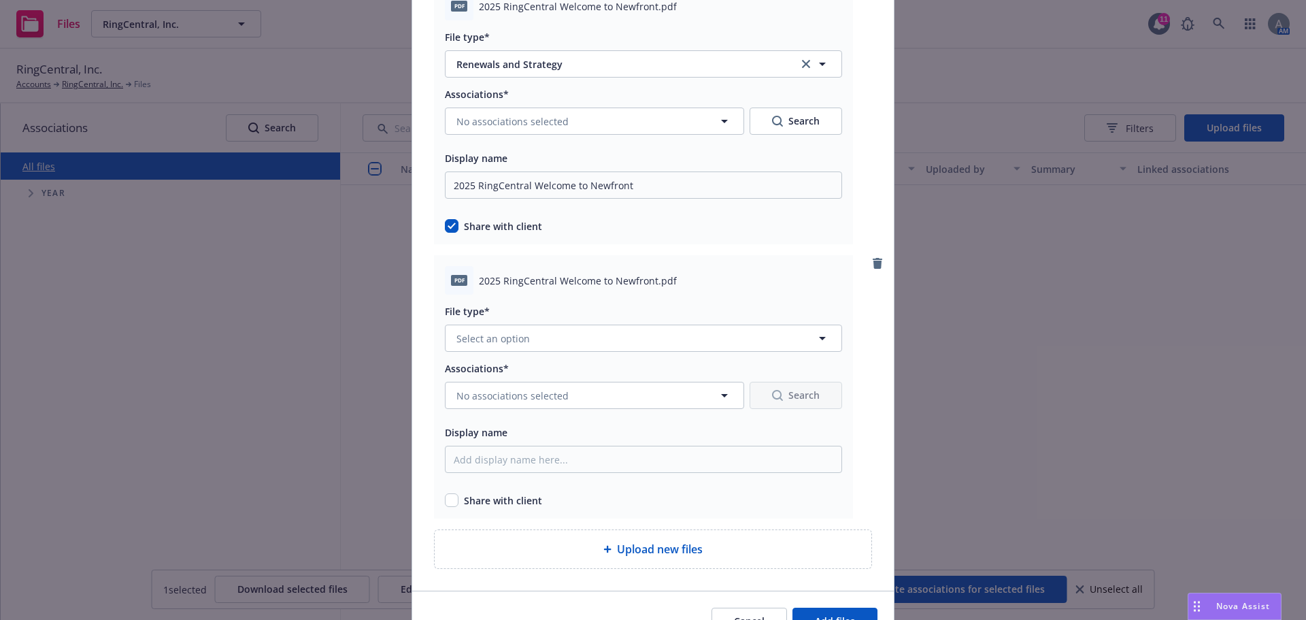
click at [872, 261] on icon "remove" at bounding box center [877, 263] width 11 height 11
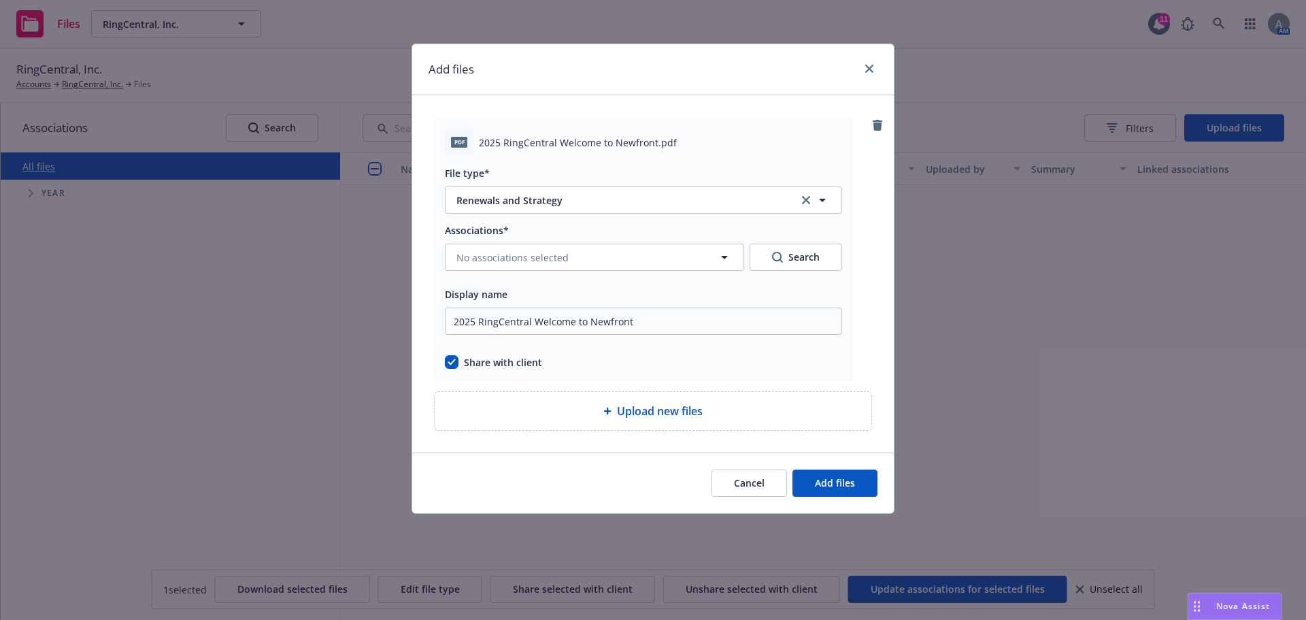
scroll to position [0, 0]
click at [867, 75] on link "close" at bounding box center [869, 69] width 16 height 16
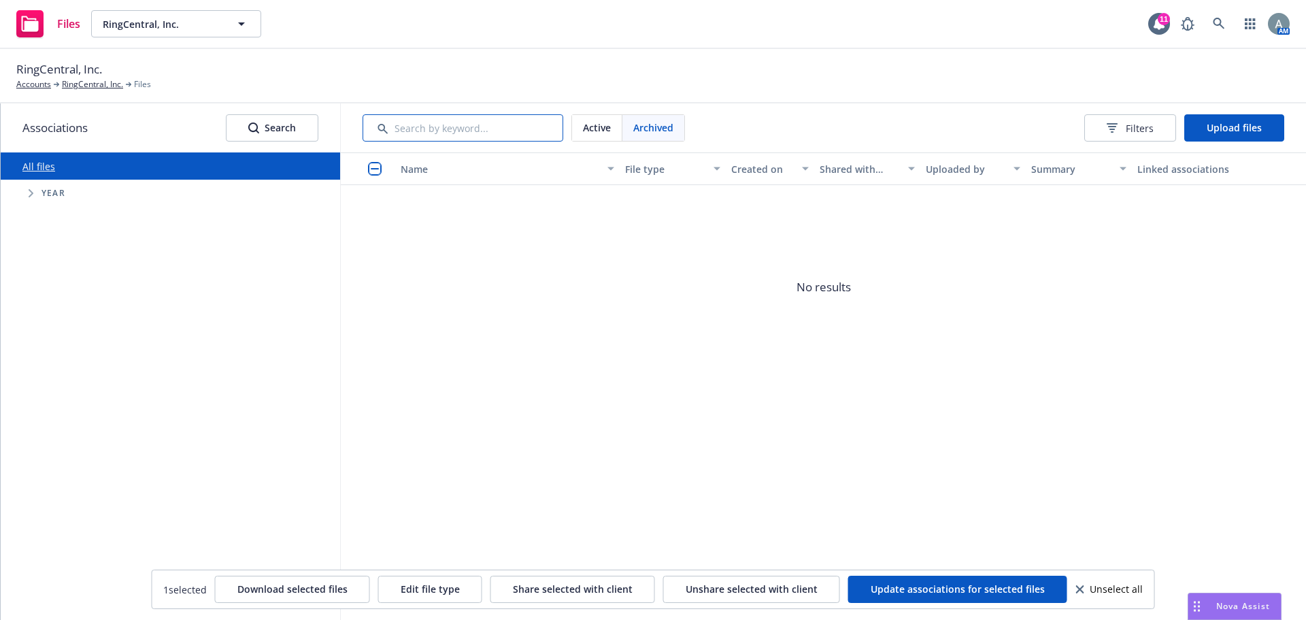
click at [486, 119] on input "Search by keyword..." at bounding box center [462, 127] width 201 height 27
click at [592, 120] on span "Active" at bounding box center [597, 127] width 28 height 14
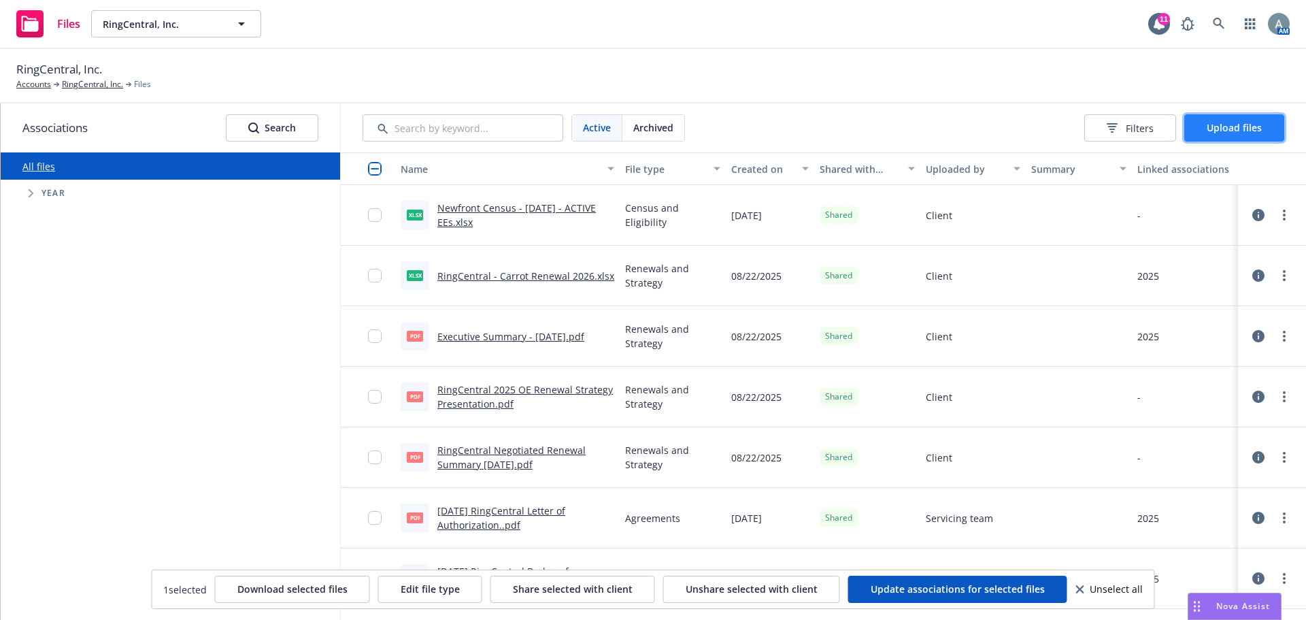
click at [1252, 126] on span "Upload files" at bounding box center [1233, 127] width 55 height 13
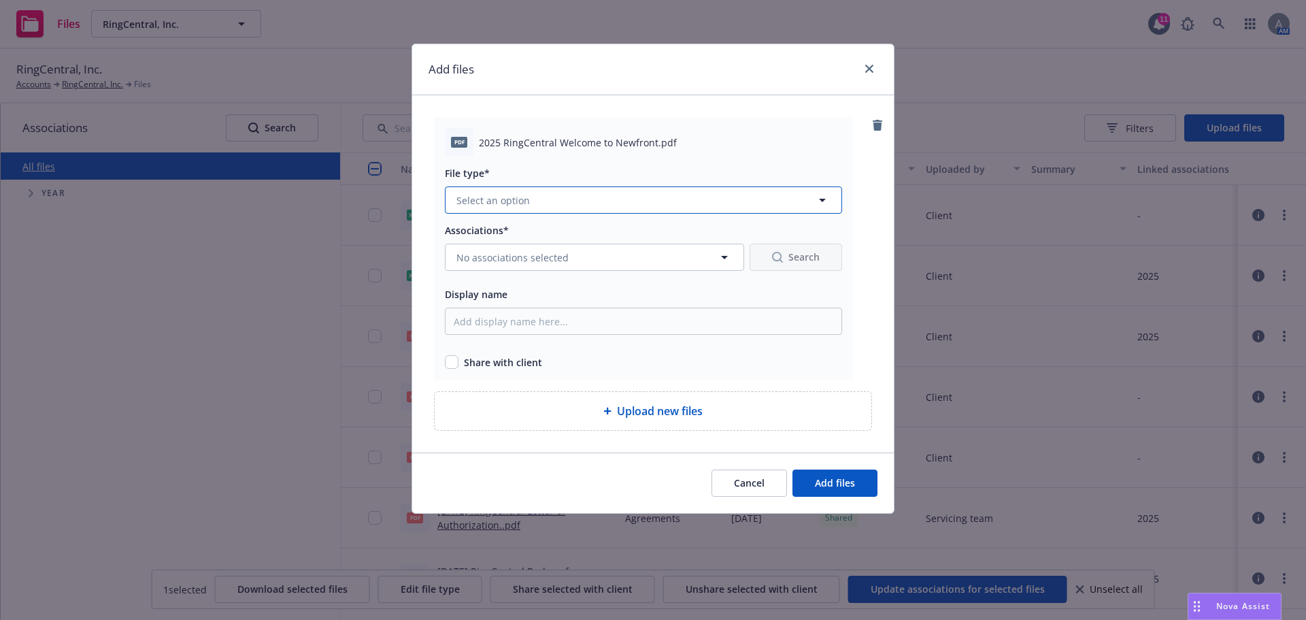
click at [536, 197] on button "Select an option" at bounding box center [643, 199] width 397 height 27
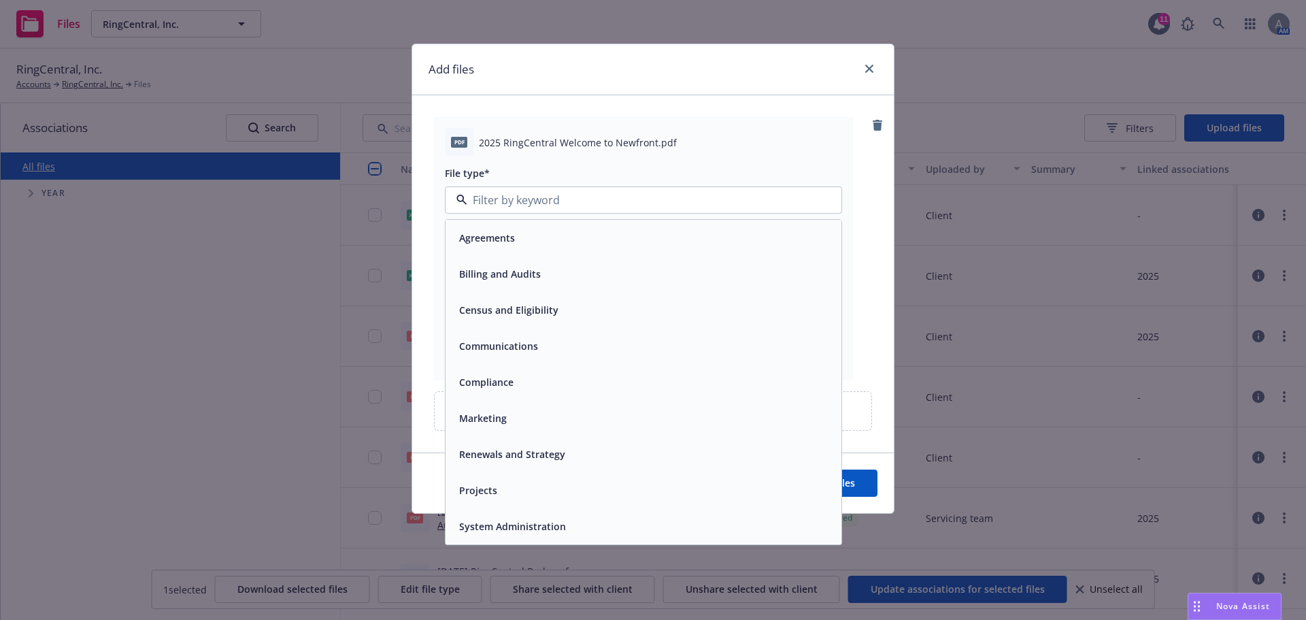
click at [540, 452] on span "Renewals and Strategy" at bounding box center [512, 454] width 106 height 14
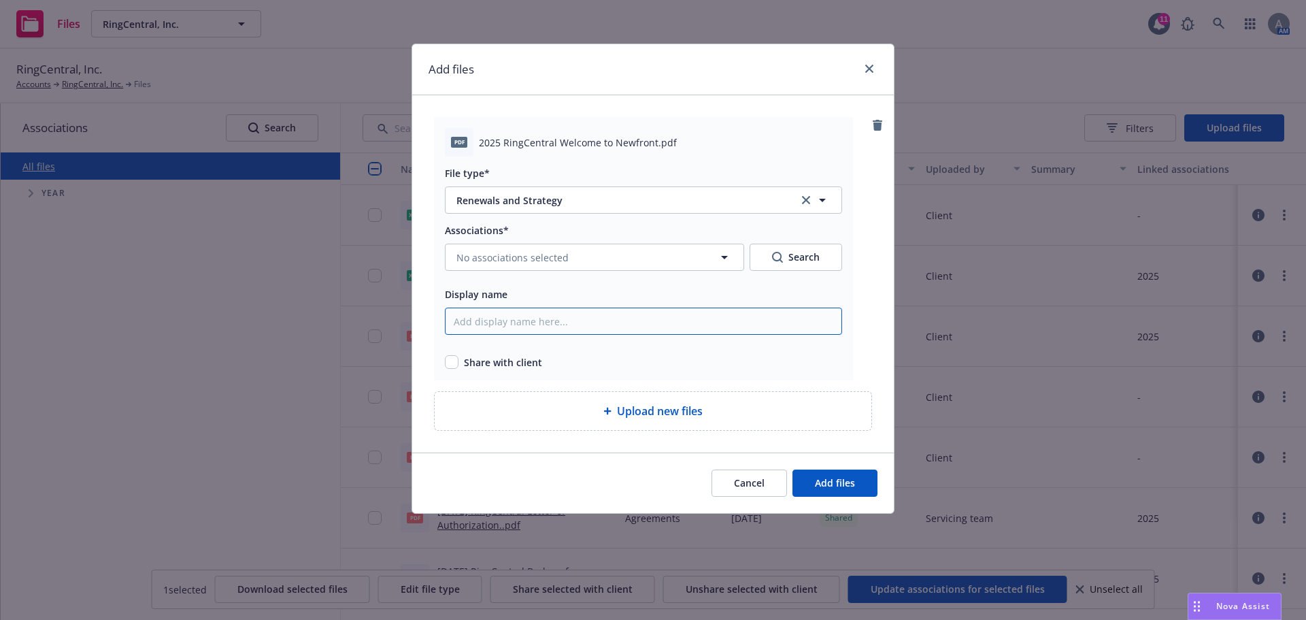
click at [545, 313] on input "Display name" at bounding box center [643, 320] width 397 height 27
type input "2025 RingCentral Welcome to Newfront"
click at [443, 364] on div "pdf 2025 RingCentral Welcome to Newfront.pdf File type* Renewals and Strategy R…" at bounding box center [643, 248] width 419 height 263
click at [447, 361] on input "checkbox" at bounding box center [452, 362] width 14 height 14
checkbox input "true"
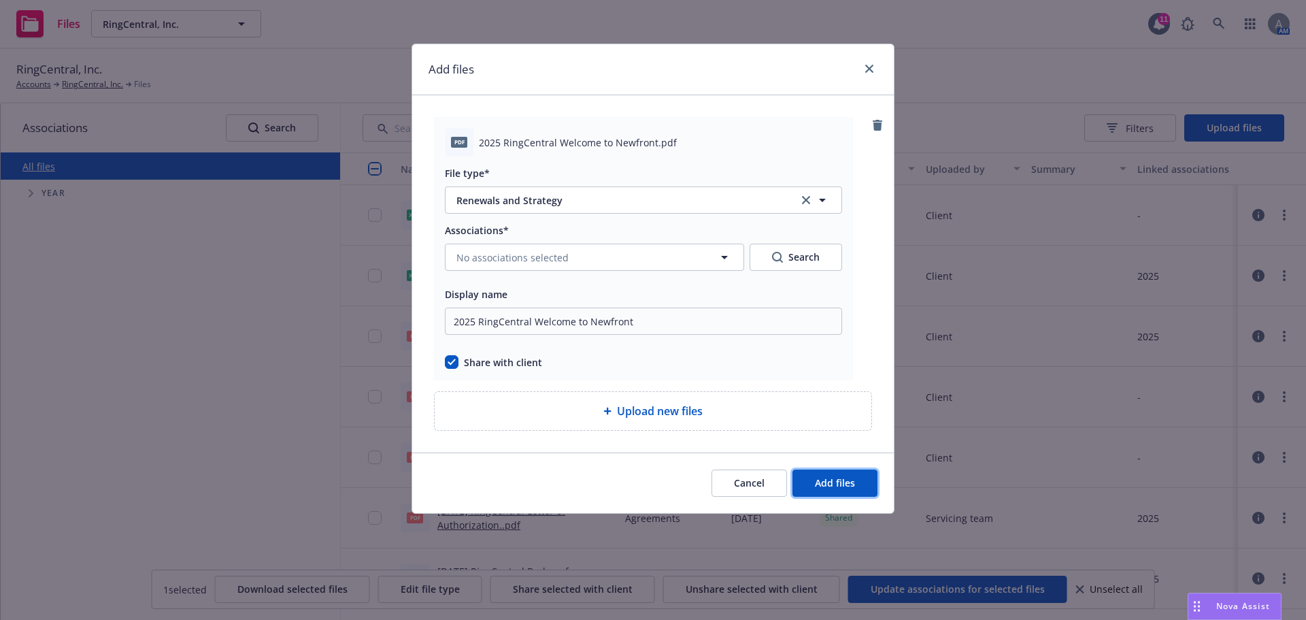
drag, startPoint x: 849, startPoint y: 488, endPoint x: 807, endPoint y: 378, distance: 117.7
click at [811, 386] on div "Add files pdf 2025 RingCentral Welcome to Newfront.pdf File type* Renewals and …" at bounding box center [652, 279] width 483 height 470
drag, startPoint x: 845, startPoint y: 481, endPoint x: 866, endPoint y: 224, distance: 258.6
click at [866, 226] on div "Add files pdf 2025 RingCentral Welcome to Newfront.pdf File type* Renewals and …" at bounding box center [652, 279] width 483 height 470
click at [849, 487] on span "Add files" at bounding box center [835, 482] width 40 height 13
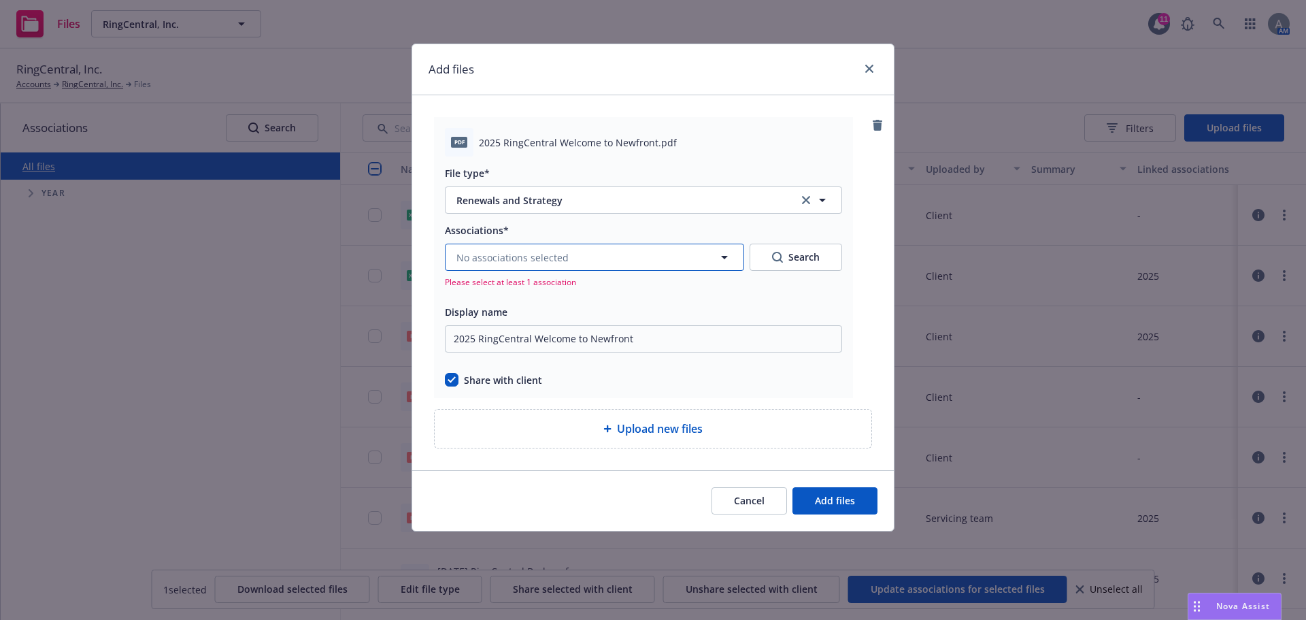
click at [602, 260] on button "No associations selected" at bounding box center [594, 256] width 299 height 27
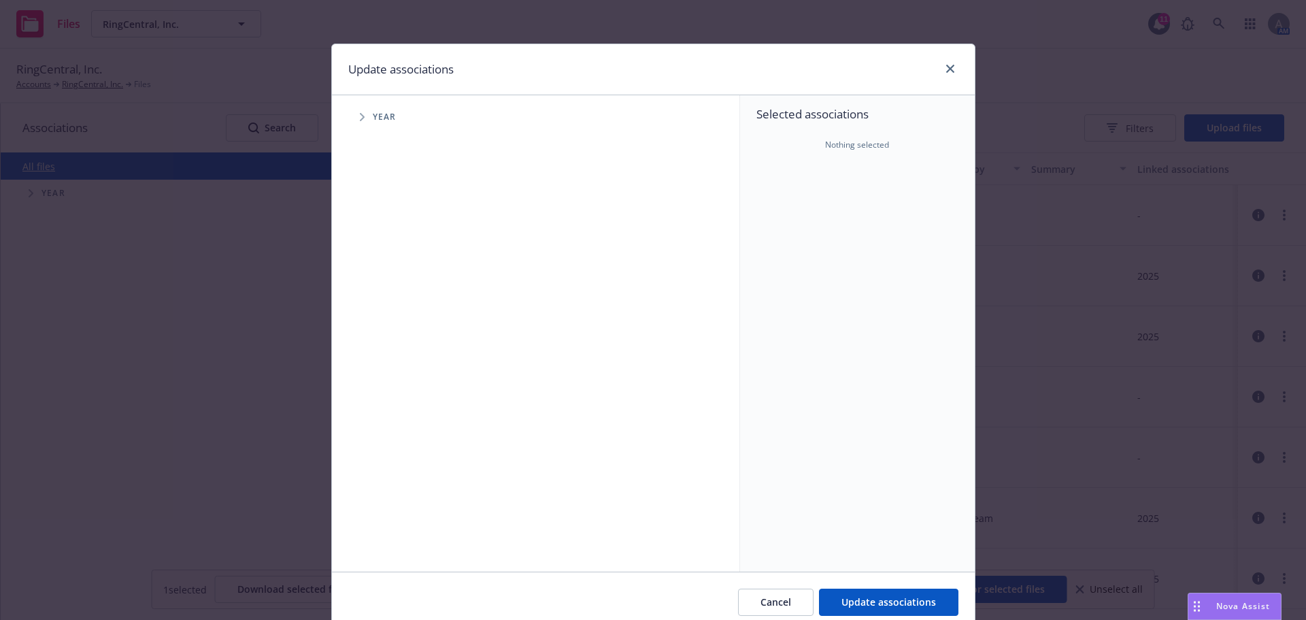
click at [360, 122] on span "Tree Example" at bounding box center [362, 117] width 22 height 22
click at [392, 303] on input "Tree Example" at bounding box center [397, 304] width 14 height 14
checkbox input "true"
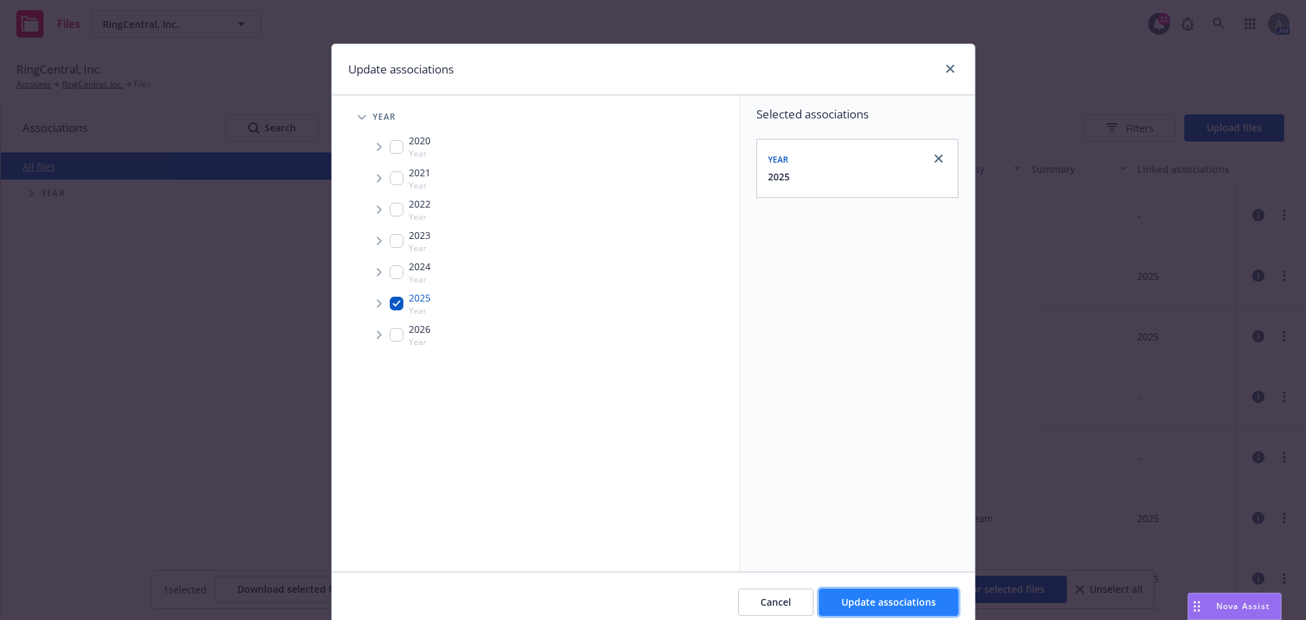
click at [907, 598] on span "Update associations" at bounding box center [888, 601] width 95 height 13
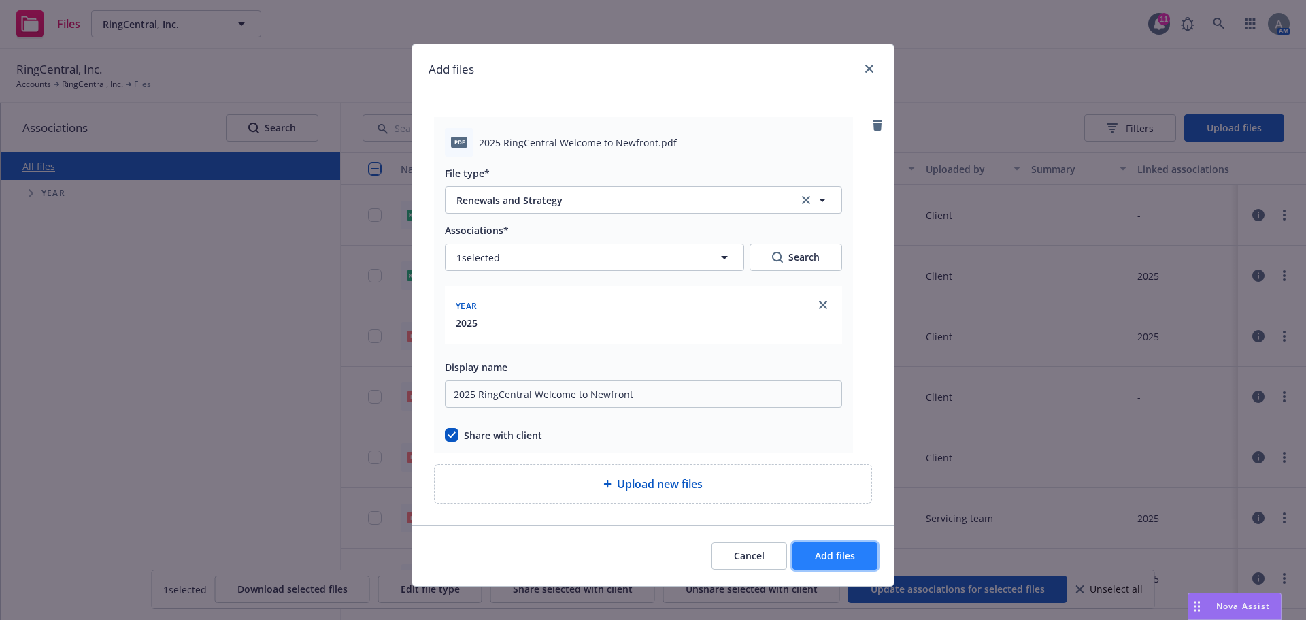
click at [838, 560] on span "Add files" at bounding box center [835, 555] width 40 height 13
